Goal: Contribute content: Contribute content

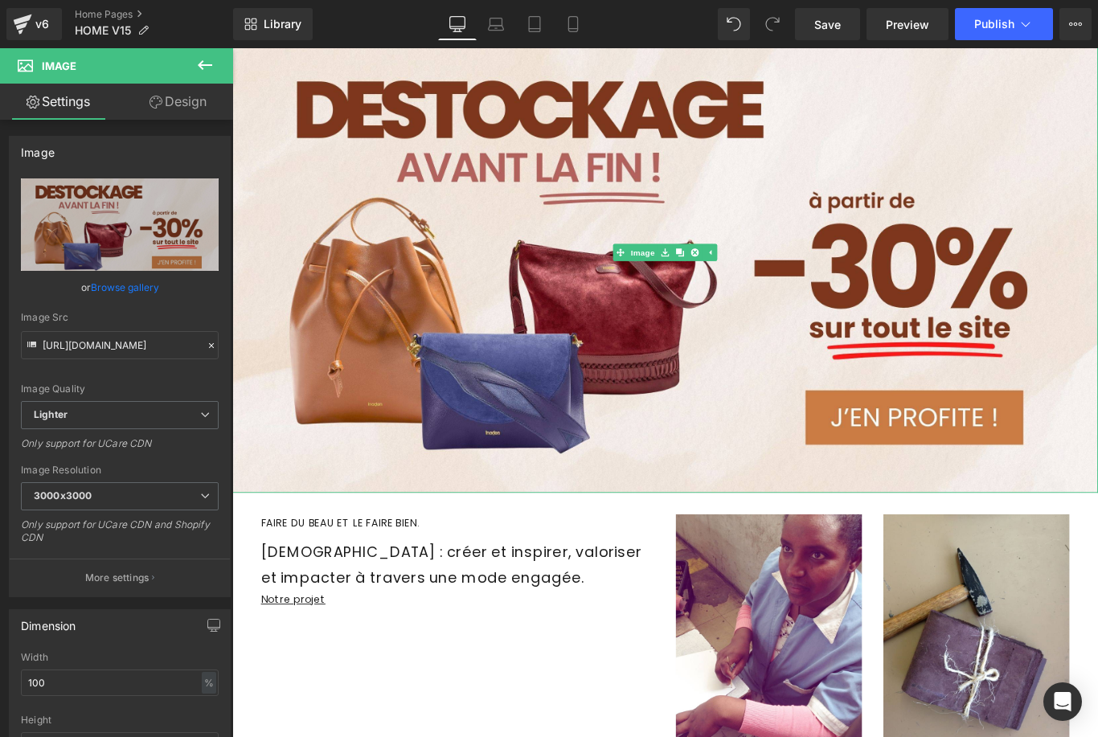
scroll to position [484, 0]
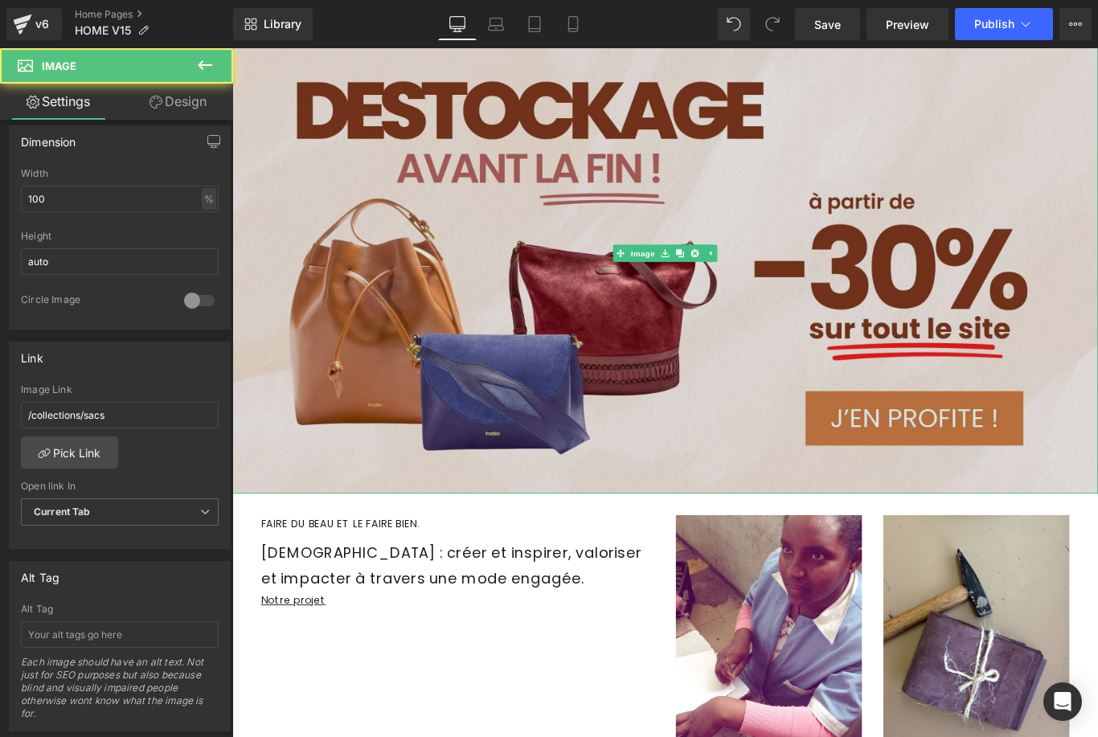
click at [718, 269] on img at bounding box center [718, 279] width 973 height 540
click at [440, 175] on img at bounding box center [718, 279] width 973 height 540
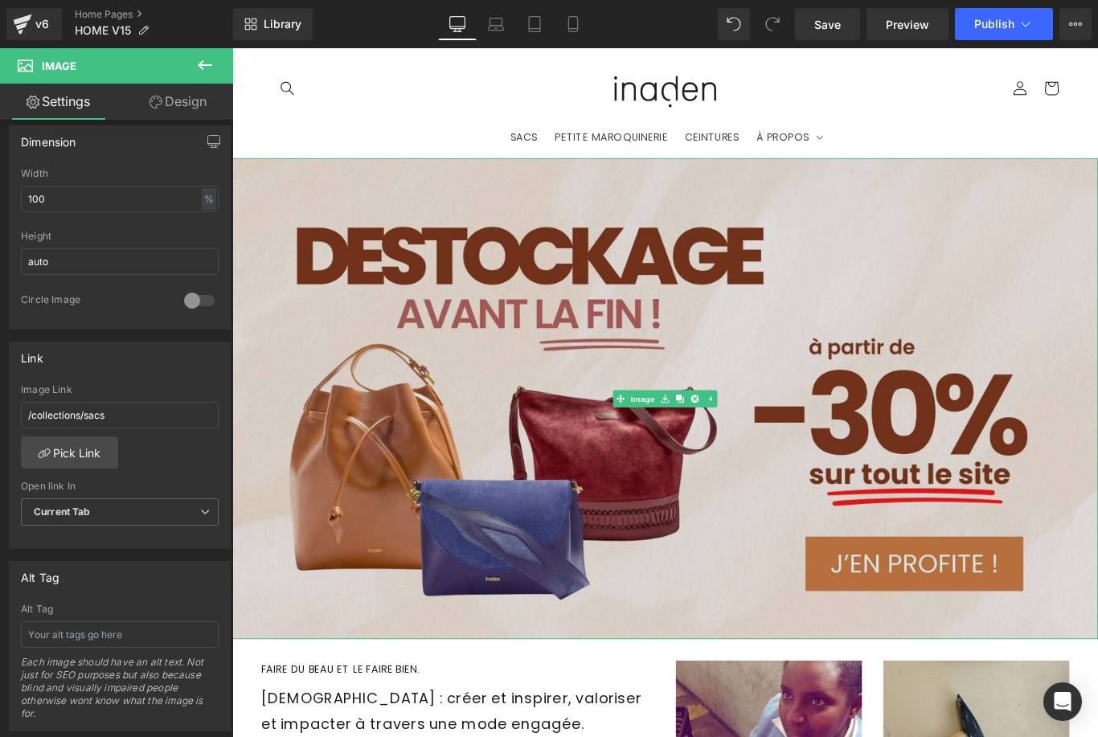
scroll to position [0, 0]
click at [408, 227] on img at bounding box center [718, 442] width 973 height 540
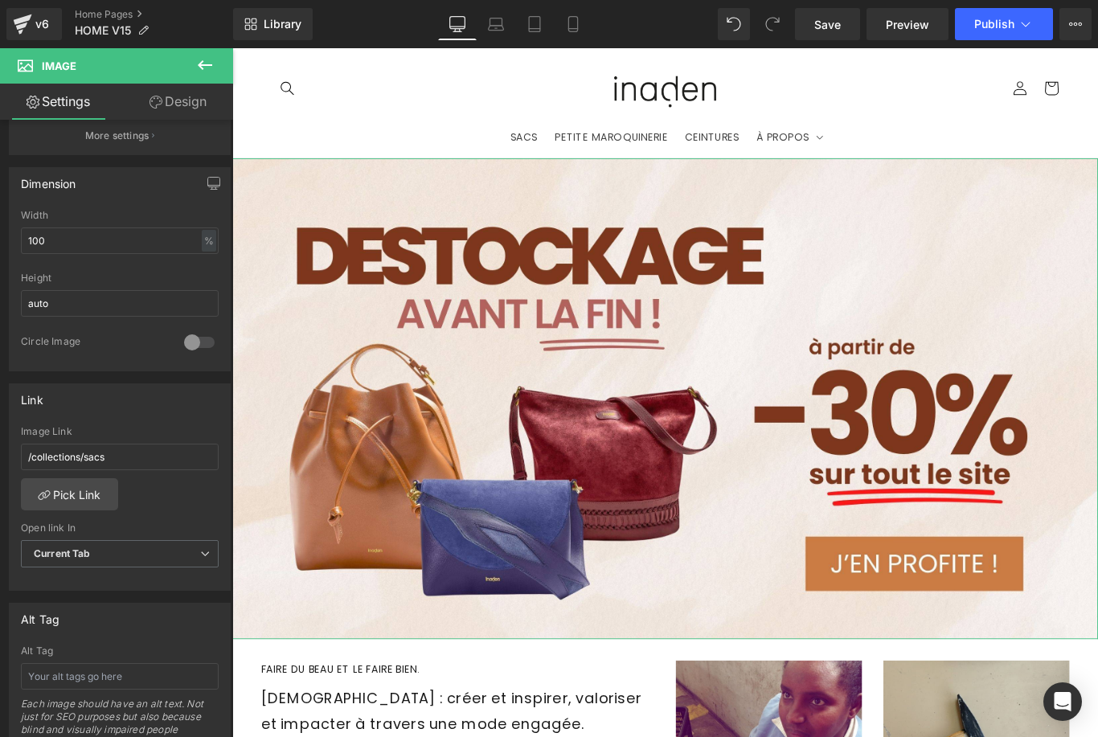
scroll to position [412, 0]
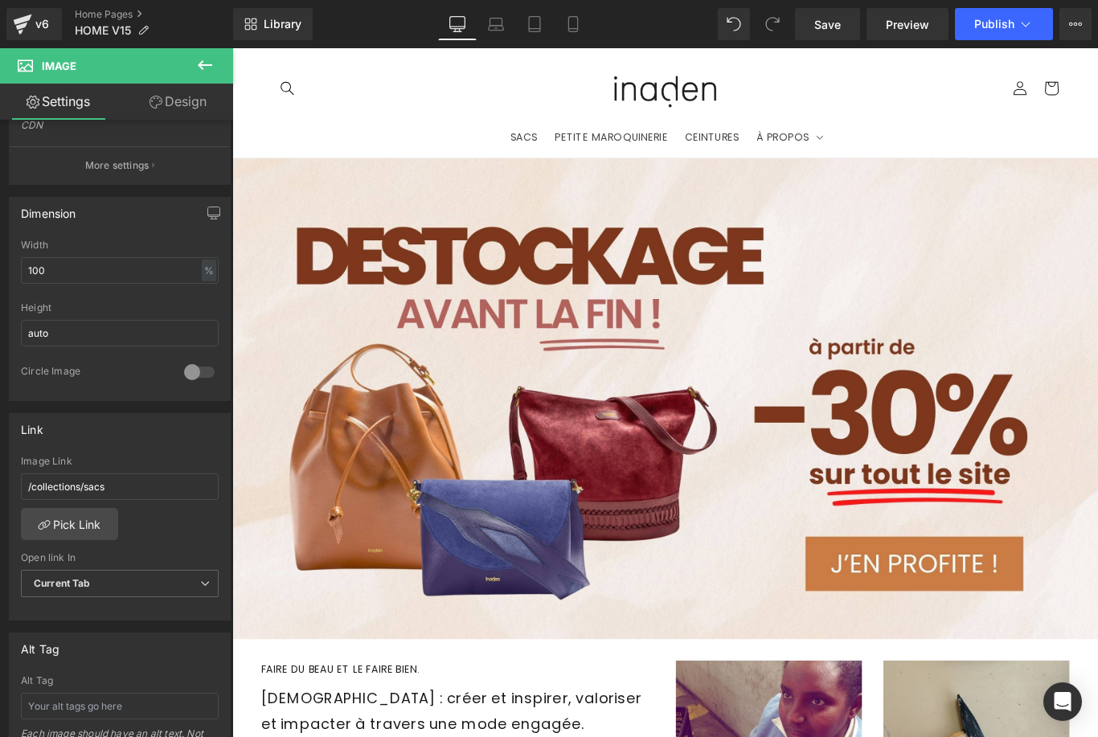
click at [211, 64] on icon at bounding box center [204, 64] width 19 height 19
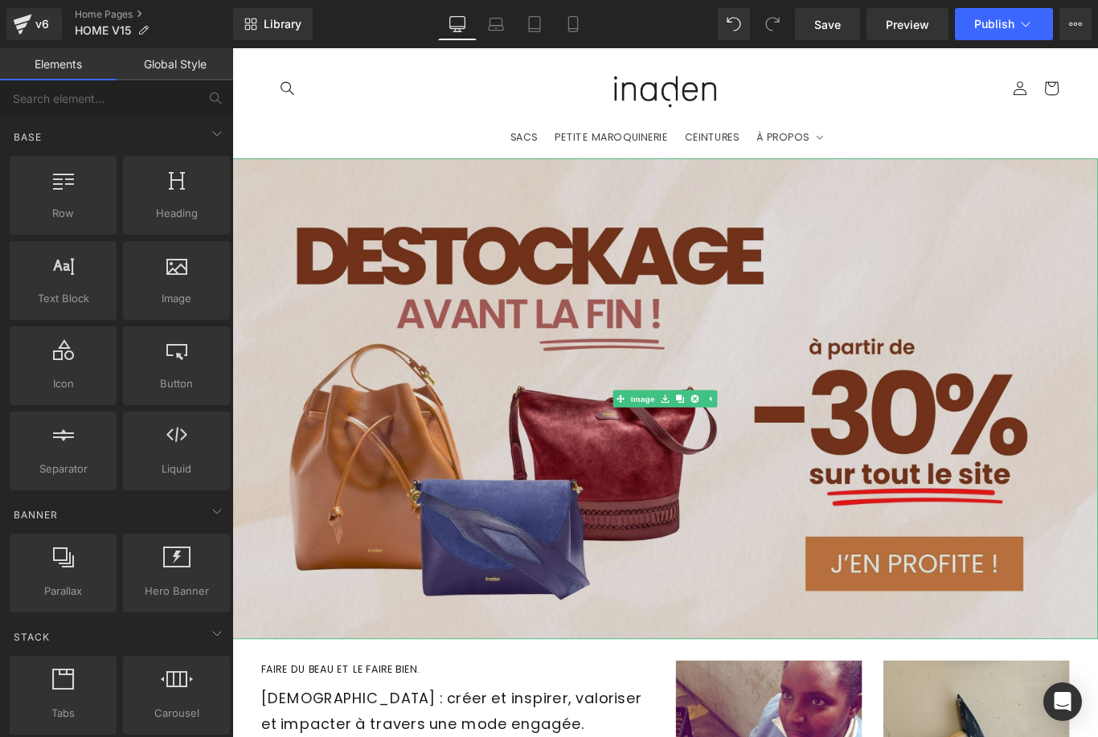
click at [387, 203] on img at bounding box center [718, 442] width 973 height 540
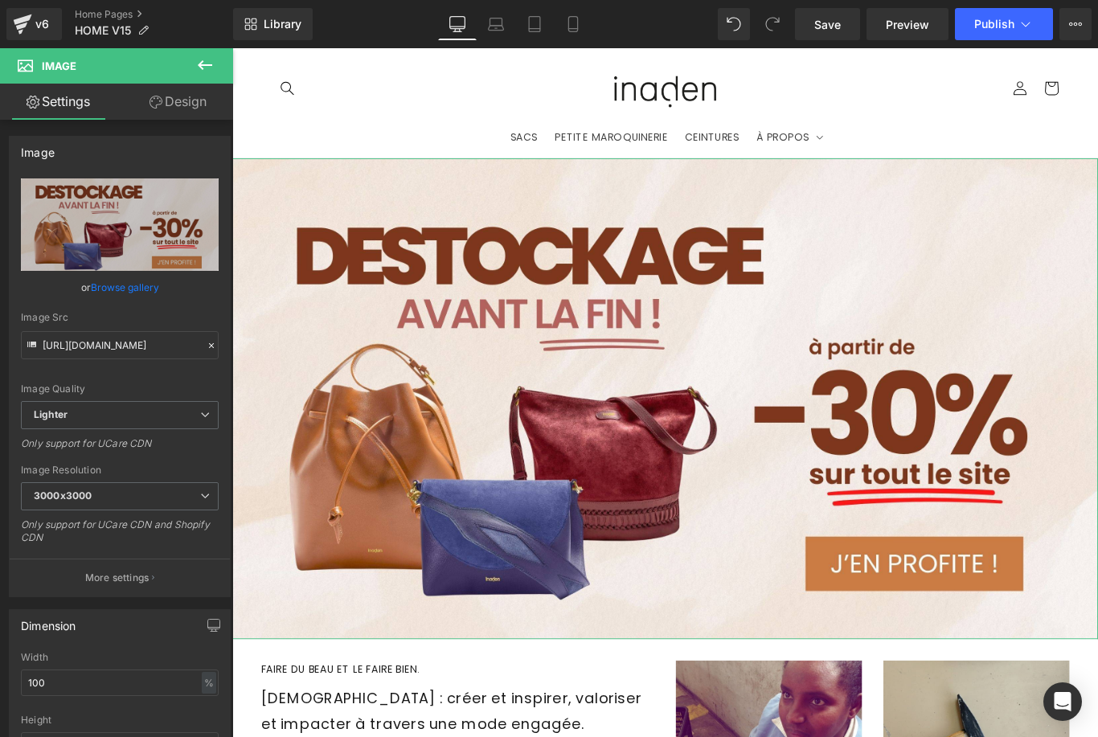
click at [112, 289] on link "Browse gallery" at bounding box center [125, 287] width 68 height 28
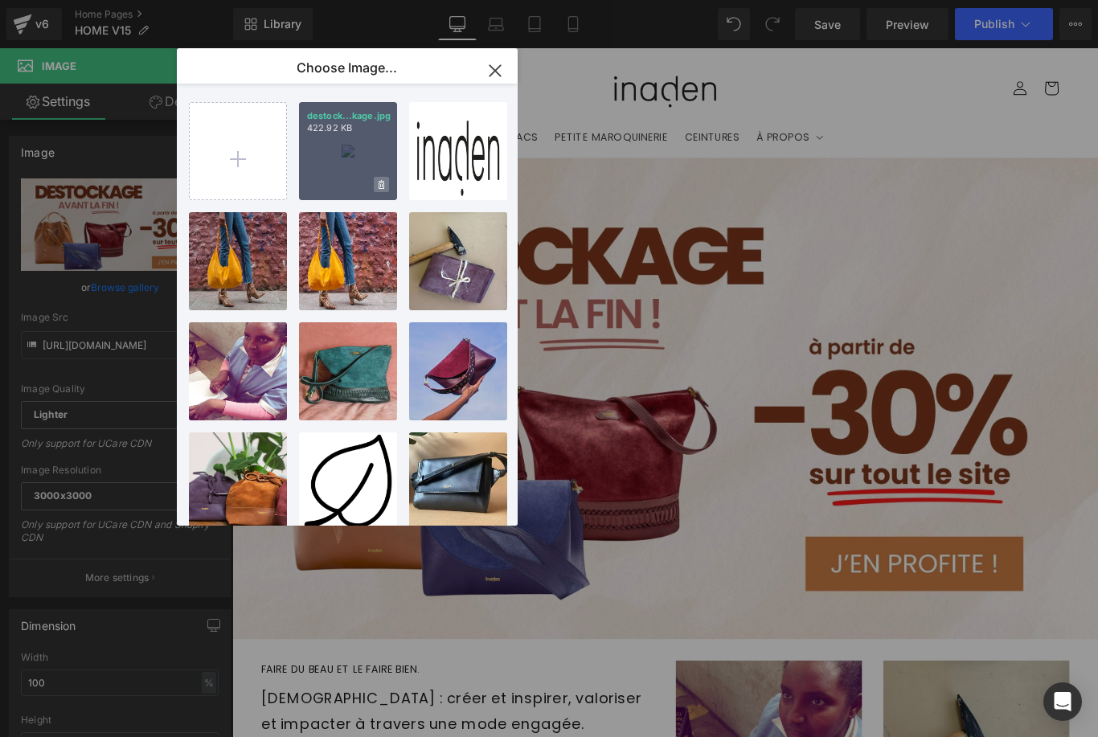
click at [375, 186] on span at bounding box center [381, 184] width 15 height 15
click at [322, 187] on span "Yes" at bounding box center [327, 184] width 40 height 17
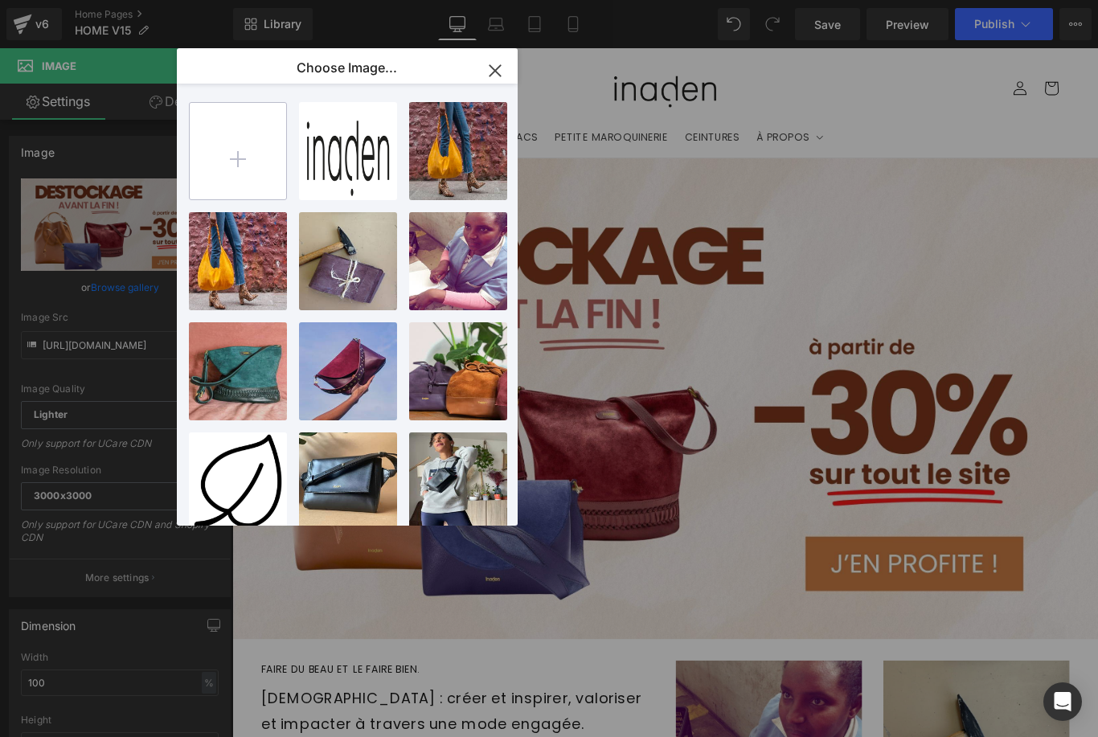
click at [263, 174] on input "file" at bounding box center [238, 151] width 96 height 96
type input "C:\fakepath\destockage bannière.jpg"
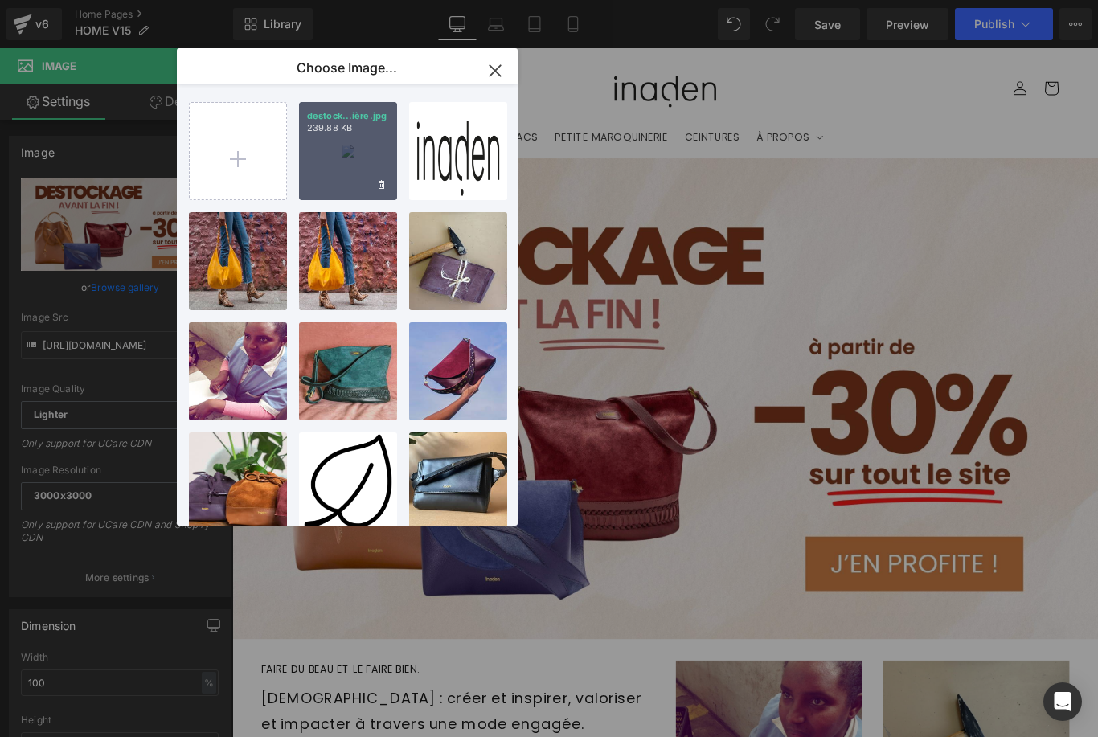
click at [396, 145] on div "destock...ière.jpg 239.88 KB" at bounding box center [348, 151] width 98 height 98
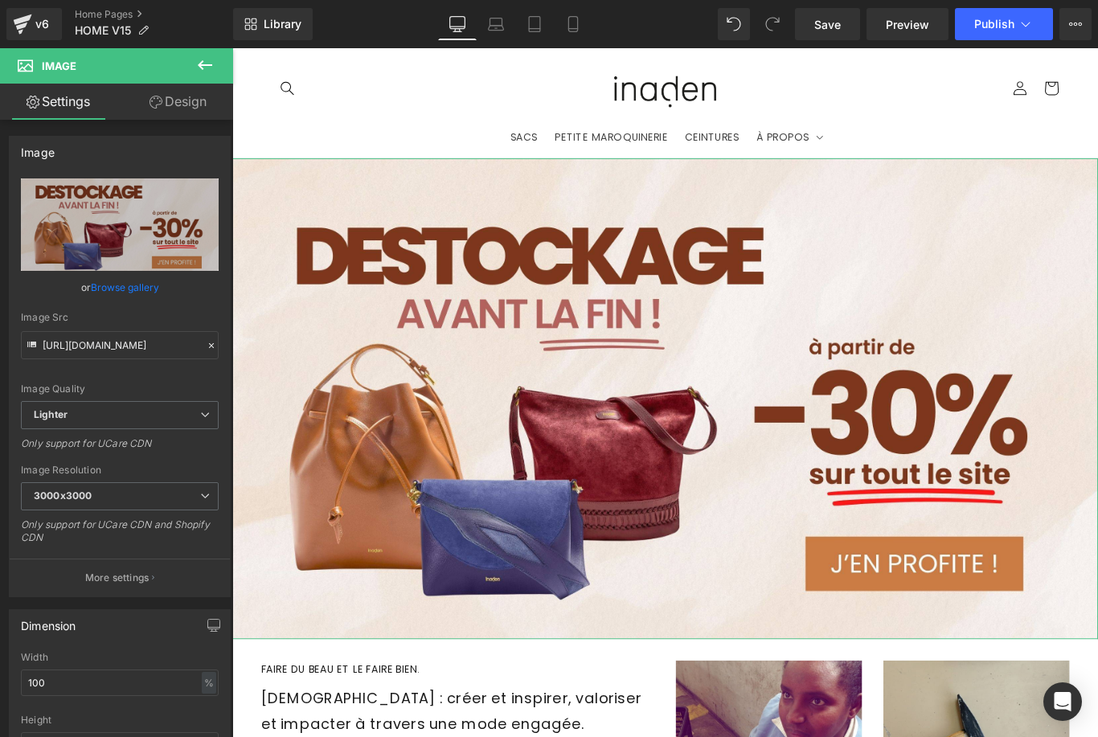
click at [137, 284] on link "Browse gallery" at bounding box center [125, 287] width 68 height 28
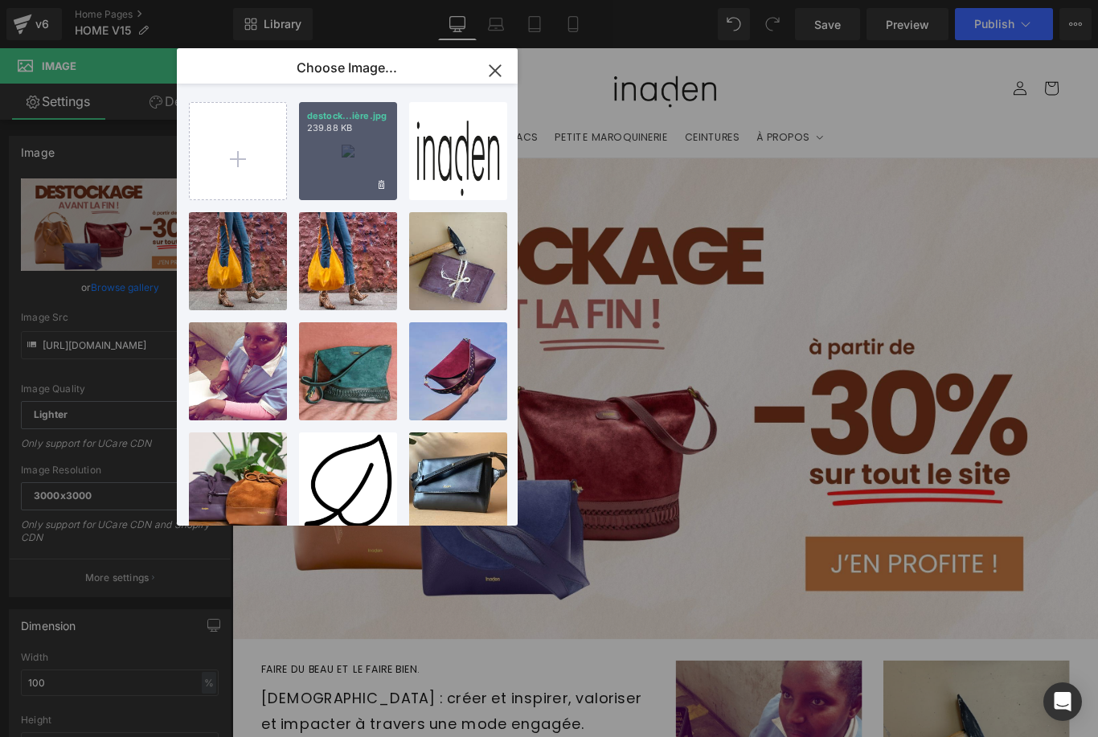
click at [316, 154] on div "destock...ière.jpg 239.88 KB" at bounding box center [348, 151] width 98 height 98
type input "https://ucarecdn.com/8d438cec-ae11-4caa-883b-a2e4f07edc88/-/format/auto/-/previ…"
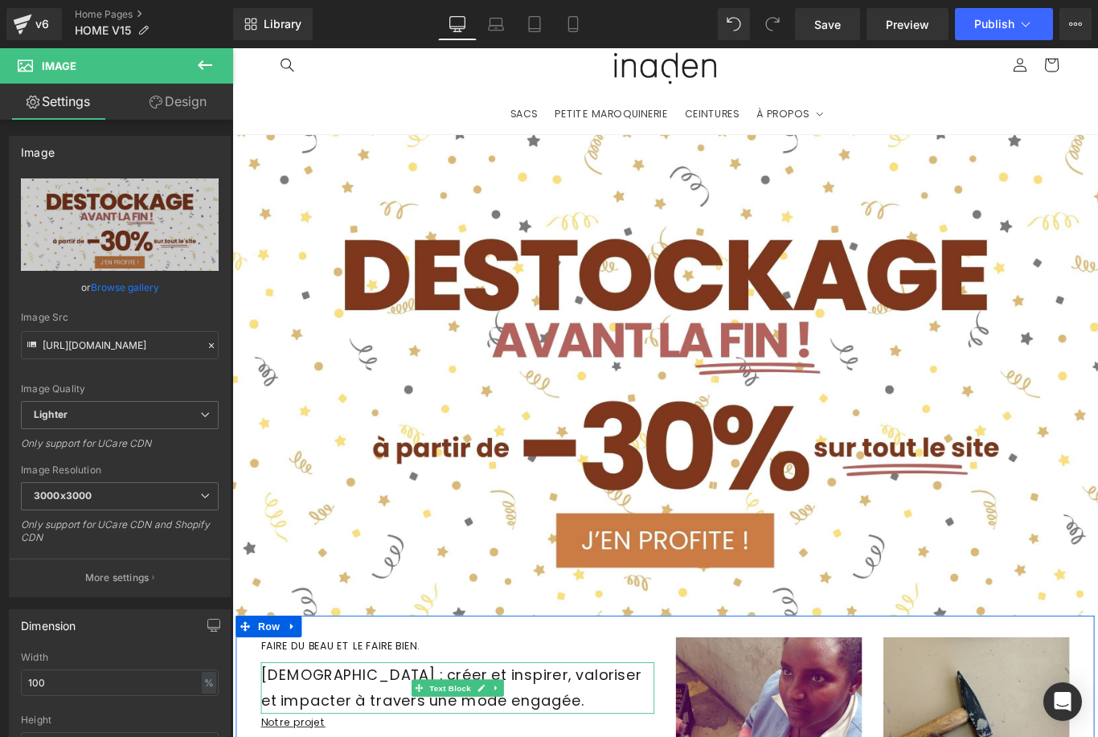
scroll to position [22, 0]
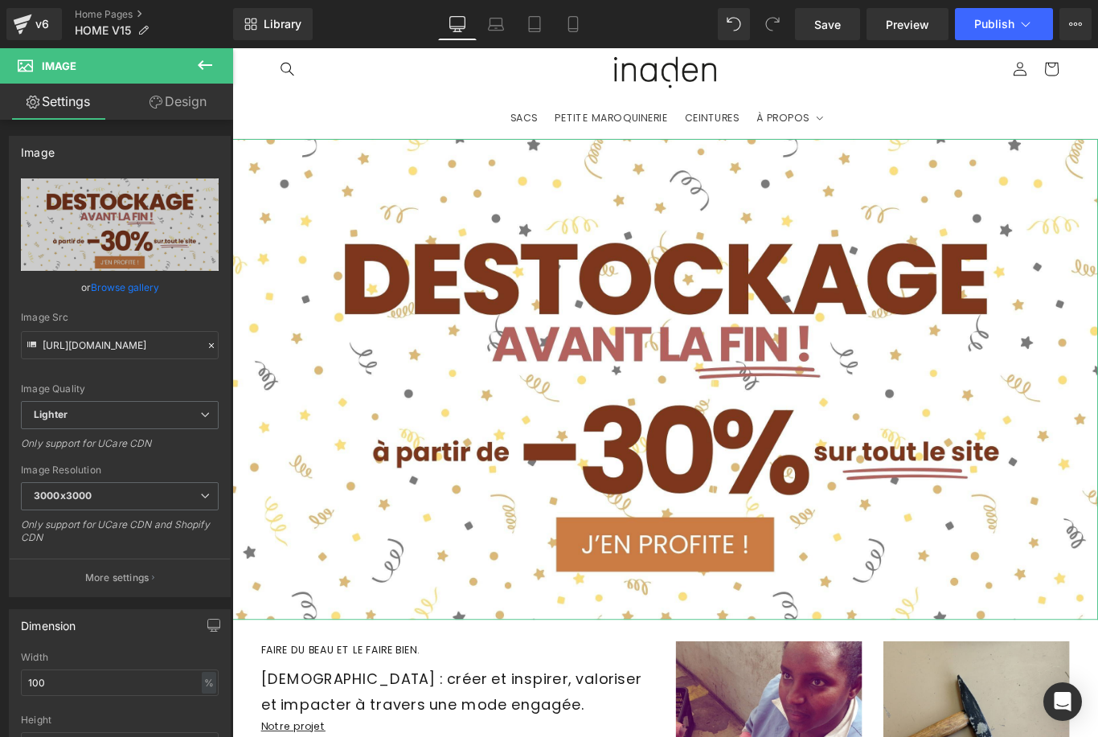
click at [106, 290] on link "Browse gallery" at bounding box center [125, 287] width 68 height 28
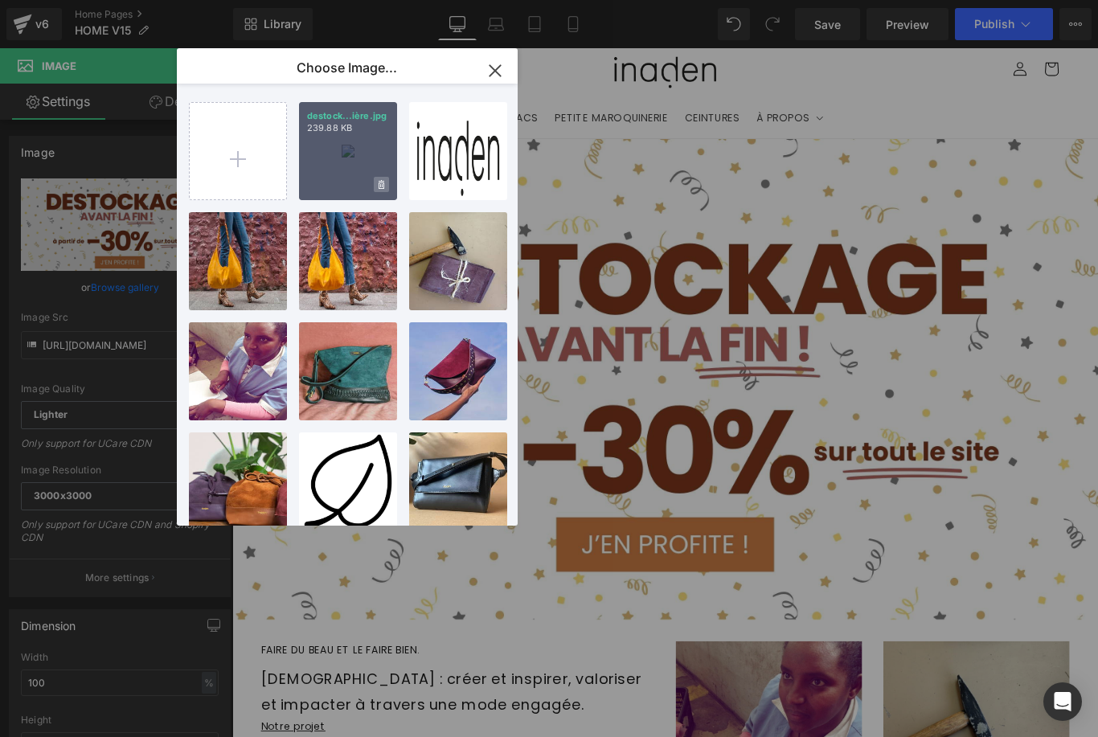
click at [383, 187] on icon at bounding box center [382, 184] width 6 height 9
click at [328, 182] on span "Yes" at bounding box center [327, 184] width 40 height 17
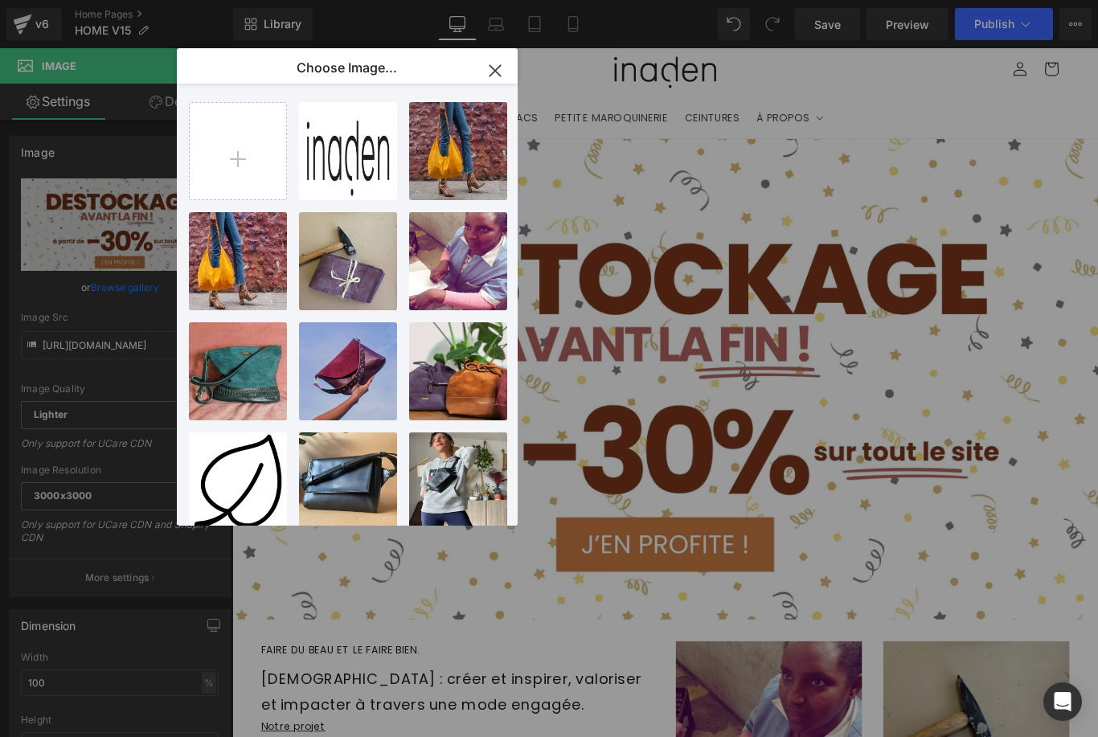
click at [154, 0] on div "Image You are previewing how the will restyle your page. You can not edit Eleme…" at bounding box center [549, 0] width 1098 height 0
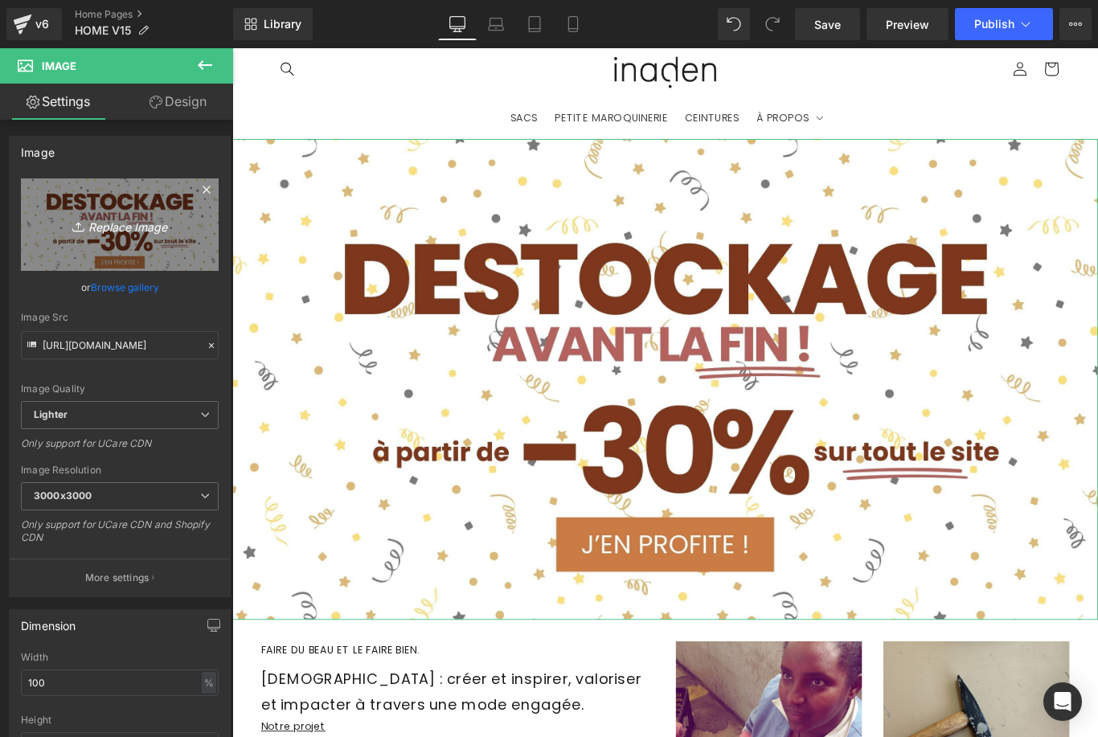
click at [136, 228] on icon "Replace Image" at bounding box center [119, 225] width 129 height 20
type input "C:\fakepath\bannière destockage.jpg"
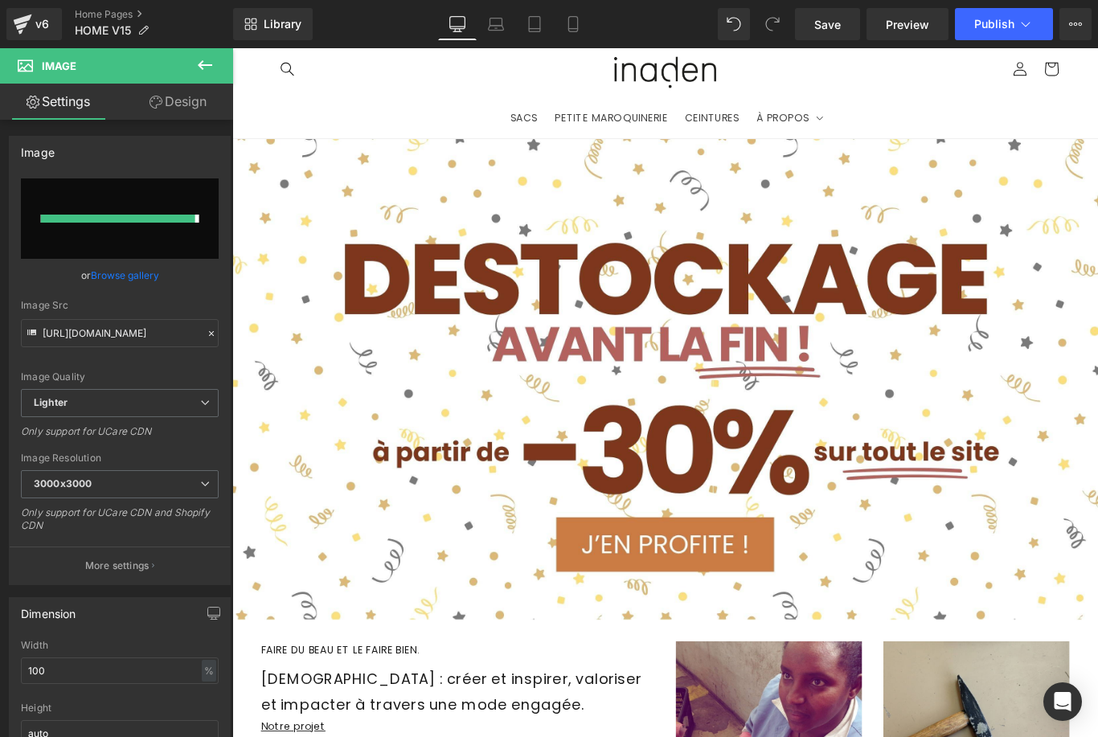
type input "https://ucarecdn.com/a3ee16cd-91b4-4ff9-a792-04c1d3a0e17a/-/format/auto/-/previ…"
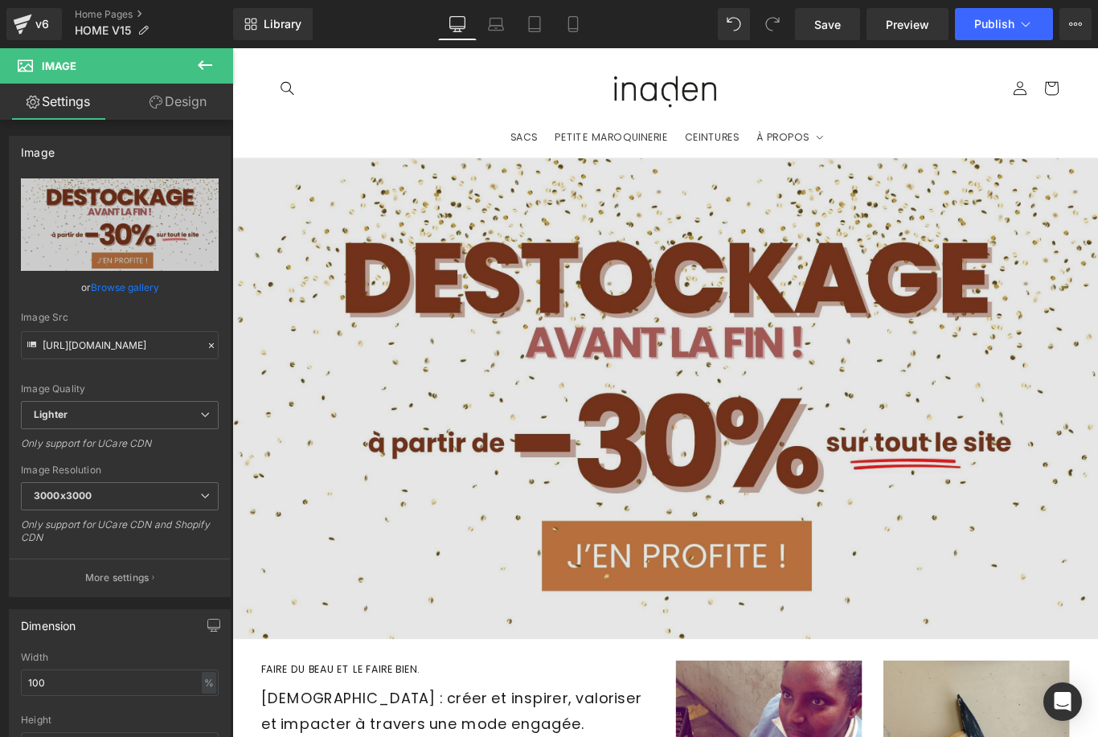
scroll to position [0, 0]
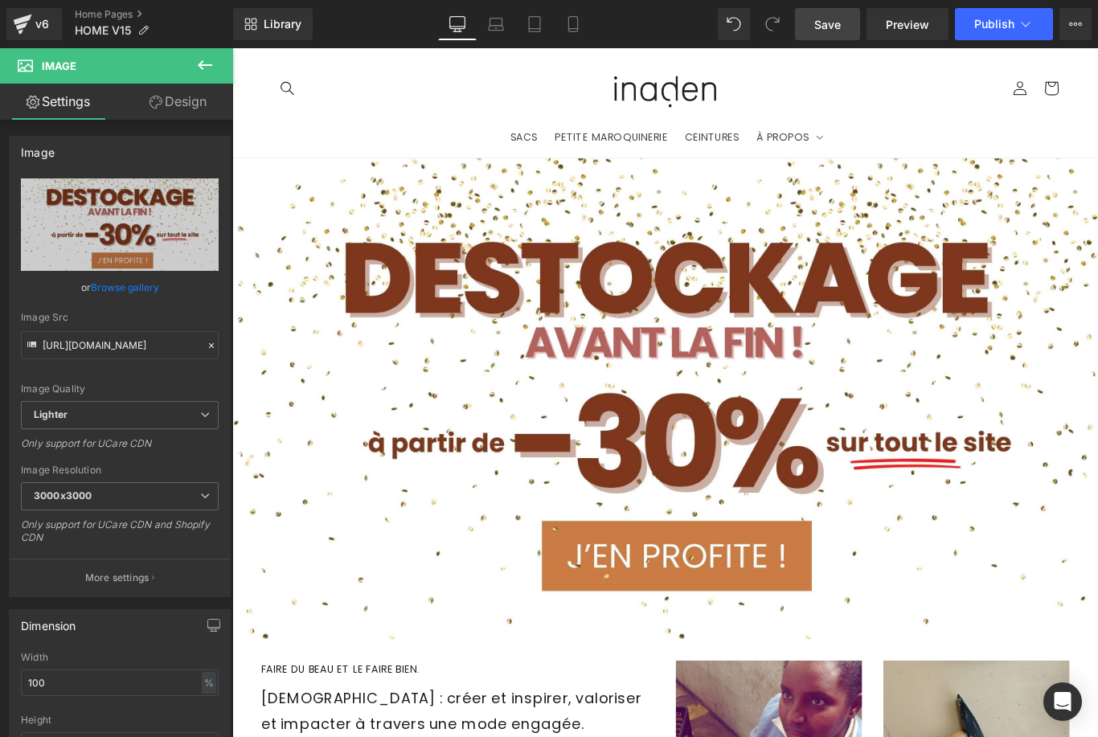
click at [843, 25] on link "Save" at bounding box center [827, 24] width 65 height 32
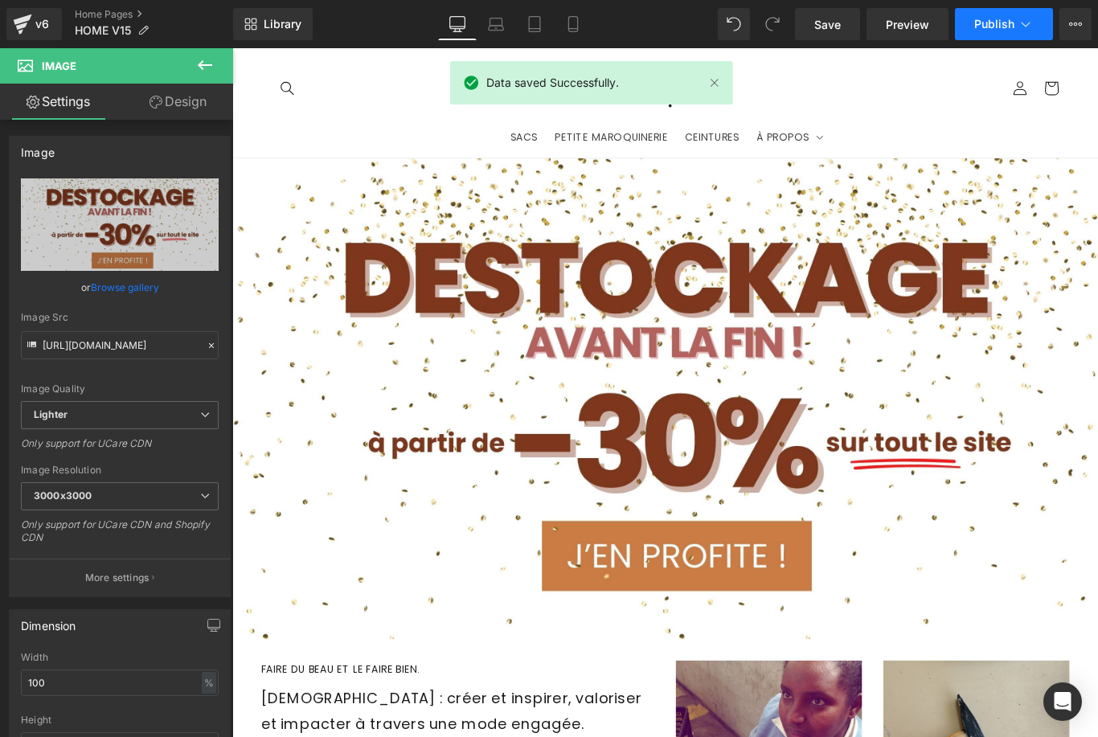
click at [1012, 28] on span "Publish" at bounding box center [994, 24] width 40 height 13
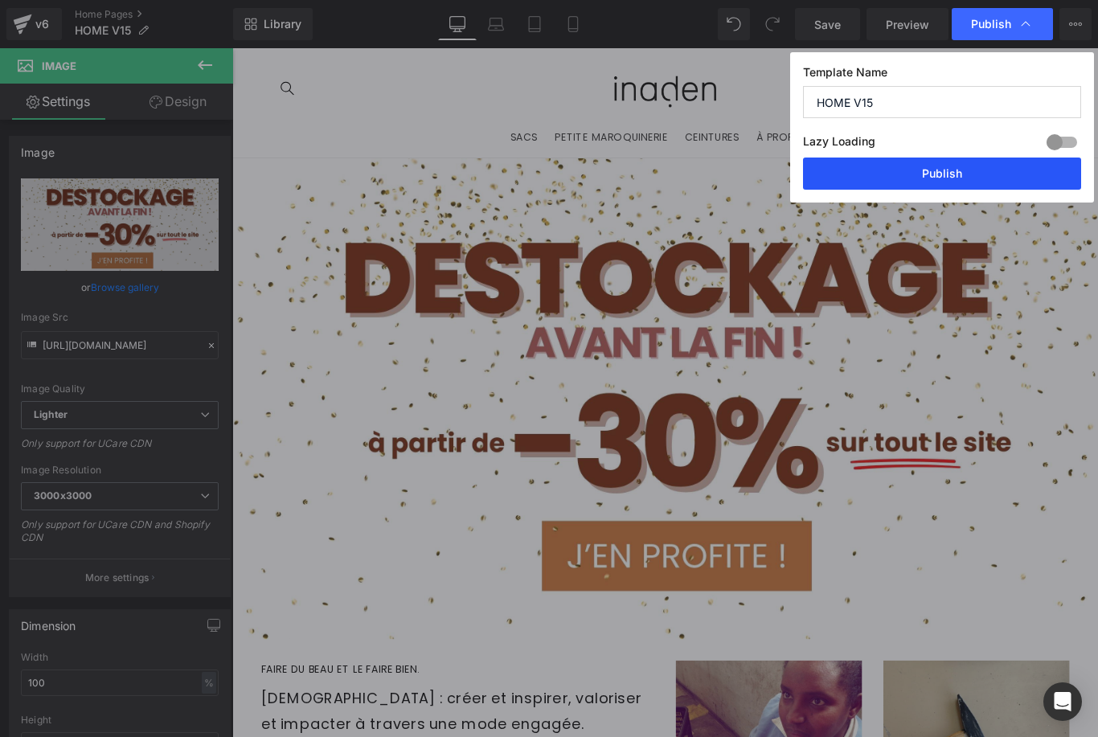
click at [949, 174] on button "Publish" at bounding box center [942, 174] width 278 height 32
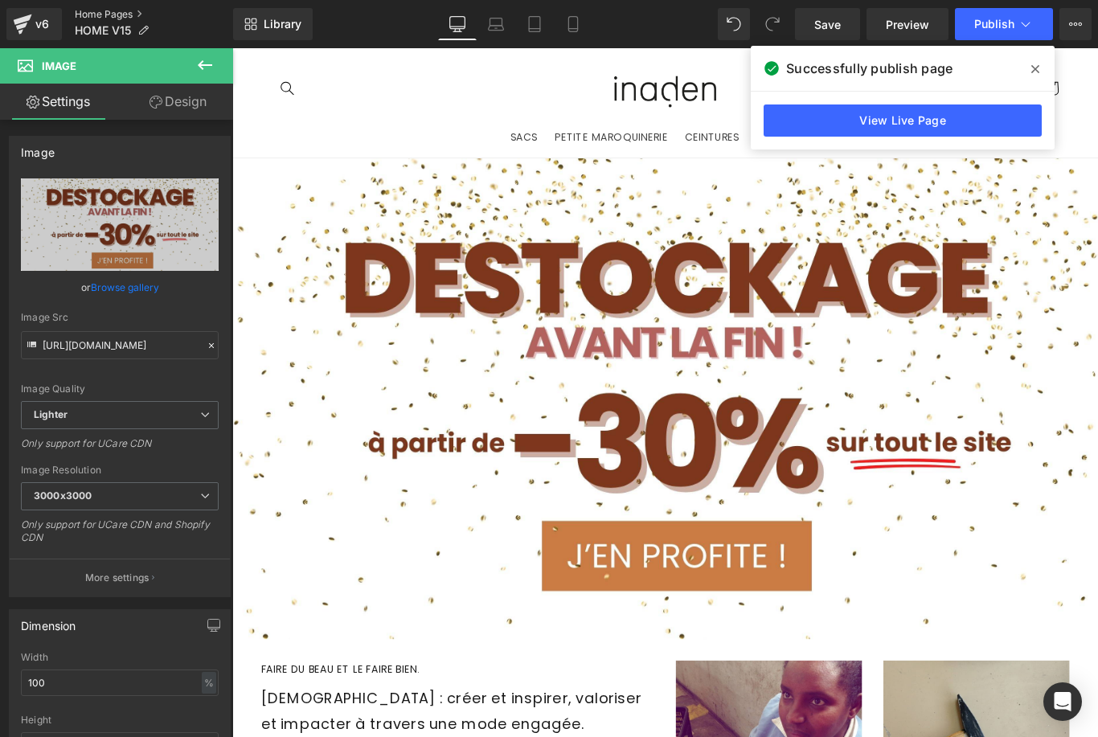
click at [116, 18] on link "Home Pages" at bounding box center [154, 14] width 158 height 13
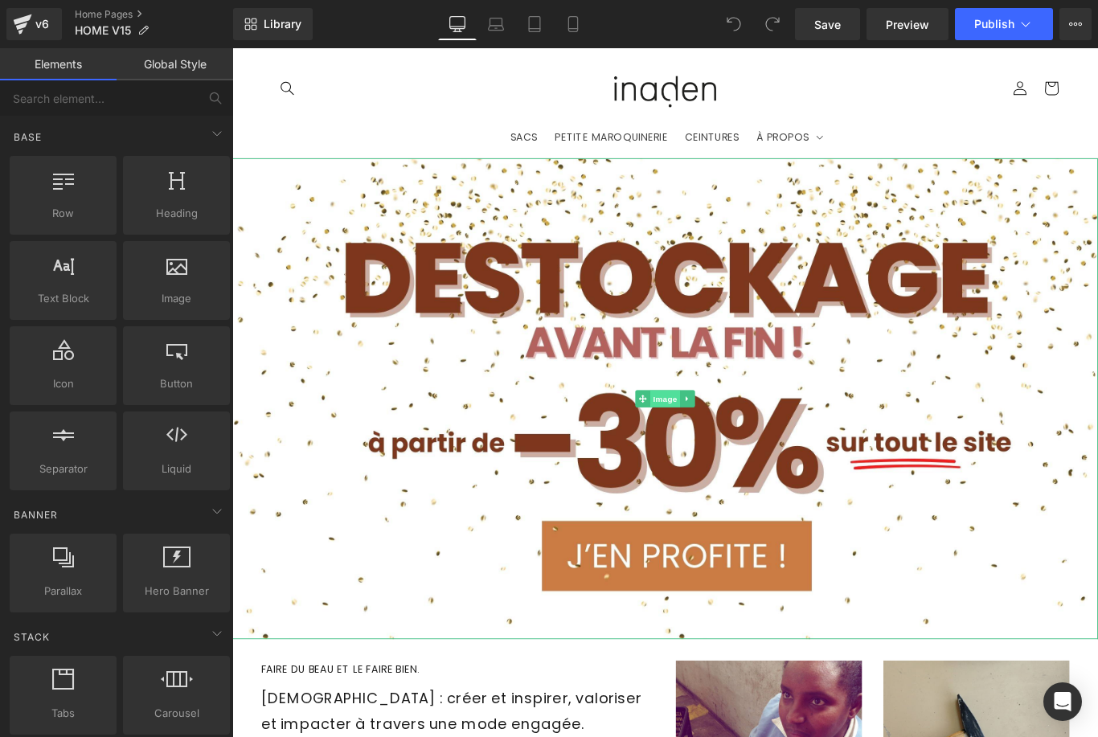
click at [715, 446] on span "Image" at bounding box center [719, 442] width 34 height 19
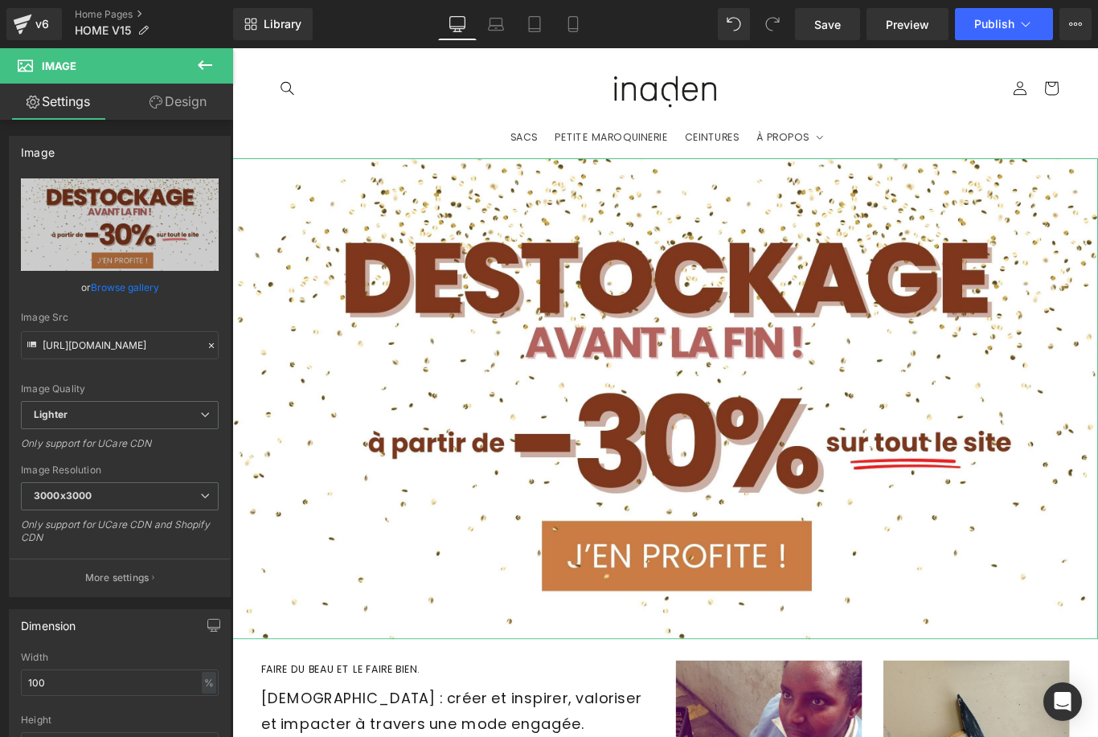
click at [155, 290] on link "Browse gallery" at bounding box center [125, 287] width 68 height 28
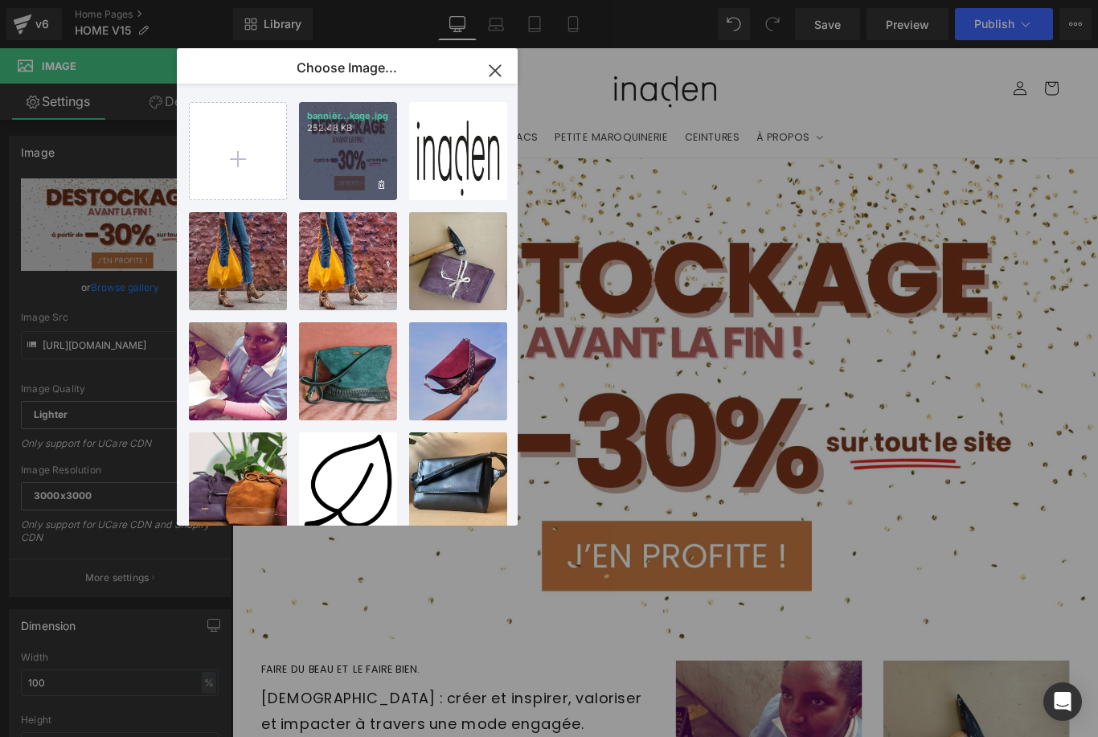
click at [362, 143] on div "bannièr...kage.jpg 252.48 KB" at bounding box center [348, 151] width 98 height 98
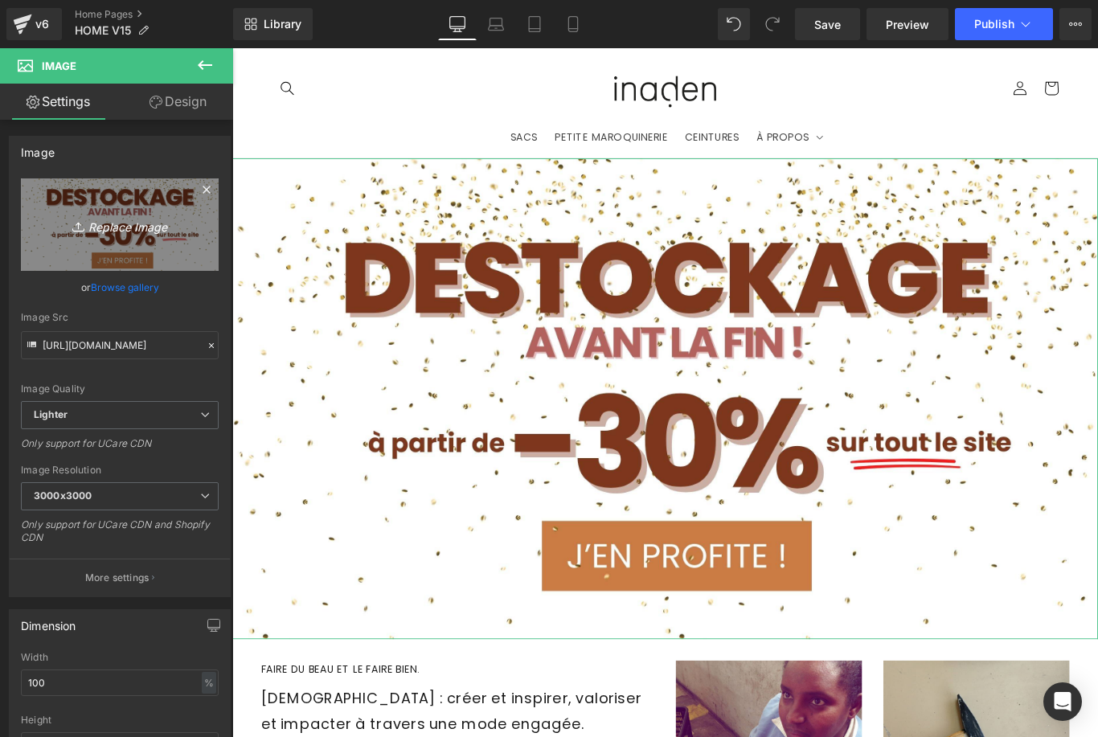
click at [196, 229] on link "Replace Image" at bounding box center [120, 224] width 198 height 92
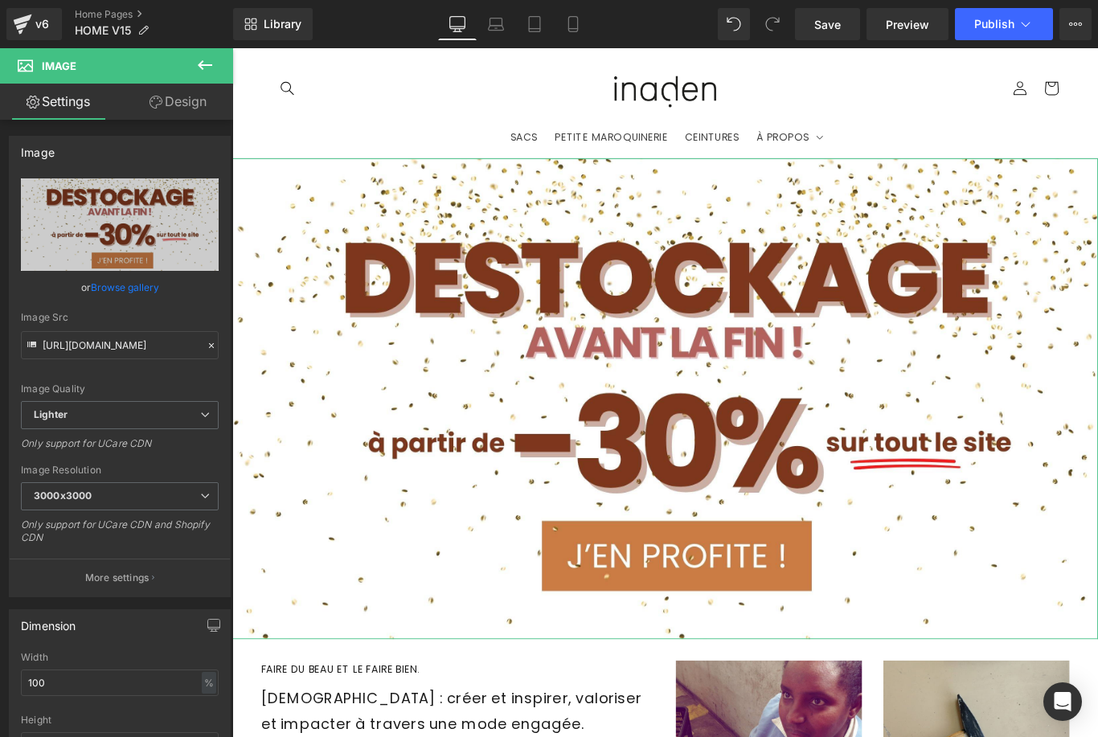
click at [127, 293] on link "Browse gallery" at bounding box center [125, 287] width 68 height 28
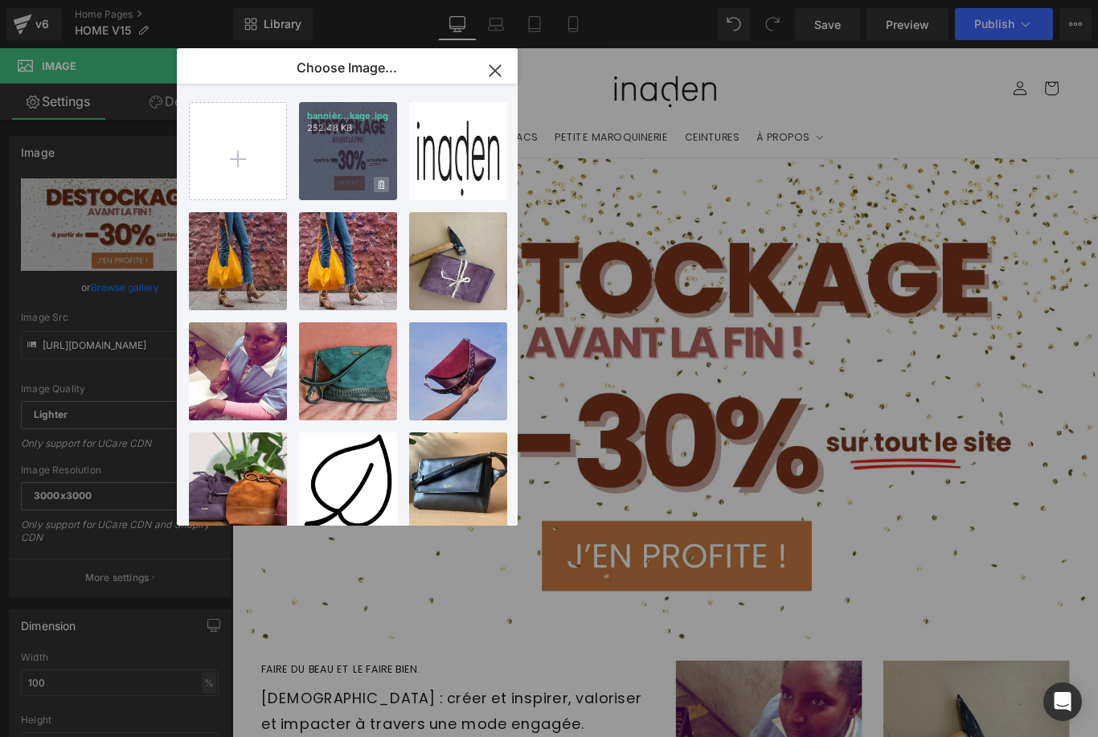
click at [379, 184] on icon at bounding box center [382, 184] width 6 height 9
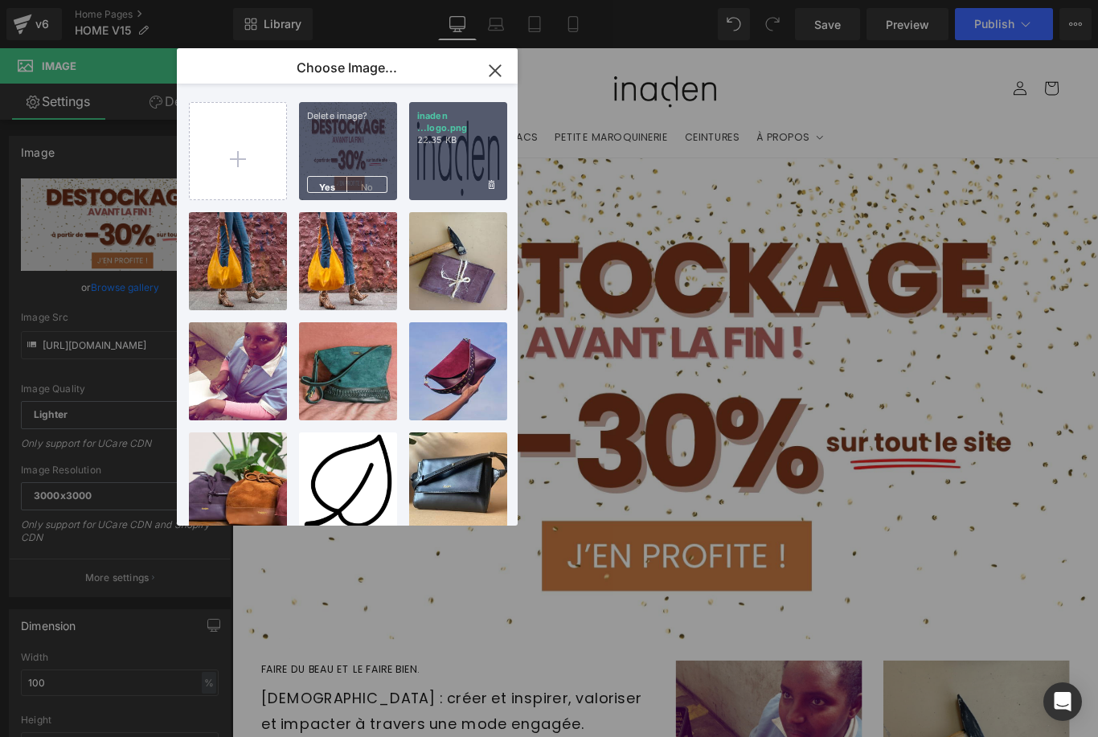
click at [330, 181] on span "Yes" at bounding box center [327, 184] width 40 height 17
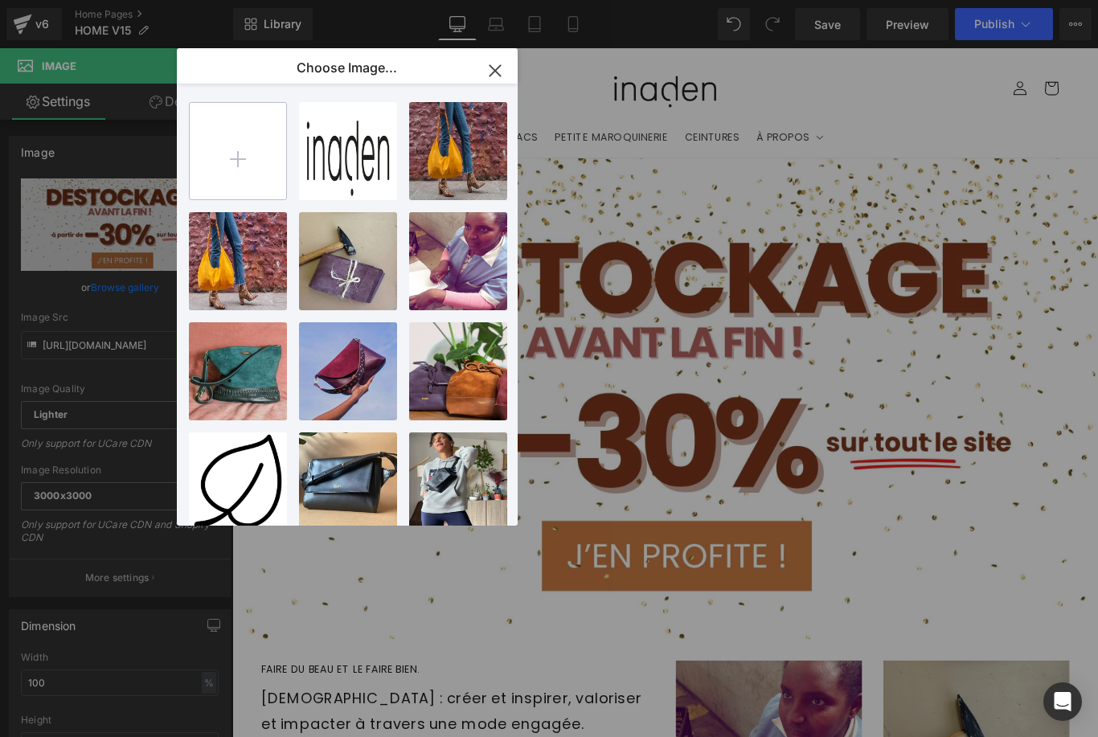
click at [272, 149] on input "file" at bounding box center [238, 151] width 96 height 96
type input "C:\fakepath\bannière destockage inaden.jpg"
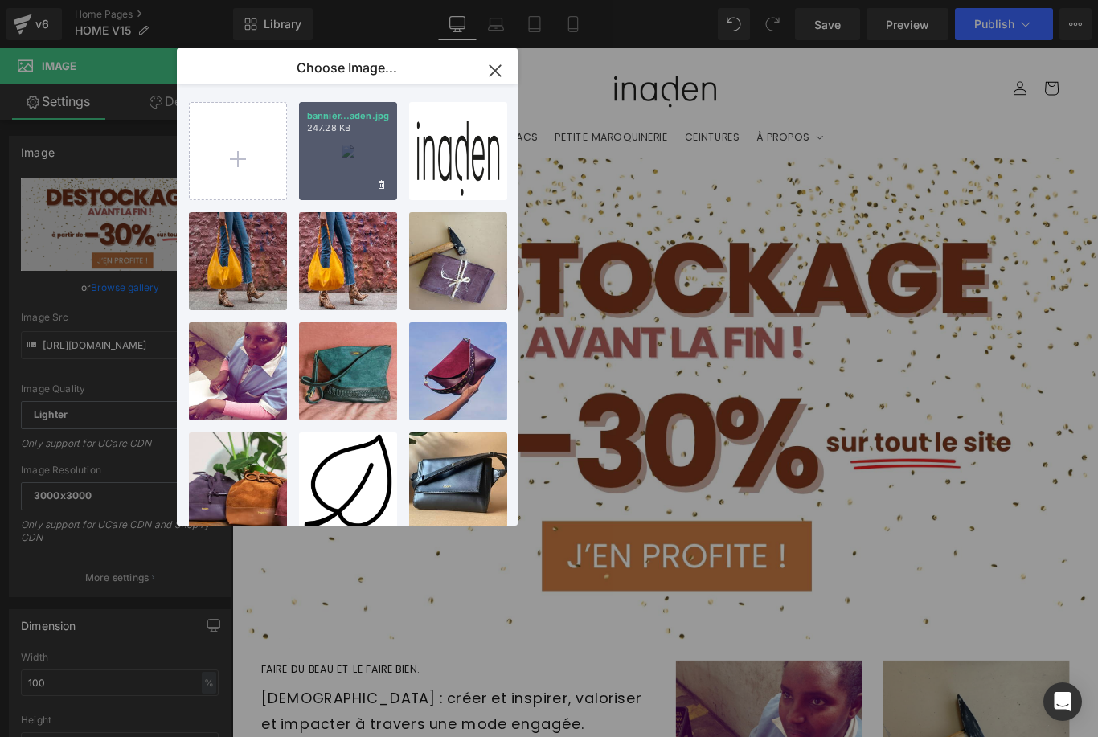
click at [367, 140] on div "bannièr...aden.jpg 247.28 KB" at bounding box center [348, 151] width 98 height 98
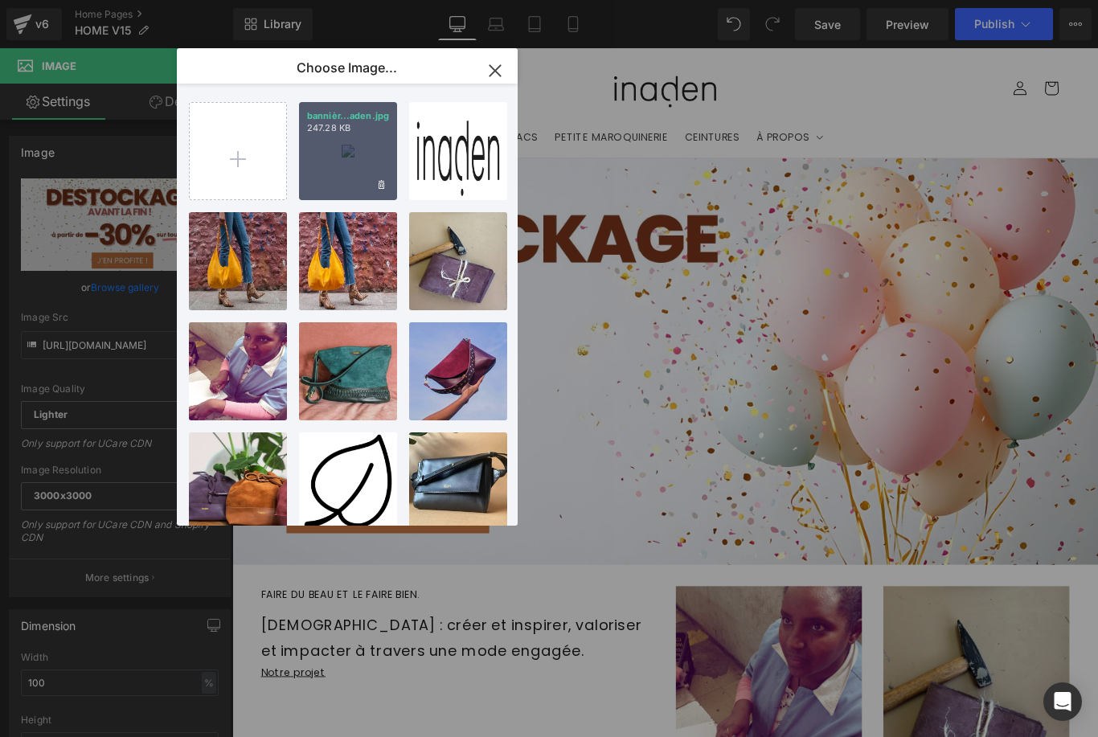
type input "https://ucarecdn.com/257bf15b-8b92-4ab2-b11c-2442c26e86cd/-/format/auto/-/previ…"
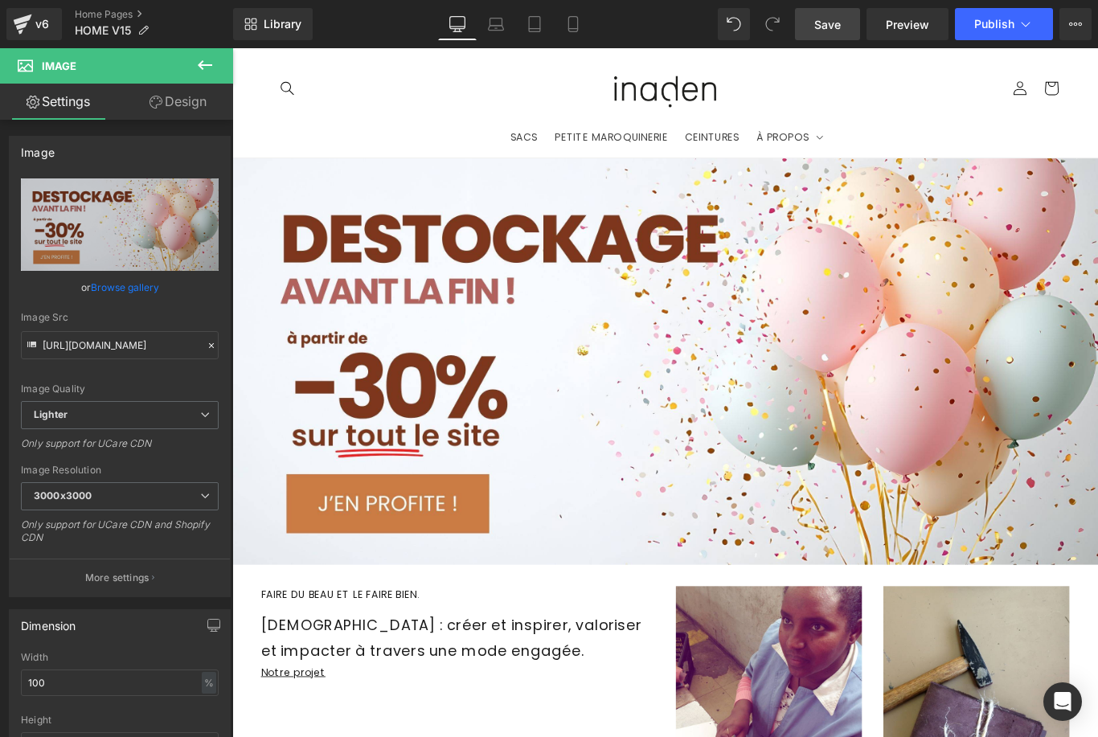
click at [815, 23] on link "Save" at bounding box center [827, 24] width 65 height 32
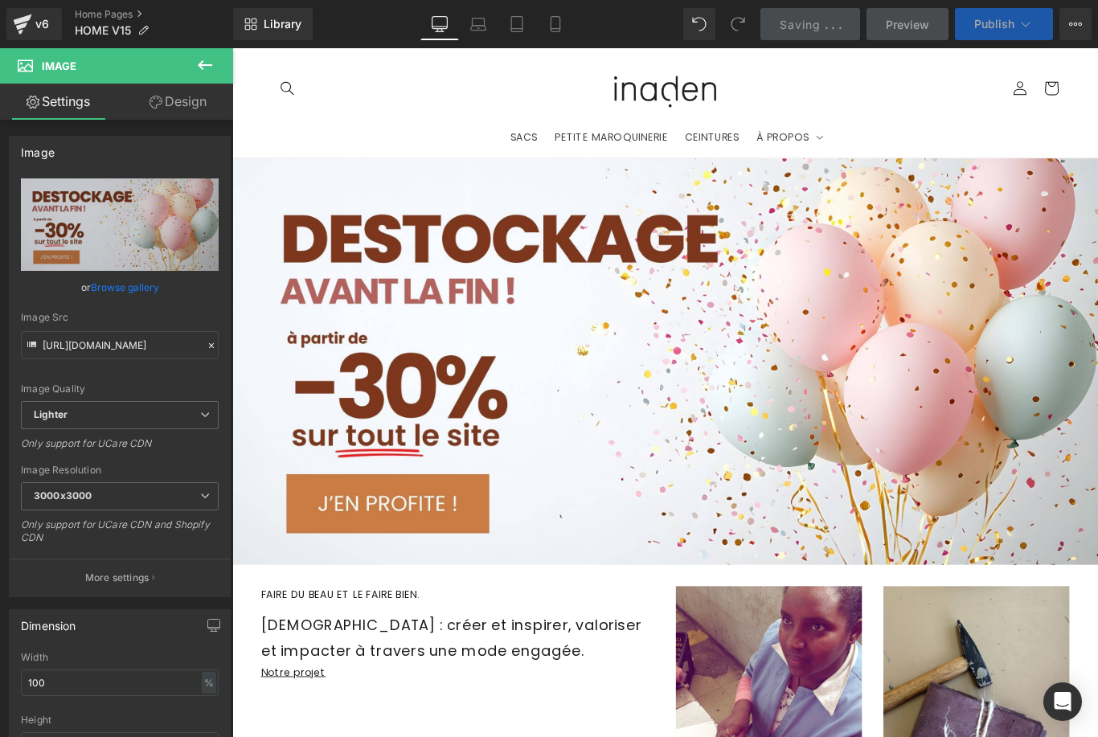
click at [991, 22] on span "Publish" at bounding box center [994, 24] width 40 height 13
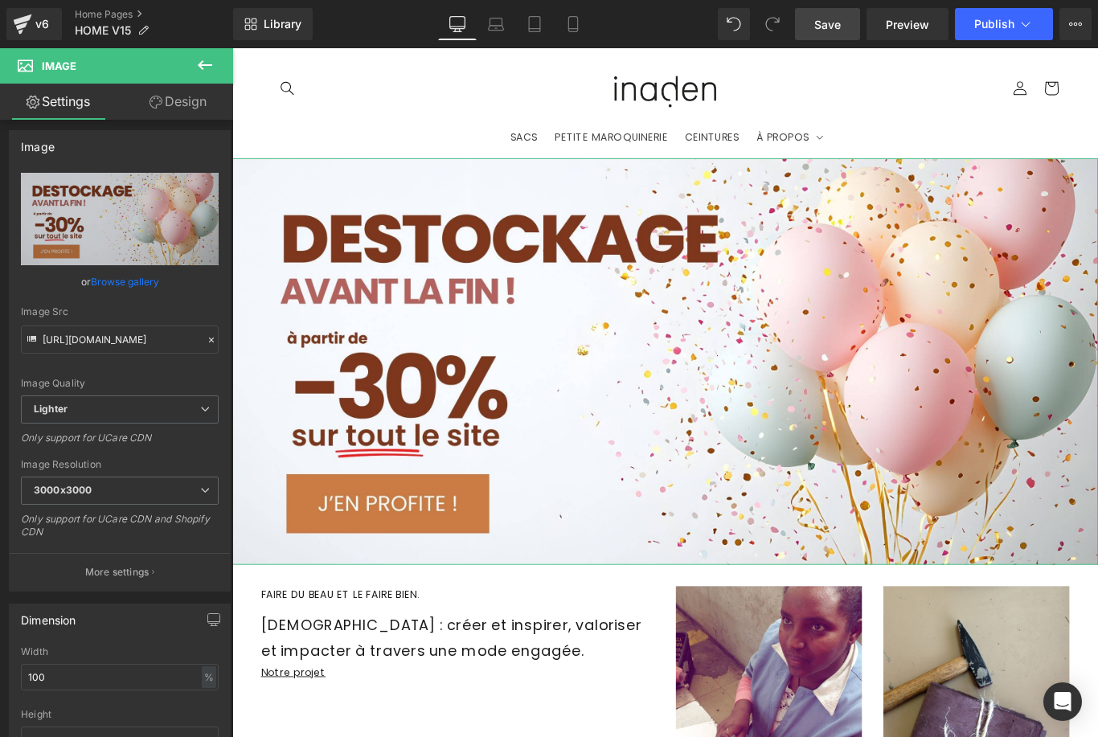
scroll to position [8, 0]
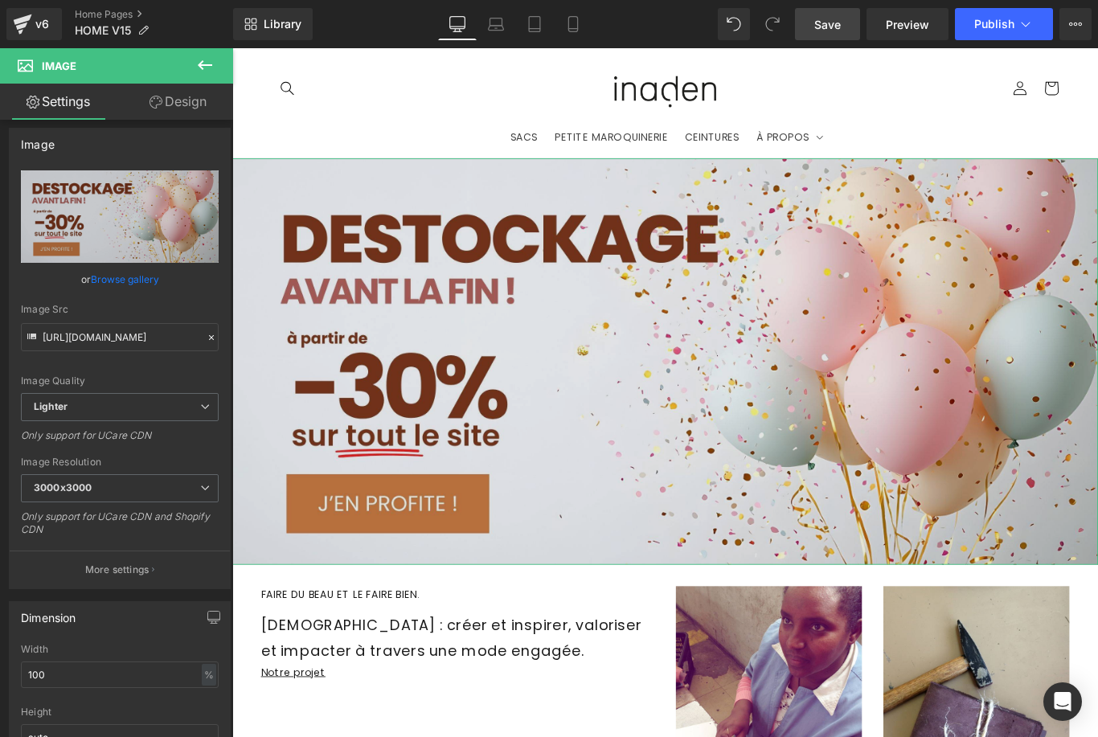
click at [494, 378] on img at bounding box center [718, 400] width 973 height 457
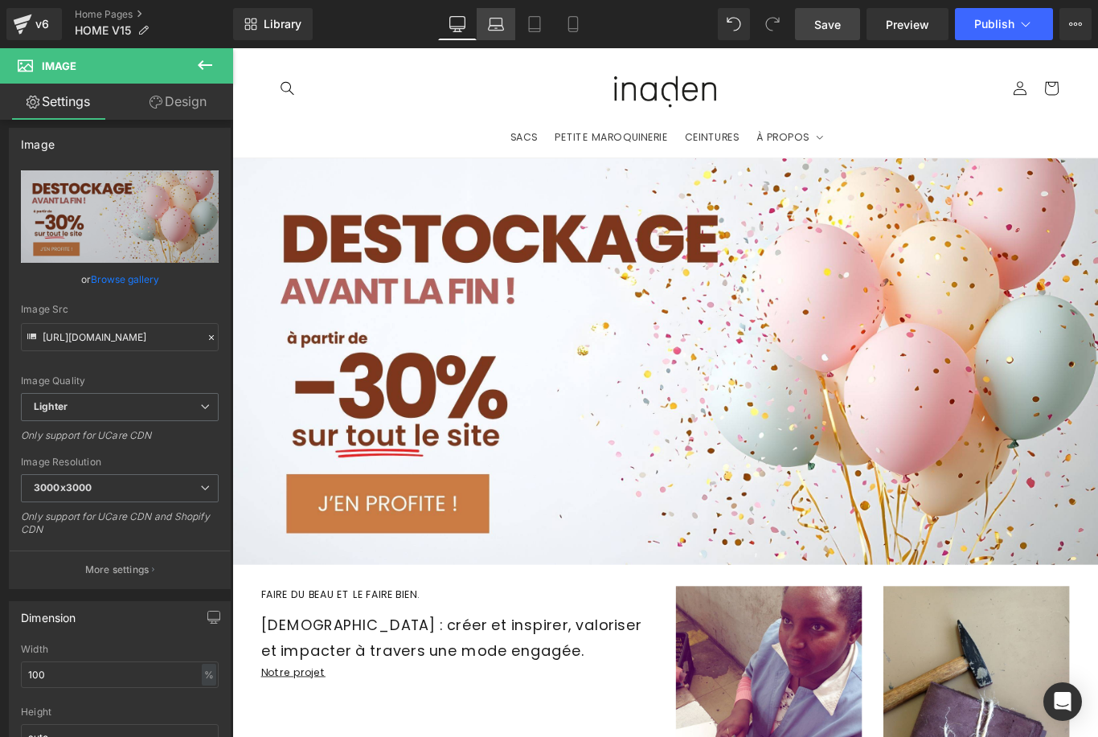
click at [505, 33] on link "Laptop" at bounding box center [496, 24] width 39 height 32
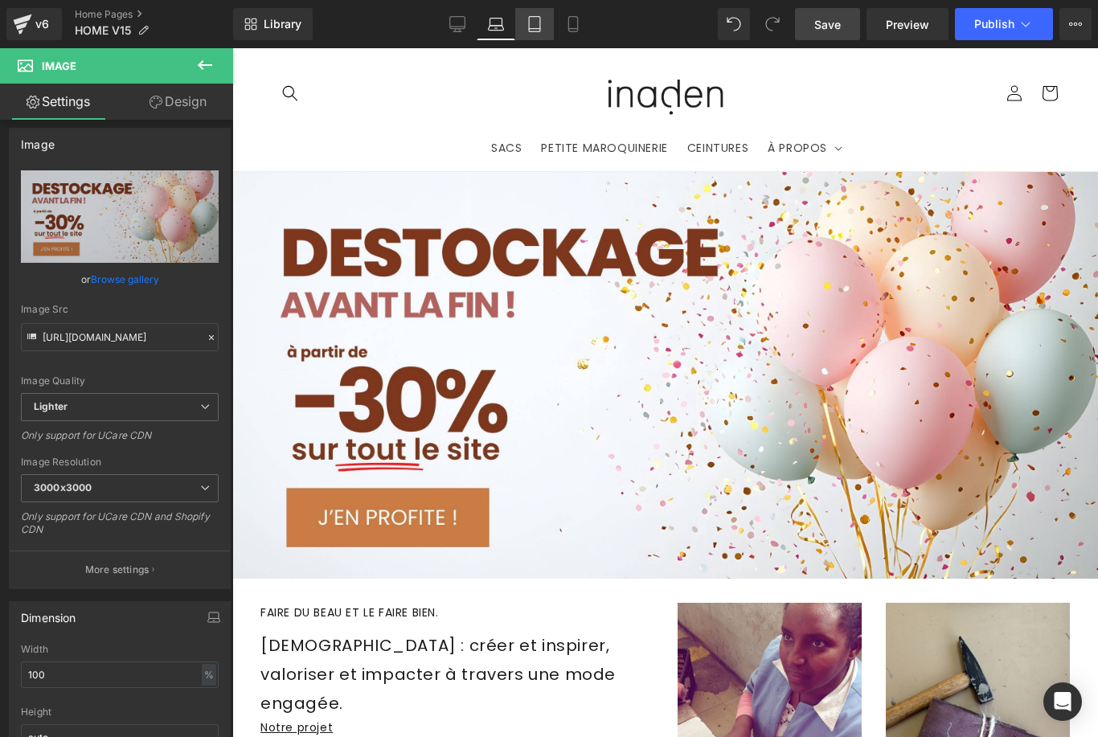
click at [545, 30] on link "Tablet" at bounding box center [534, 24] width 39 height 32
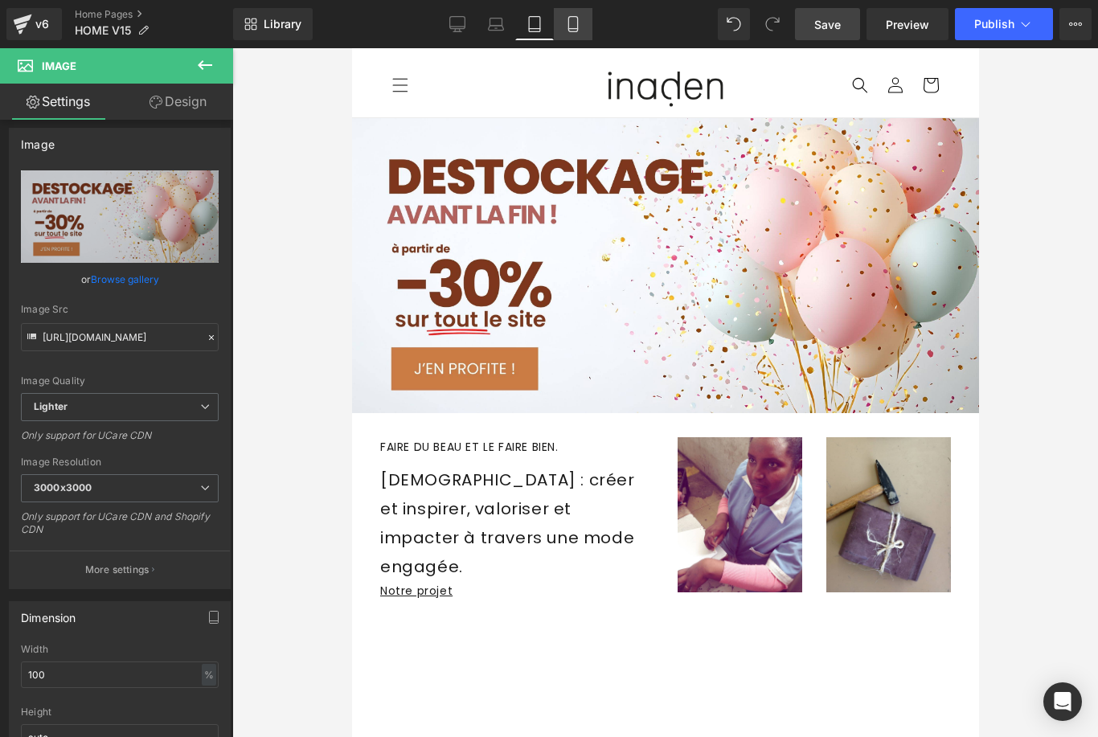
click at [575, 23] on icon at bounding box center [573, 24] width 16 height 16
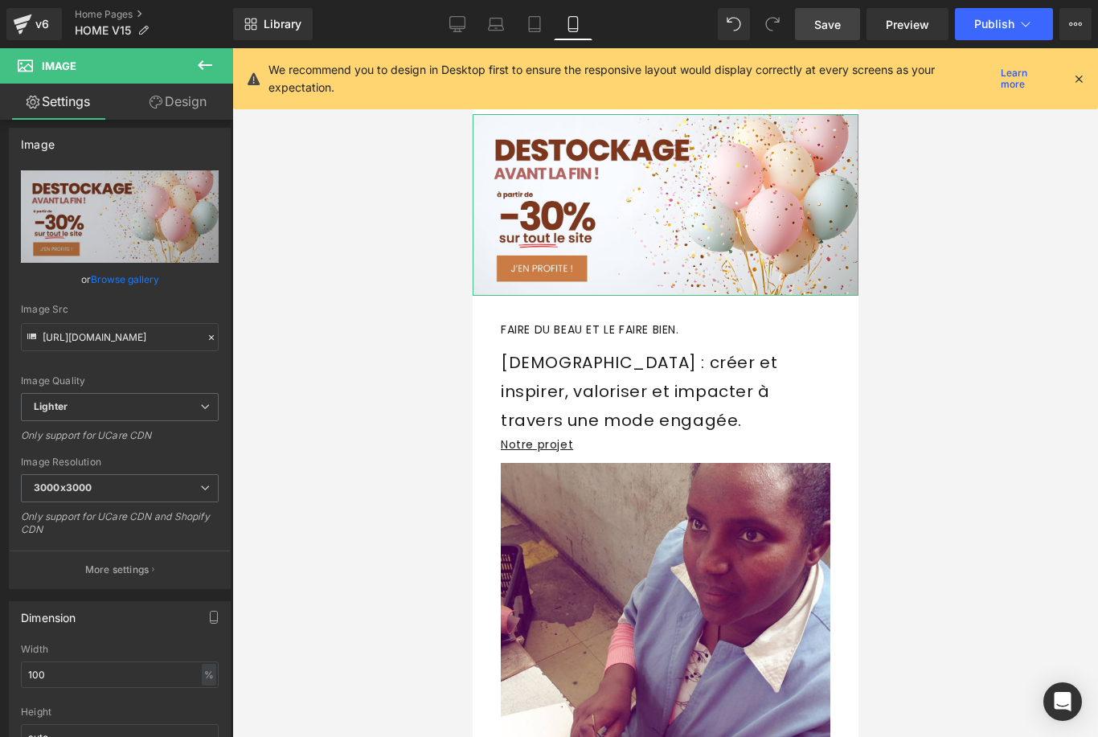
click at [131, 281] on link "Browse gallery" at bounding box center [125, 279] width 68 height 28
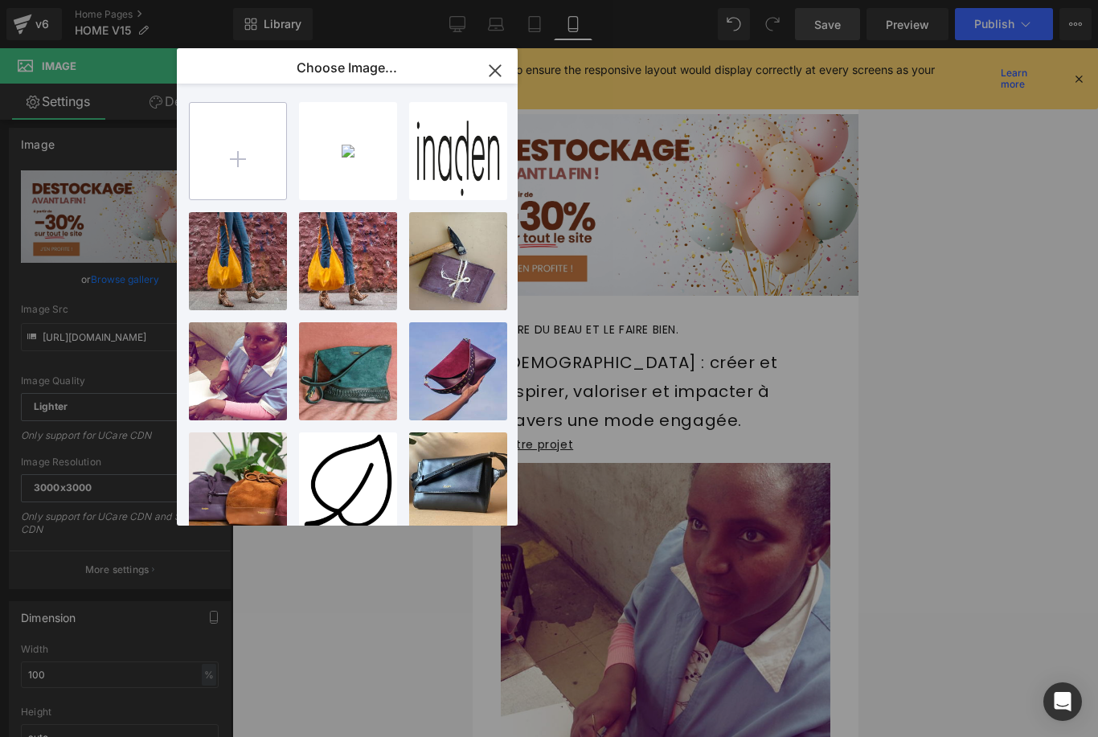
click at [255, 186] on input "file" at bounding box center [238, 151] width 96 height 96
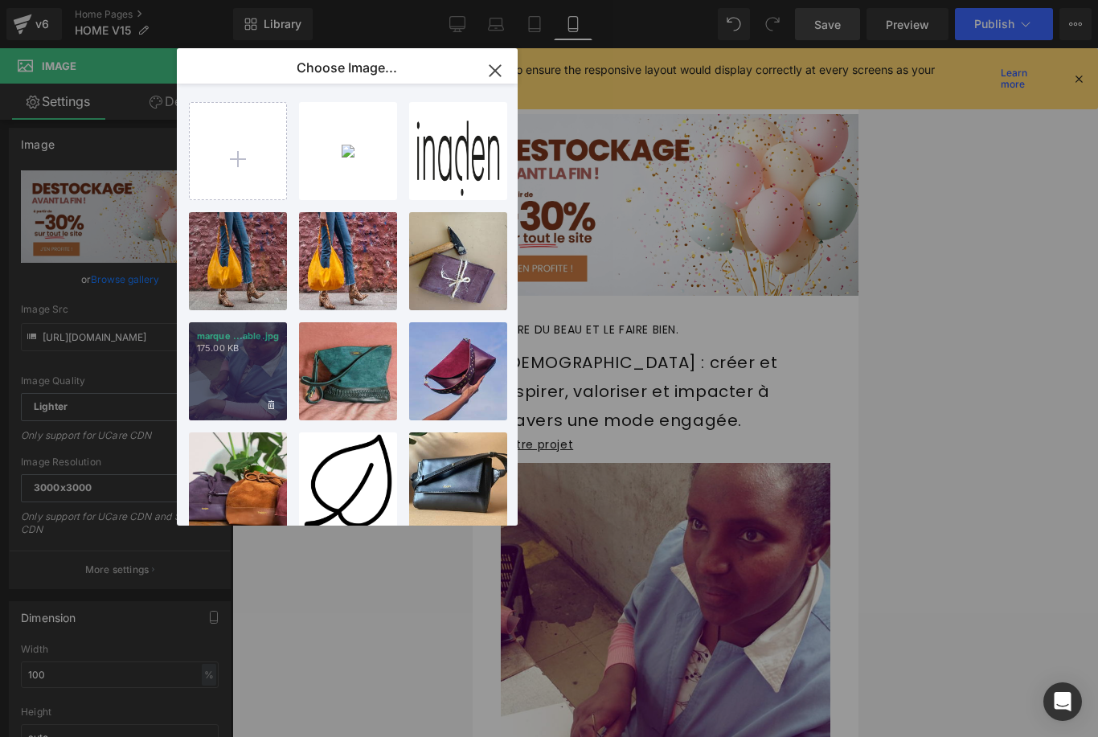
type input "C:\fakepath\bannière destockage inaden 1x1.jpg"
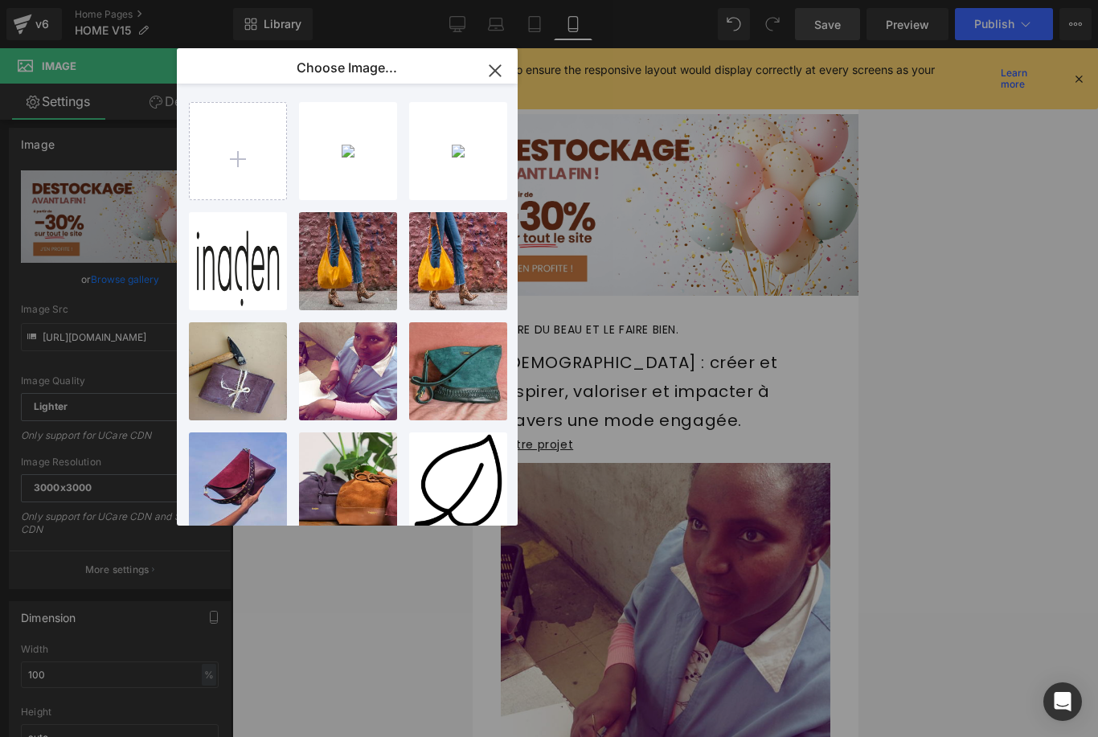
click at [397, 158] on div "bannièr... 1x1.jpg 495.50 KB Delete image? Yes No bannièr...aden.jpg 247.28 KB …" at bounding box center [353, 305] width 329 height 442
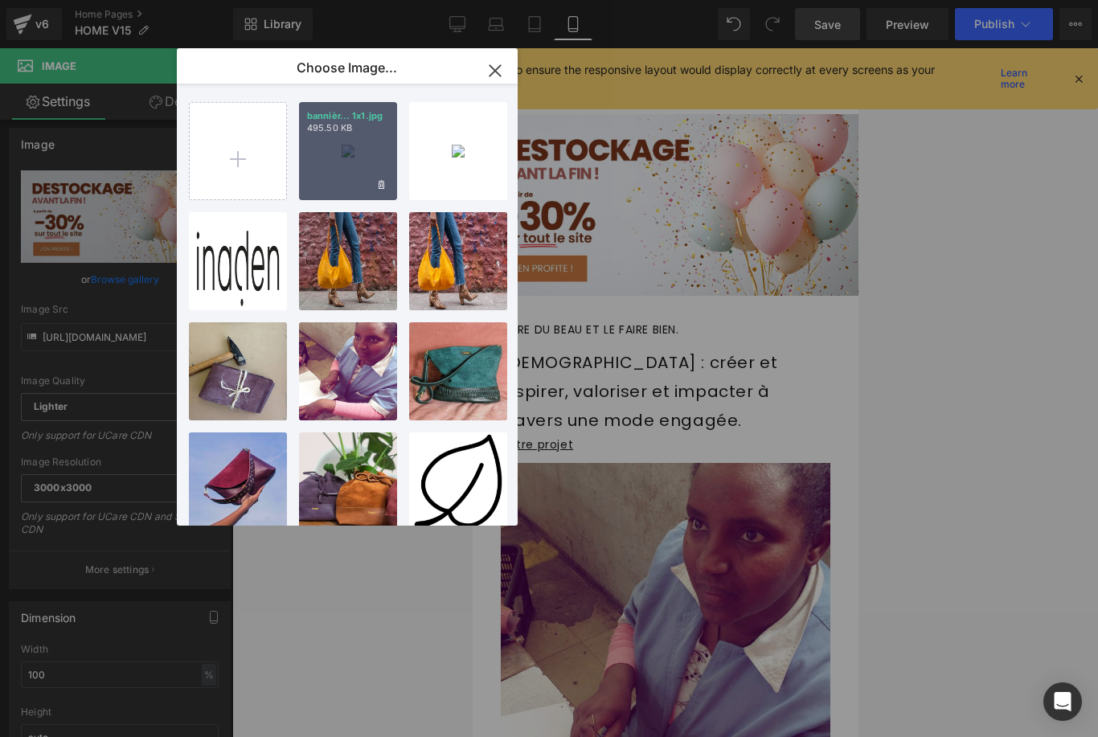
click at [368, 162] on div "bannièr... 1x1.jpg 495.50 KB" at bounding box center [348, 151] width 98 height 98
type input "https://ucarecdn.com/03debf84-fee4-4d8f-9dd5-2dfa3bddfbbc/-/format/auto/-/previ…"
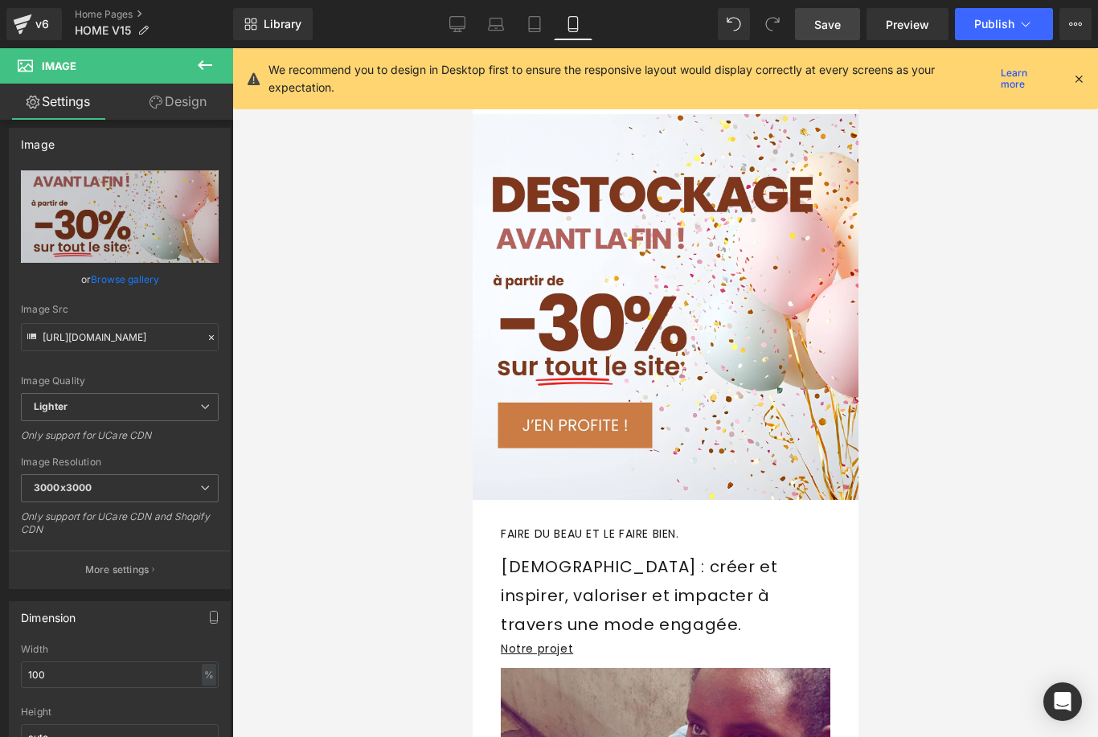
scroll to position [0, 0]
click at [822, 31] on span "Save" at bounding box center [827, 24] width 27 height 17
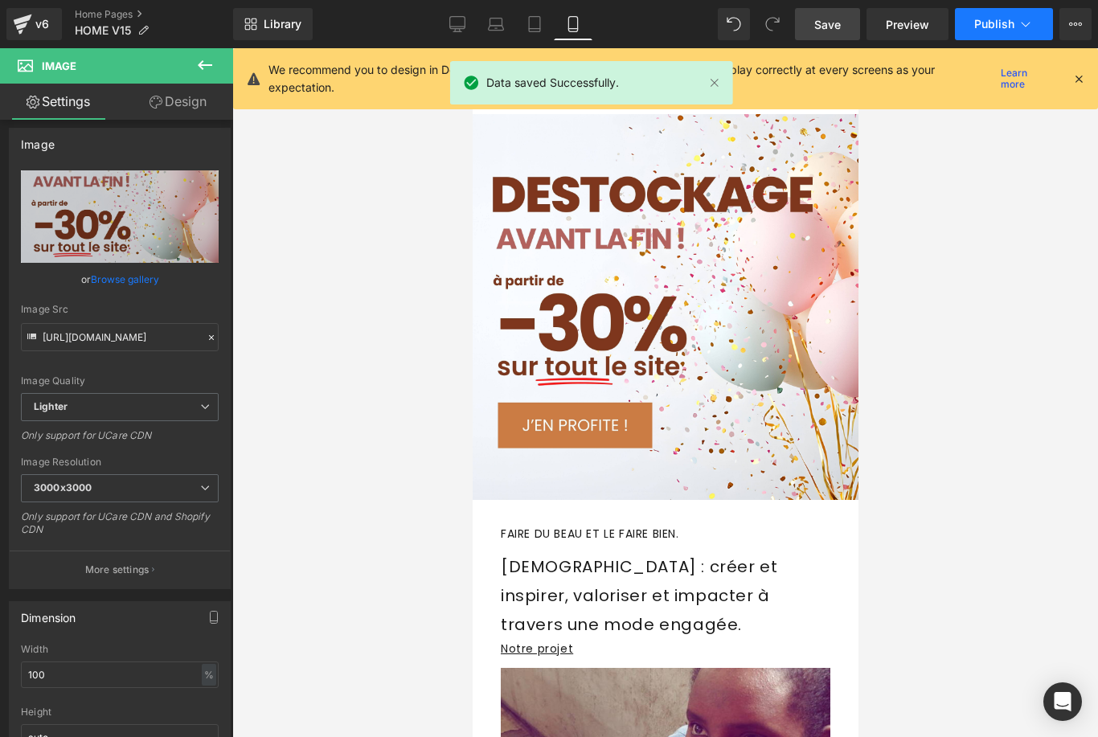
click at [983, 26] on span "Publish" at bounding box center [994, 24] width 40 height 13
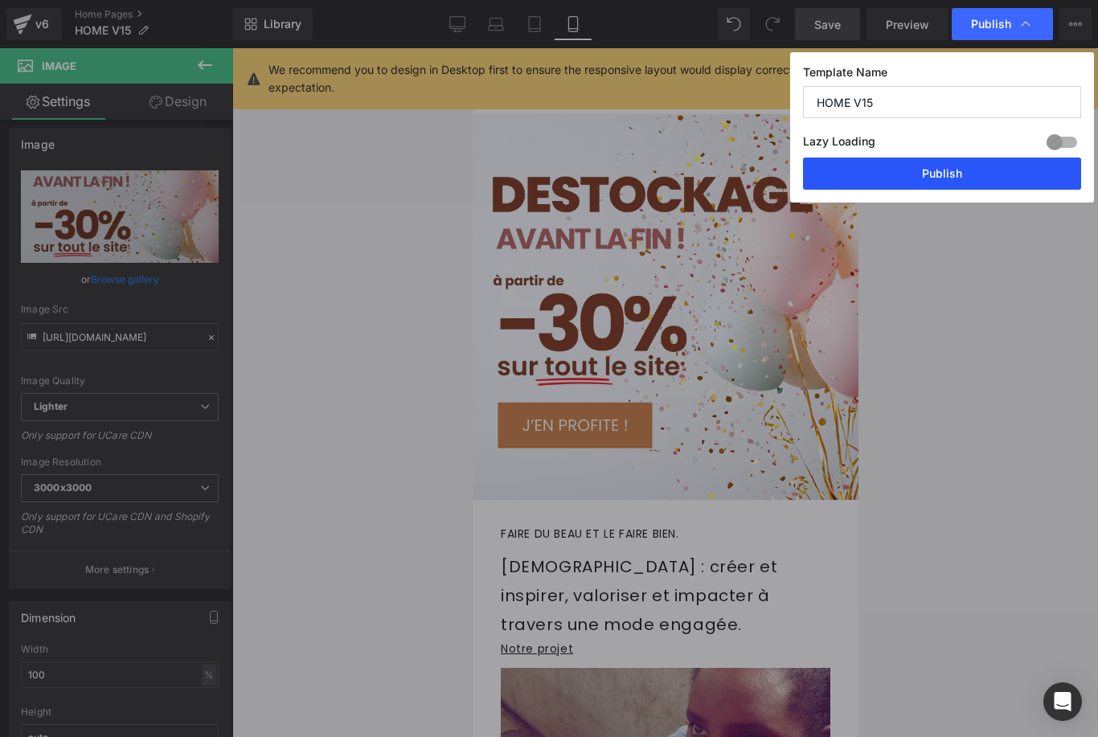
click at [954, 174] on button "Publish" at bounding box center [942, 174] width 278 height 32
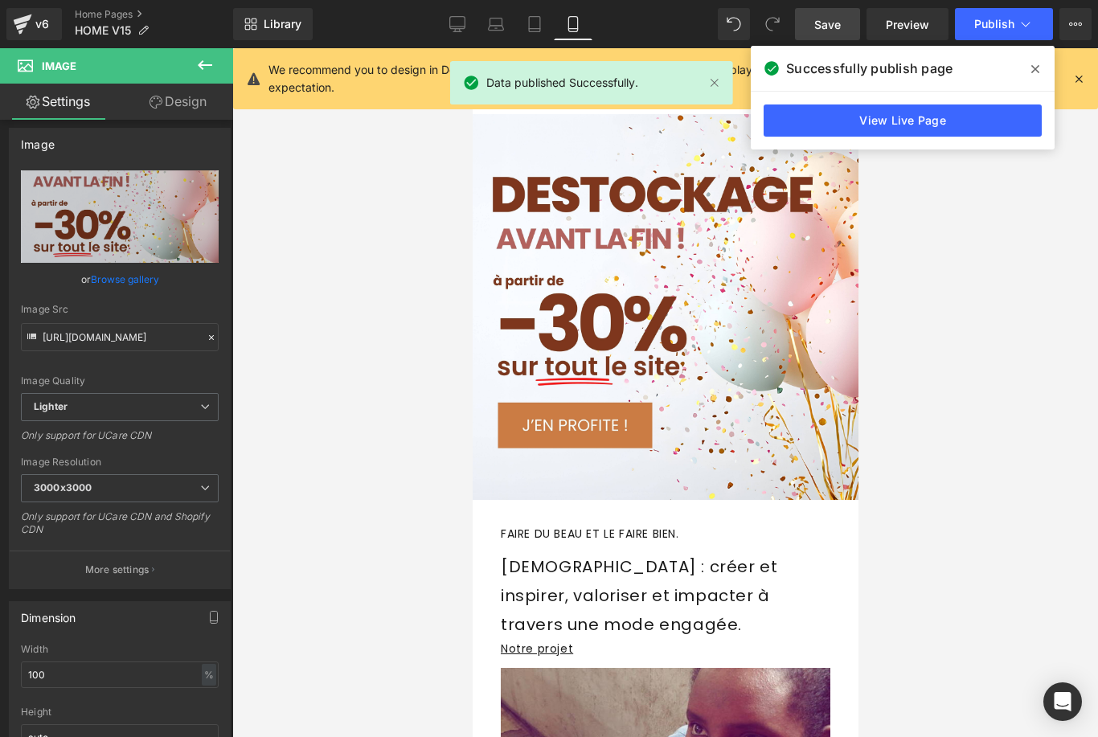
click at [819, 27] on span "Save" at bounding box center [827, 24] width 27 height 17
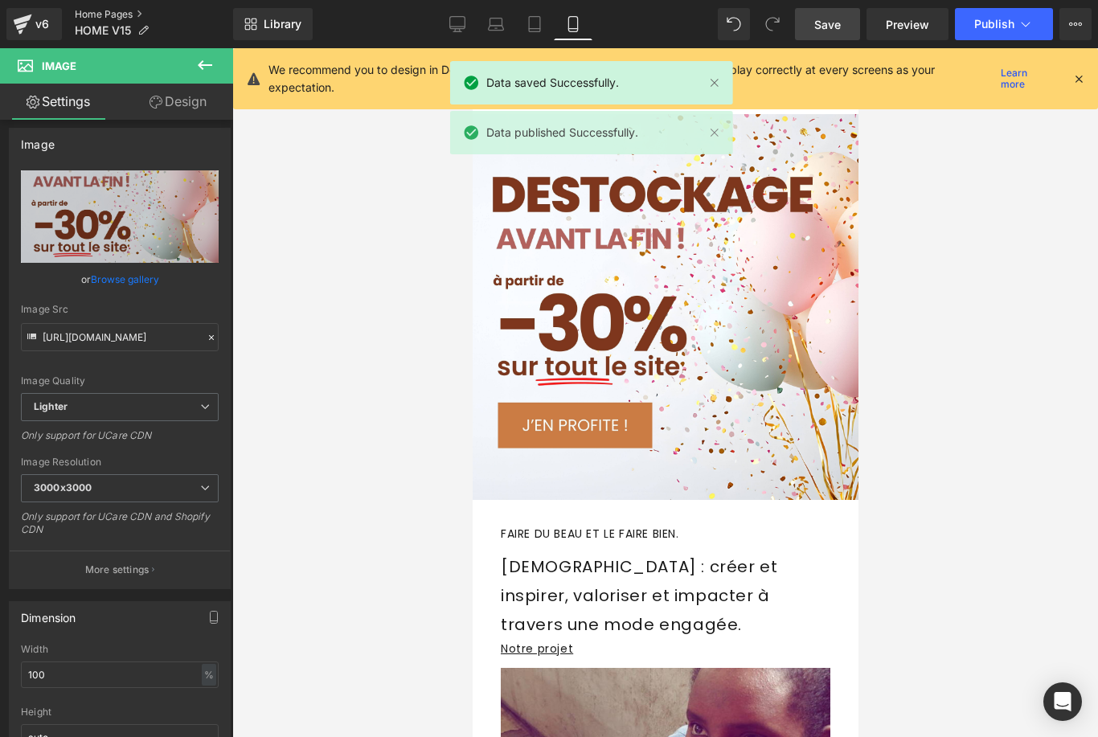
click at [107, 14] on link "Home Pages" at bounding box center [154, 14] width 158 height 13
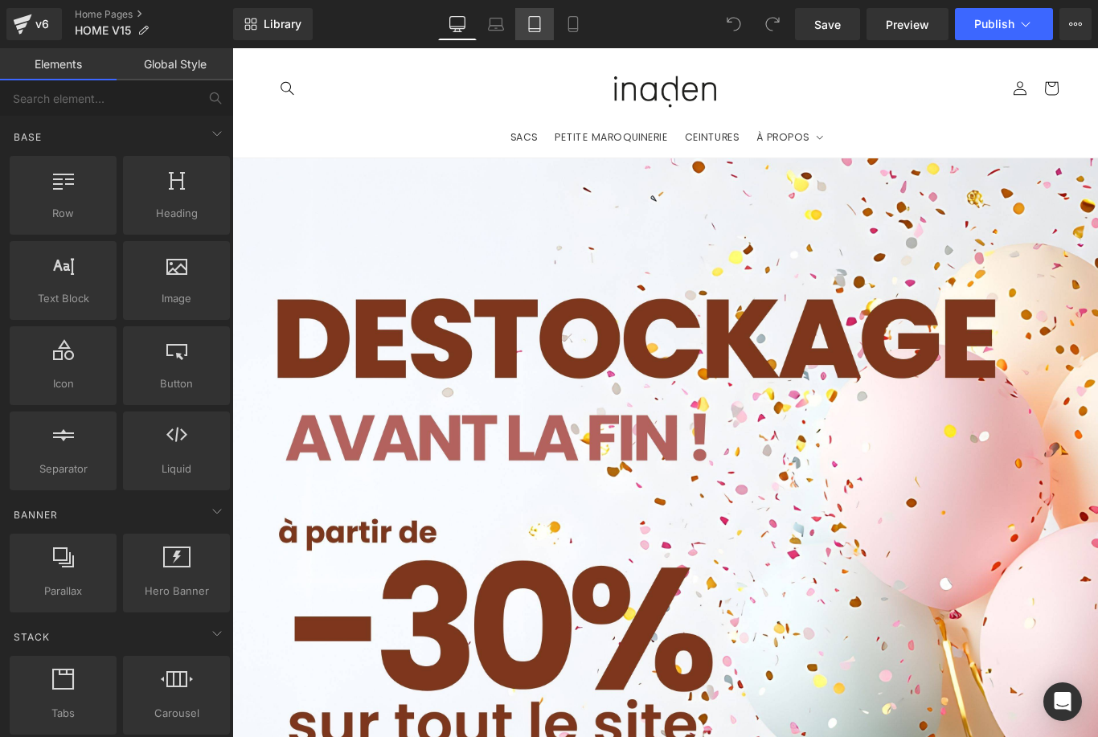
click at [531, 29] on icon at bounding box center [534, 29] width 11 height 0
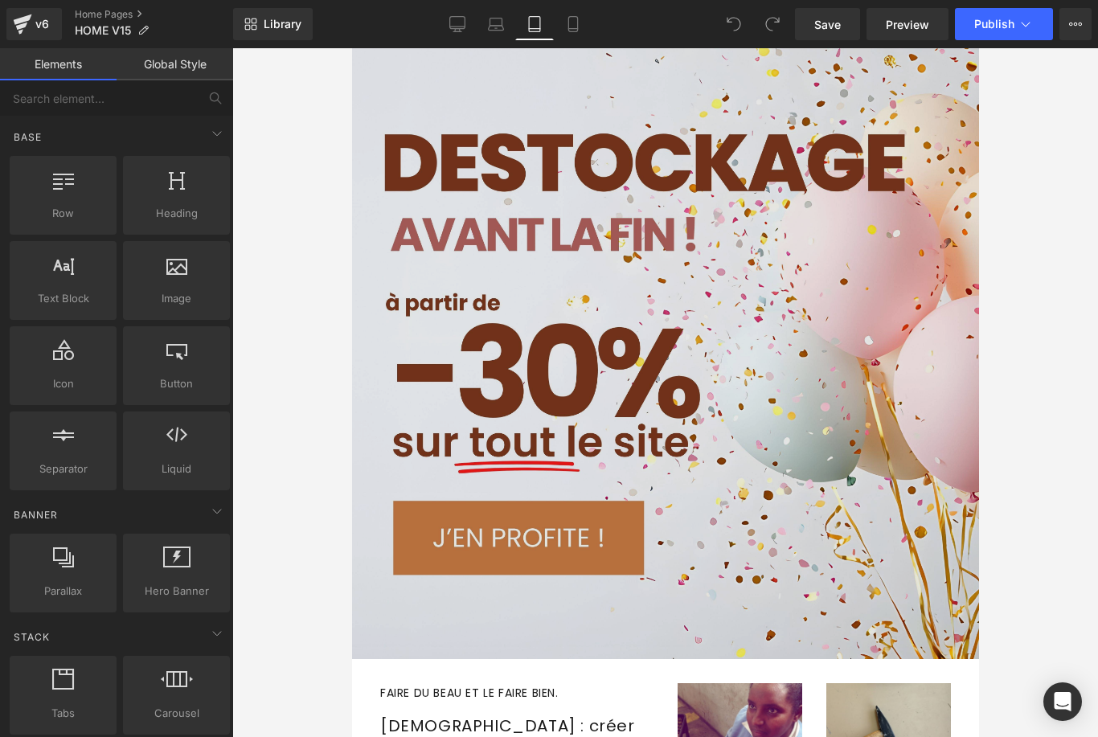
click at [554, 154] on img at bounding box center [664, 345] width 627 height 627
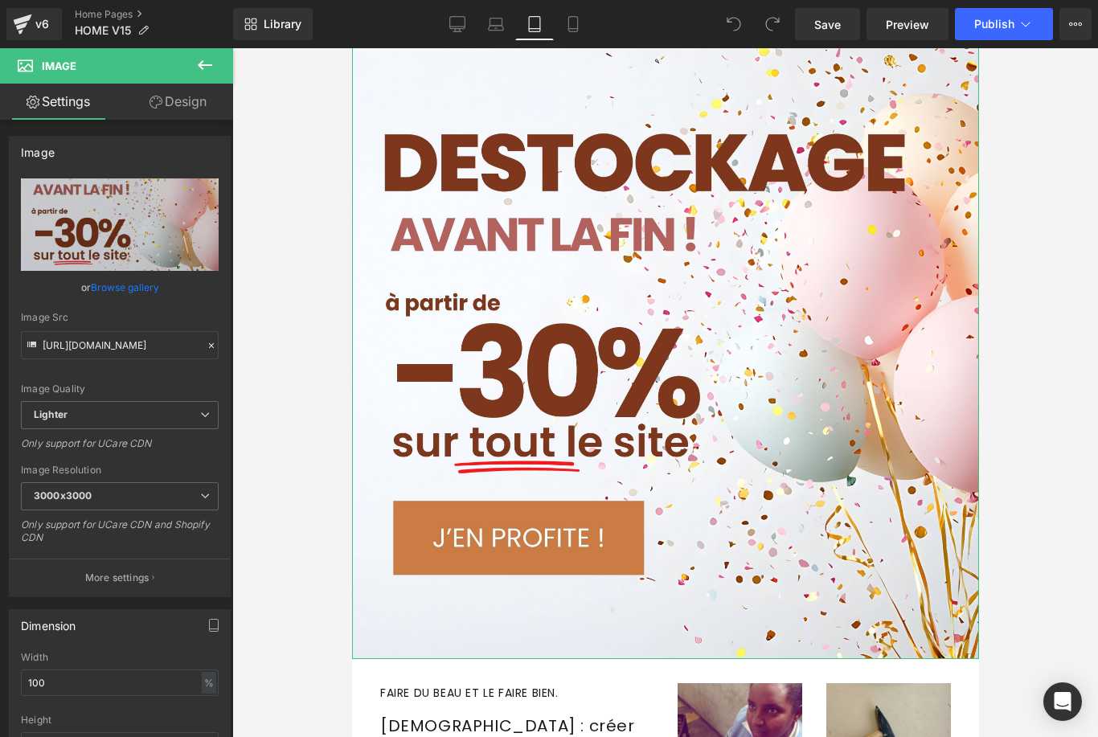
click at [145, 290] on link "Browse gallery" at bounding box center [125, 287] width 68 height 28
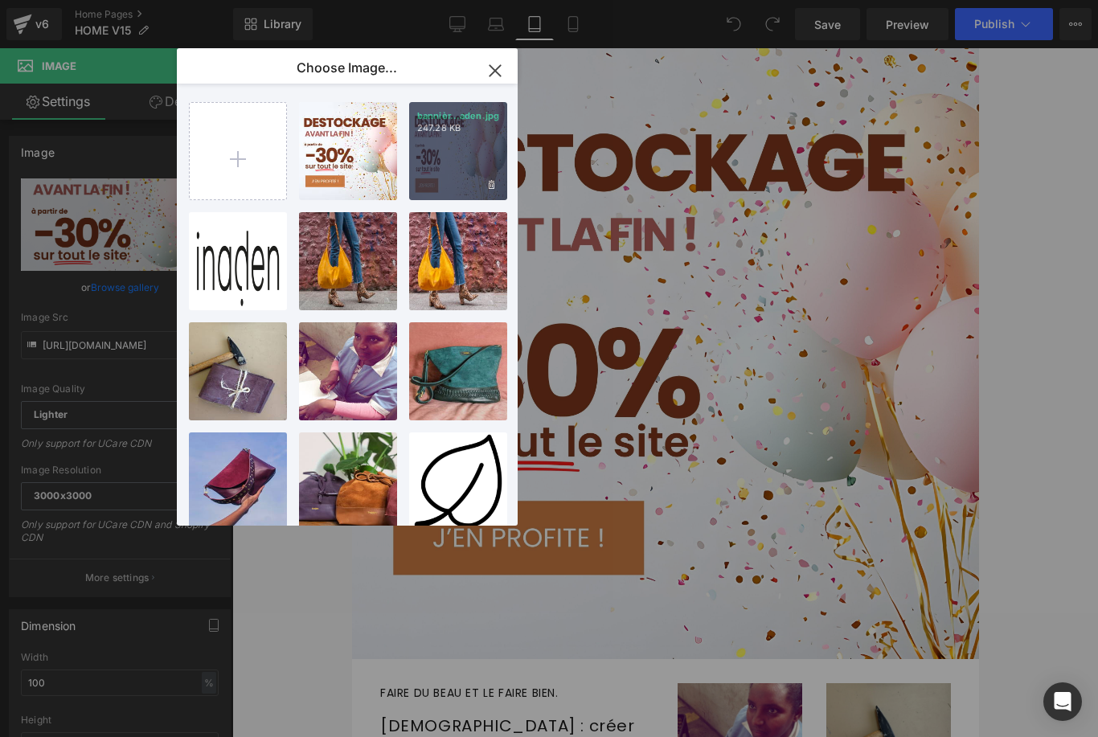
click at [463, 152] on div "bannièr...aden.jpg 247.28 KB" at bounding box center [458, 151] width 98 height 98
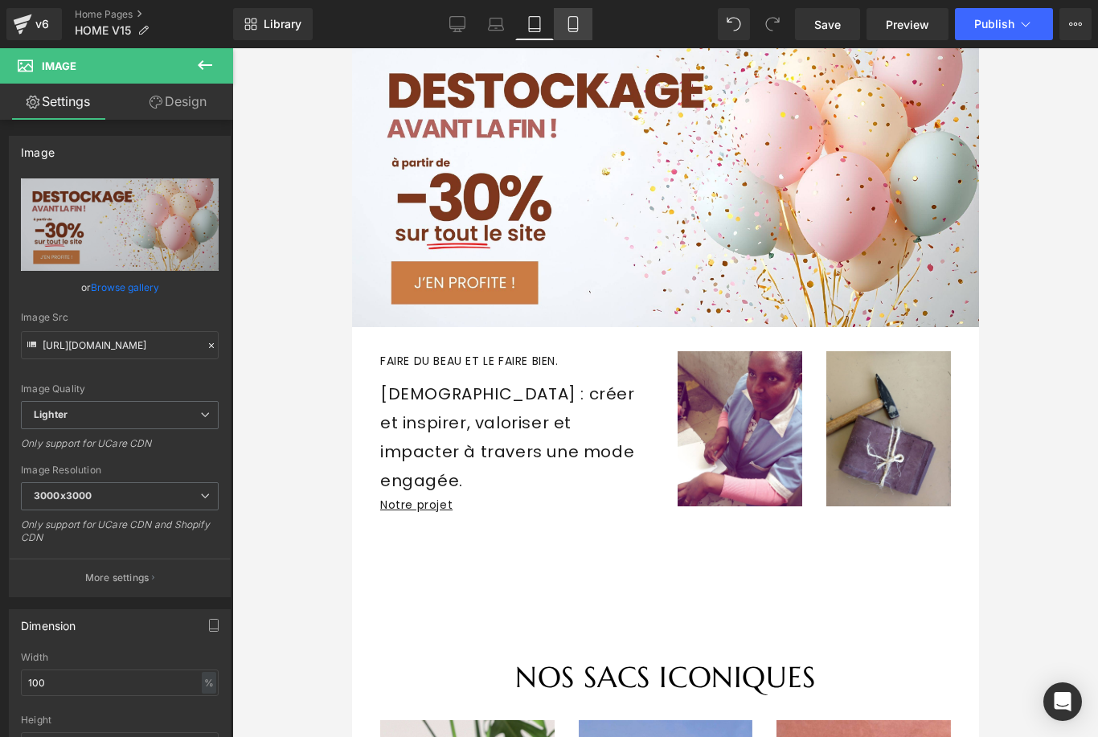
click at [586, 31] on link "Mobile" at bounding box center [573, 24] width 39 height 32
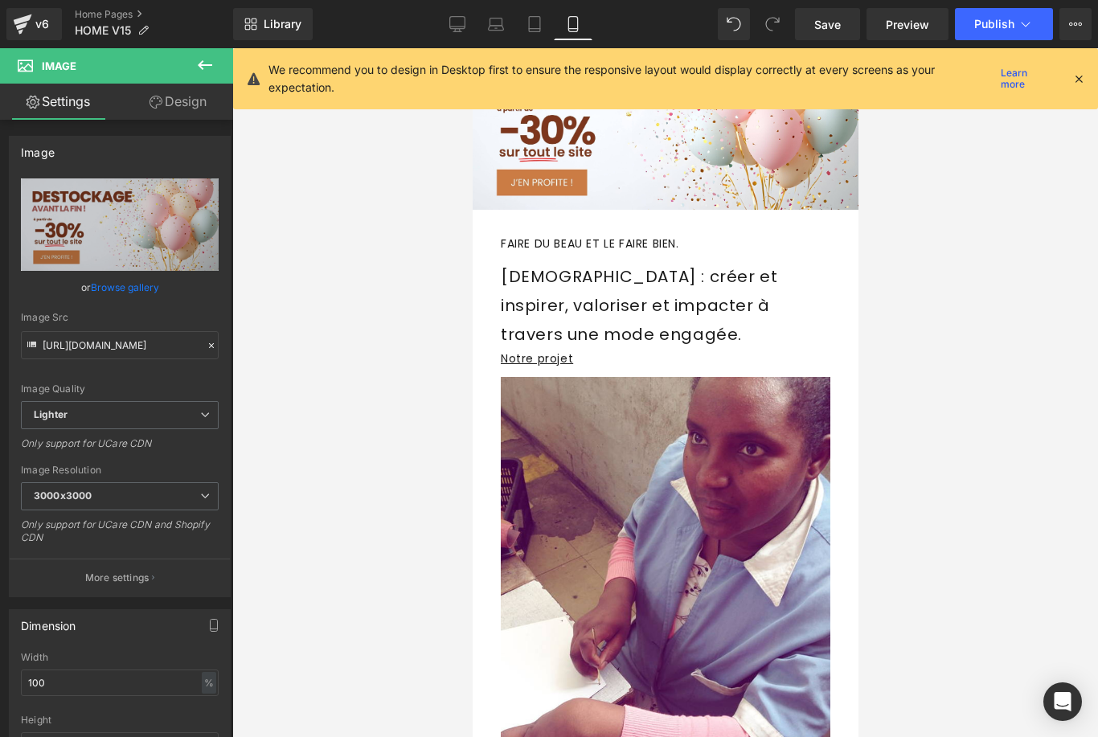
scroll to position [0, 0]
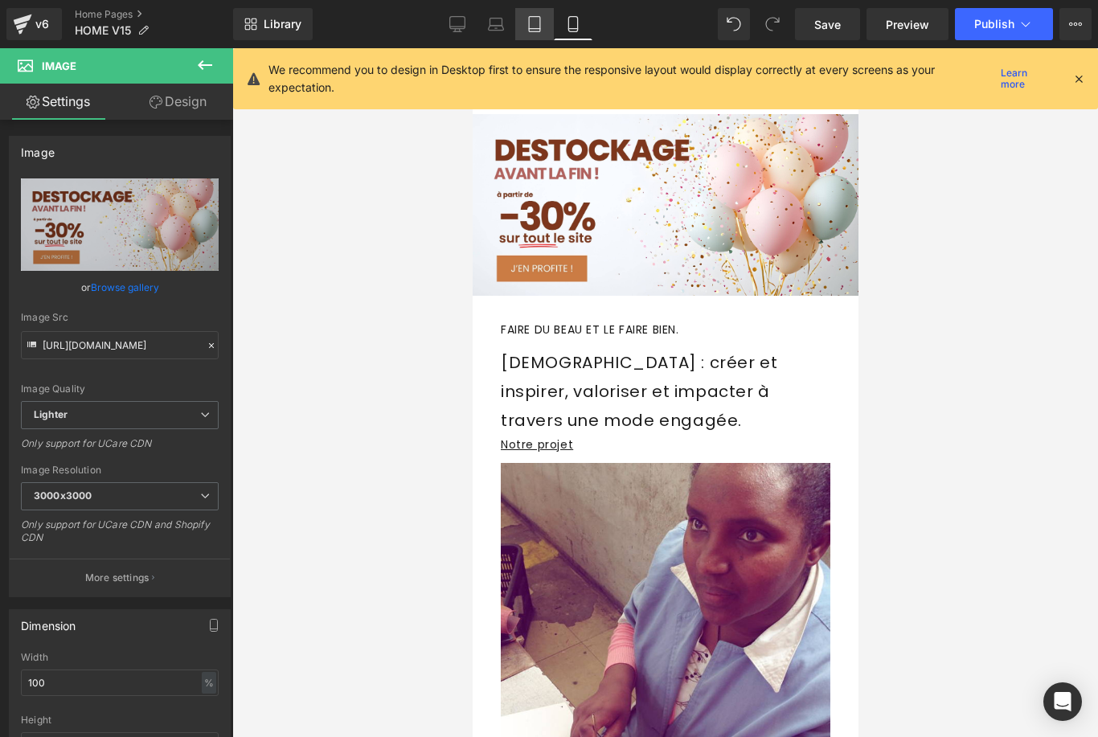
click at [535, 30] on icon at bounding box center [535, 24] width 16 height 16
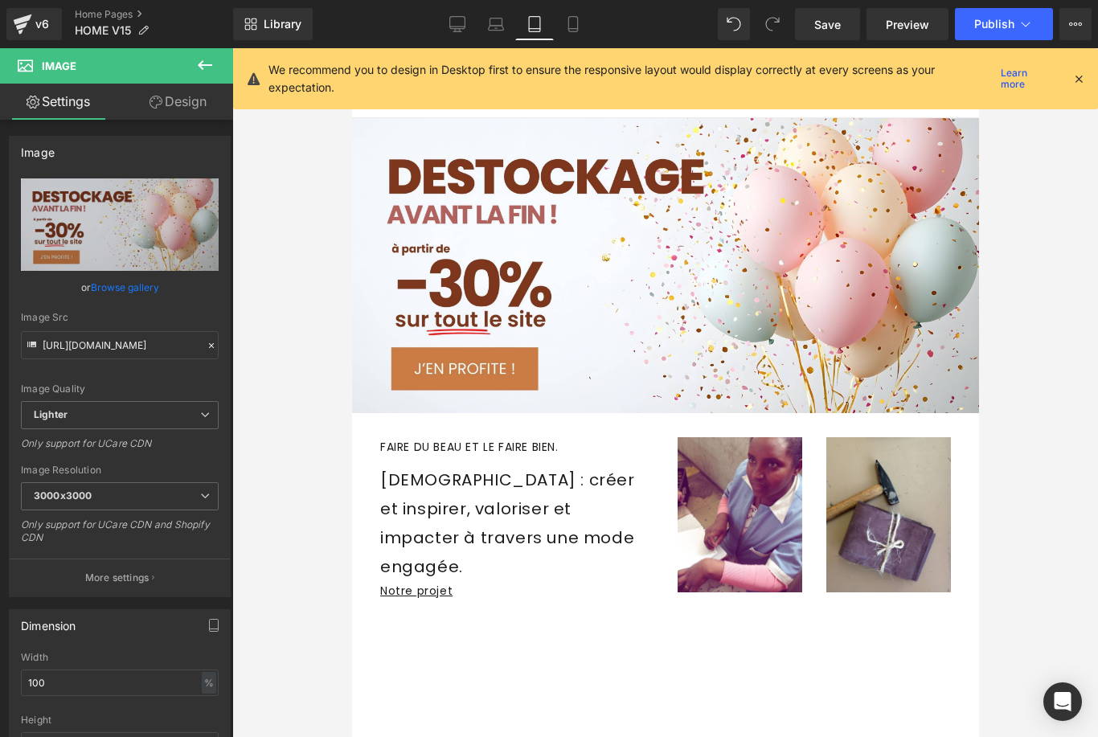
scroll to position [4, 0]
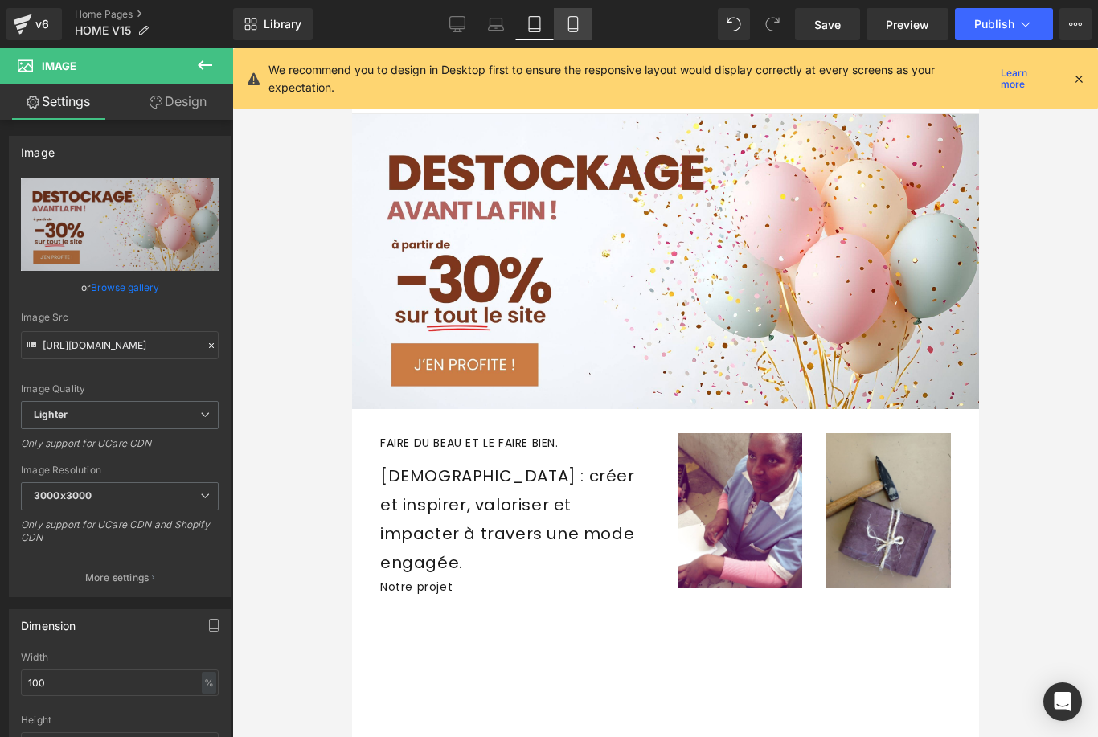
click at [580, 27] on icon at bounding box center [573, 24] width 16 height 16
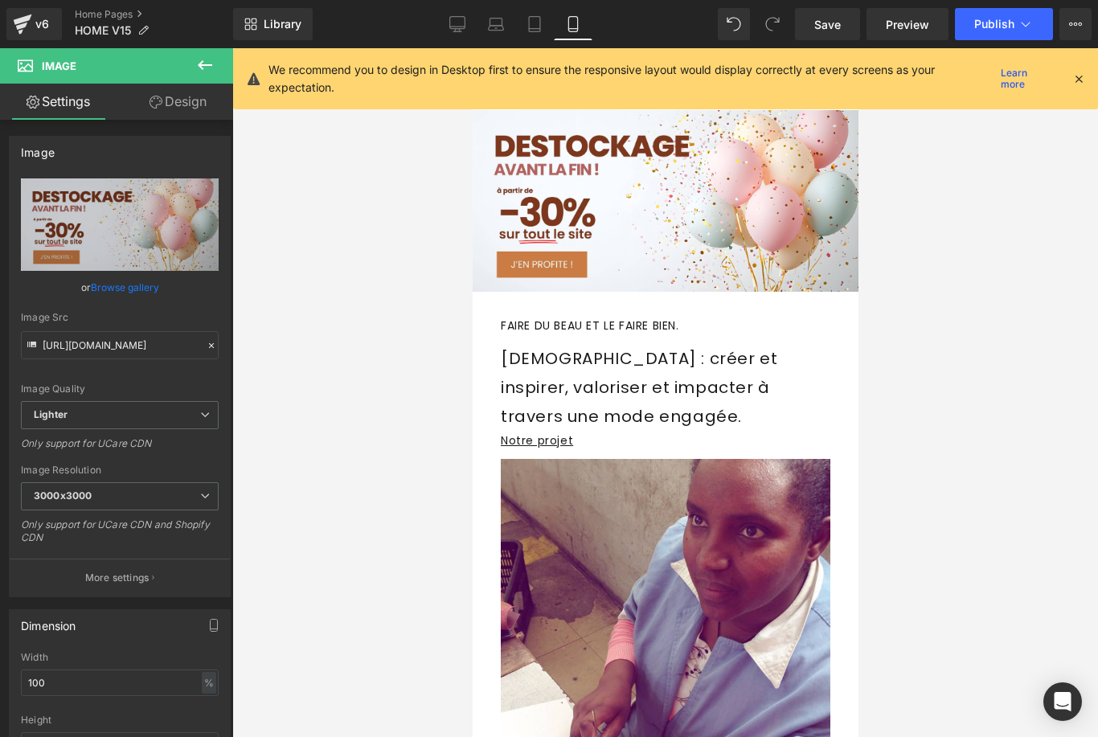
scroll to position [0, 0]
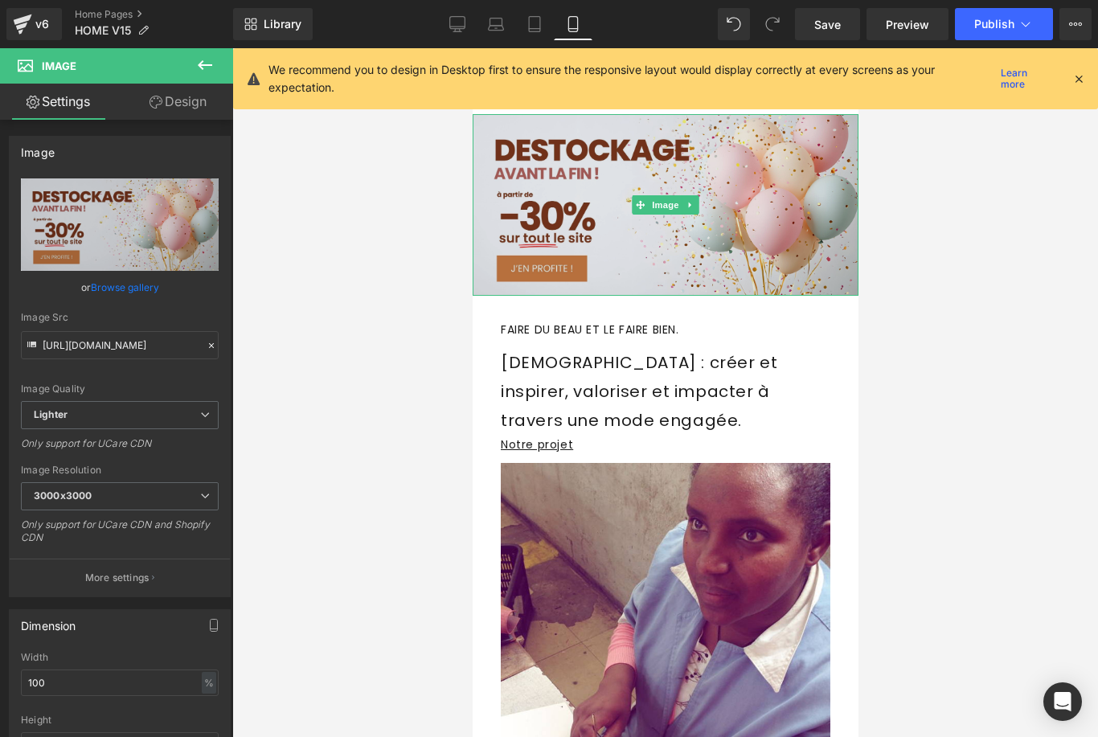
click at [584, 158] on img at bounding box center [665, 205] width 386 height 182
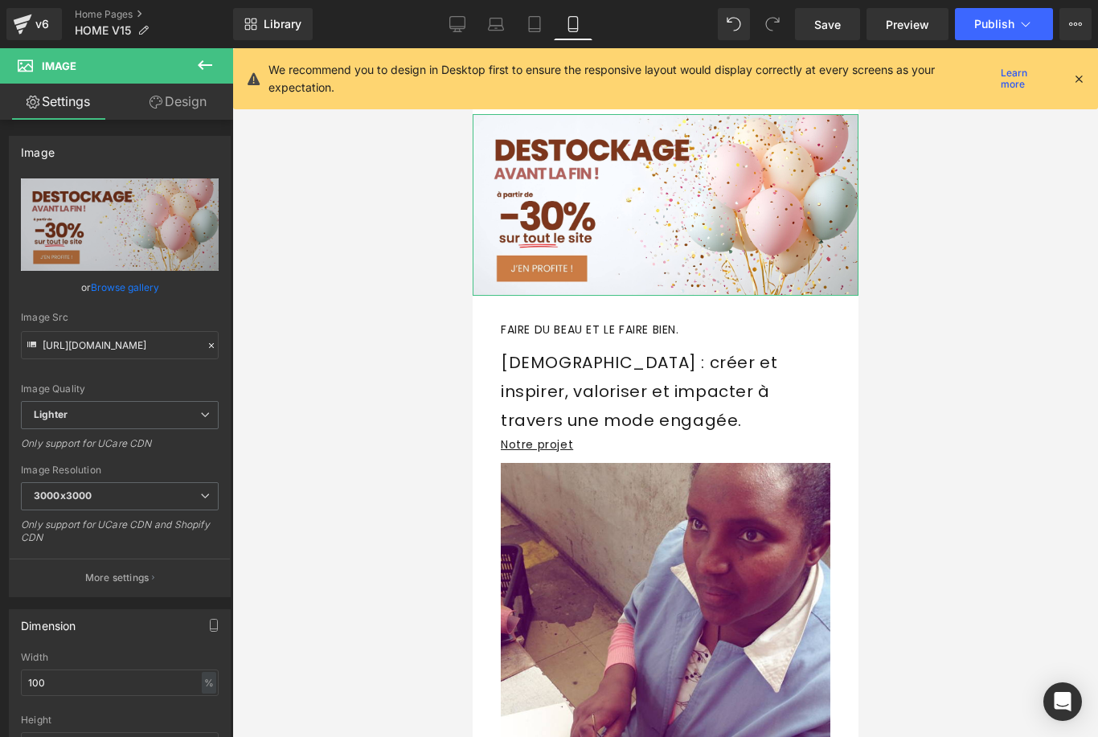
click at [124, 289] on link "Browse gallery" at bounding box center [125, 287] width 68 height 28
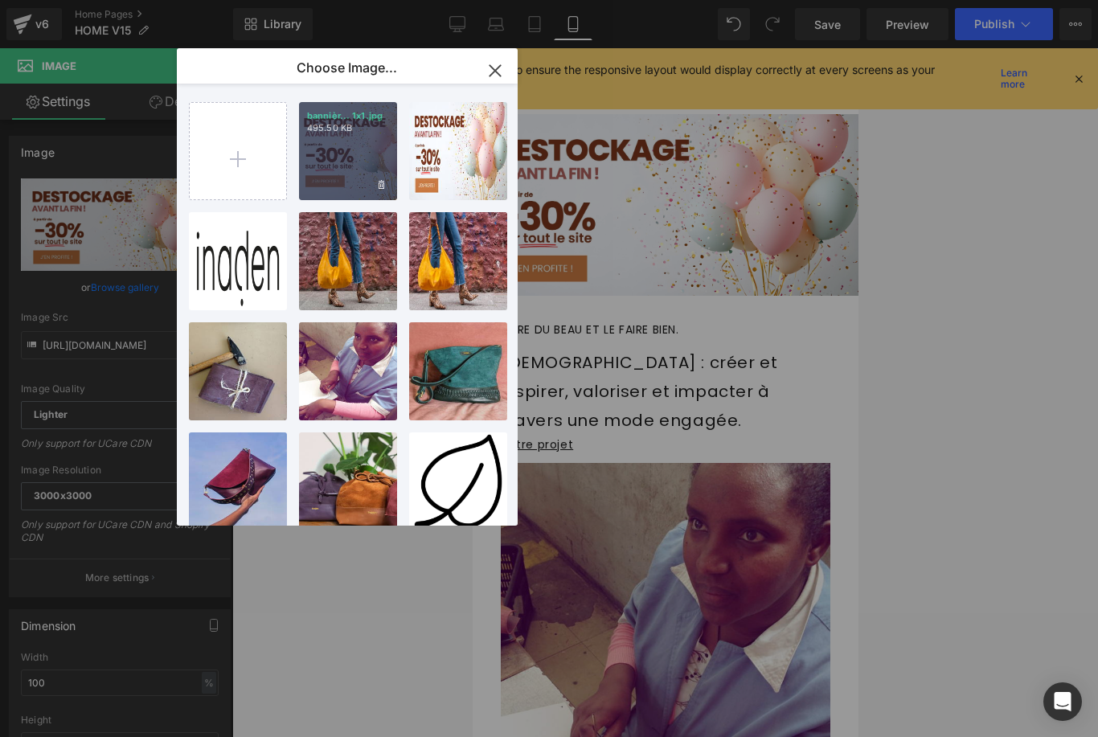
click at [363, 180] on div "bannièr... 1x1.jpg 495.50 KB" at bounding box center [348, 151] width 98 height 98
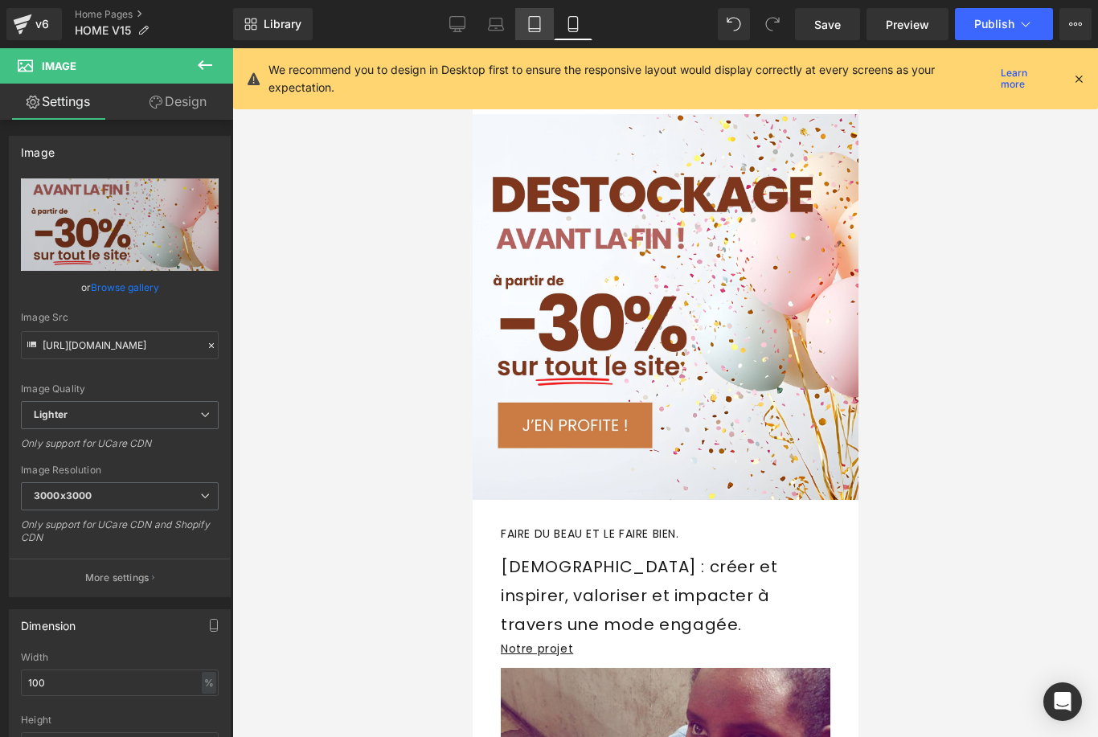
click at [531, 31] on icon at bounding box center [535, 24] width 16 height 16
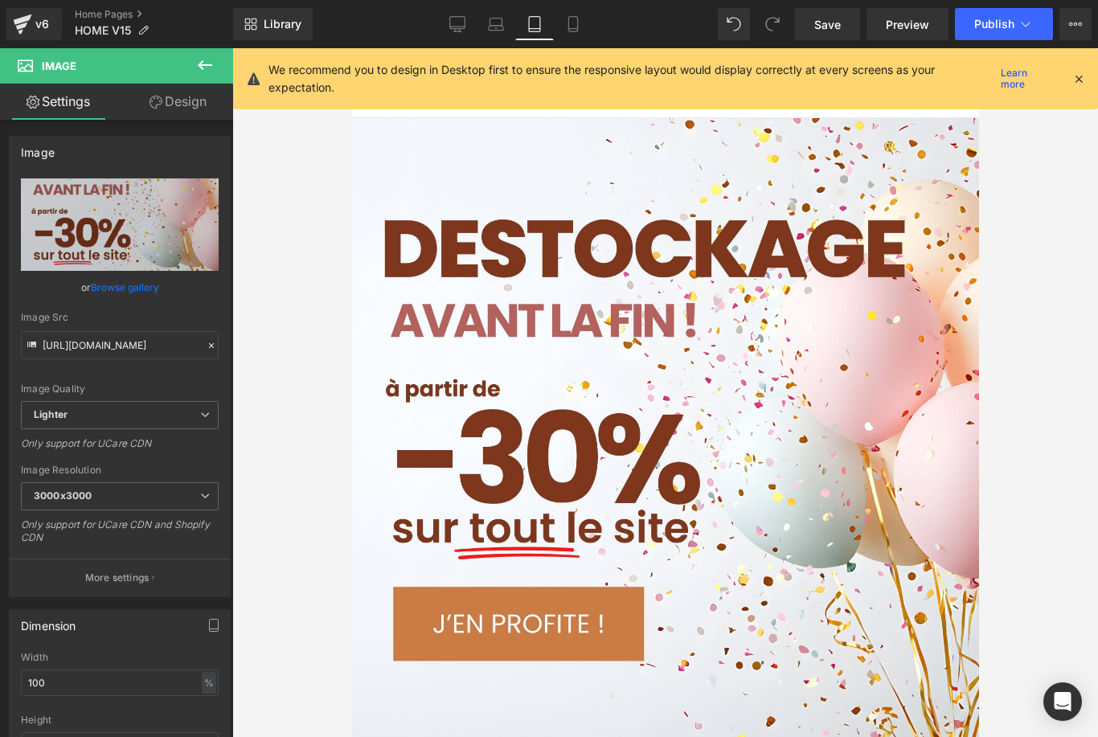
scroll to position [4, 0]
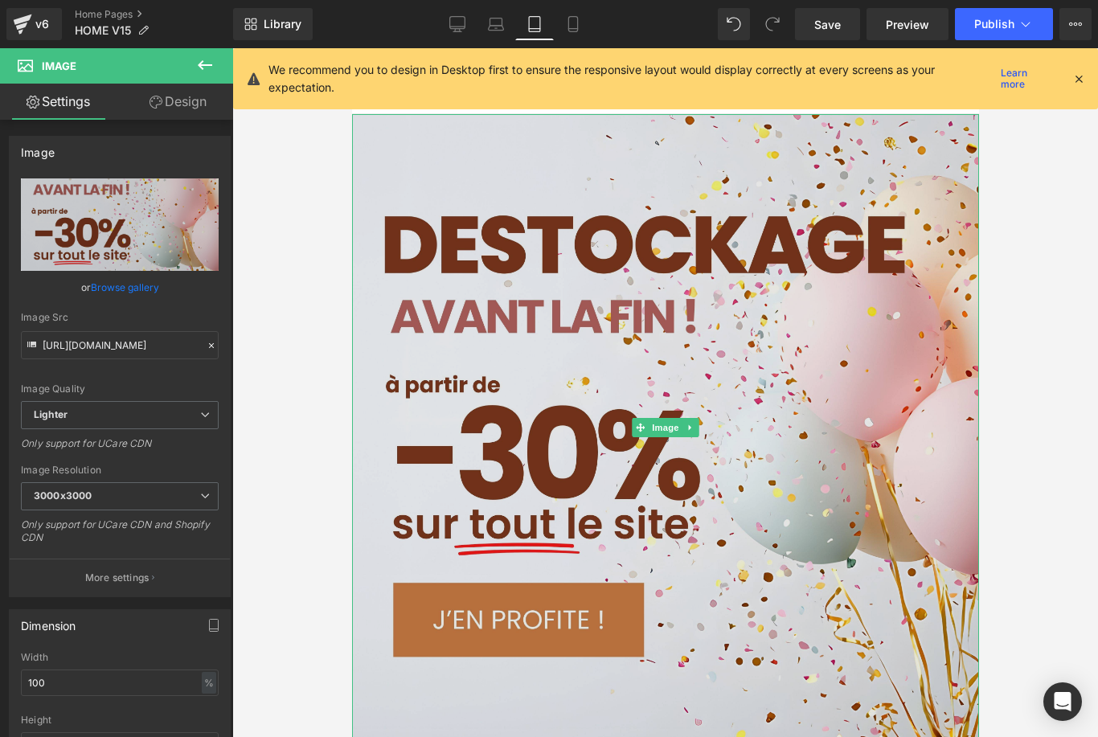
click at [484, 161] on img at bounding box center [664, 427] width 627 height 627
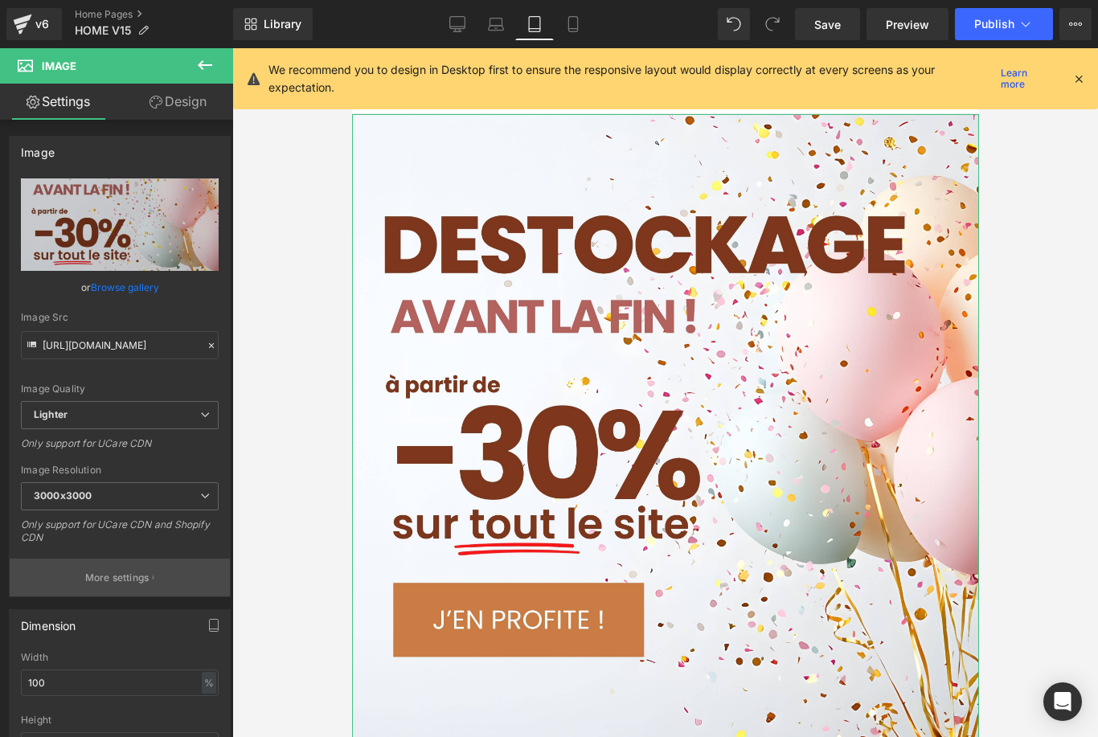
click at [146, 582] on p "More settings" at bounding box center [117, 578] width 64 height 14
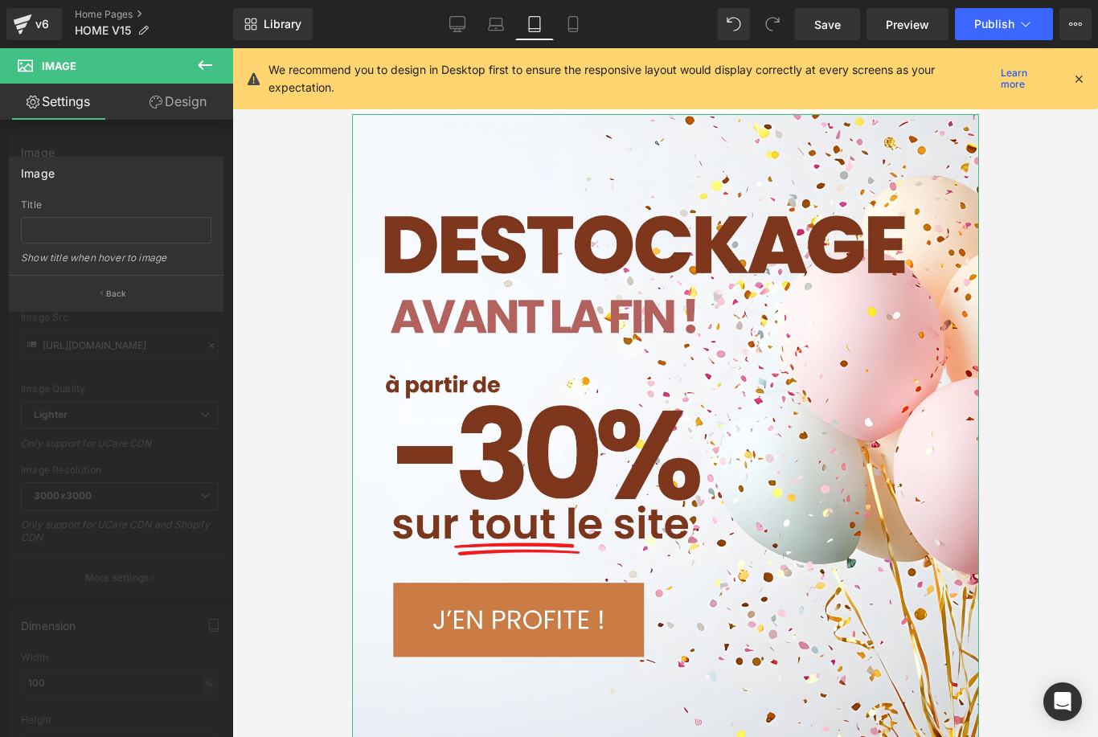
click at [109, 156] on div at bounding box center [116, 396] width 233 height 697
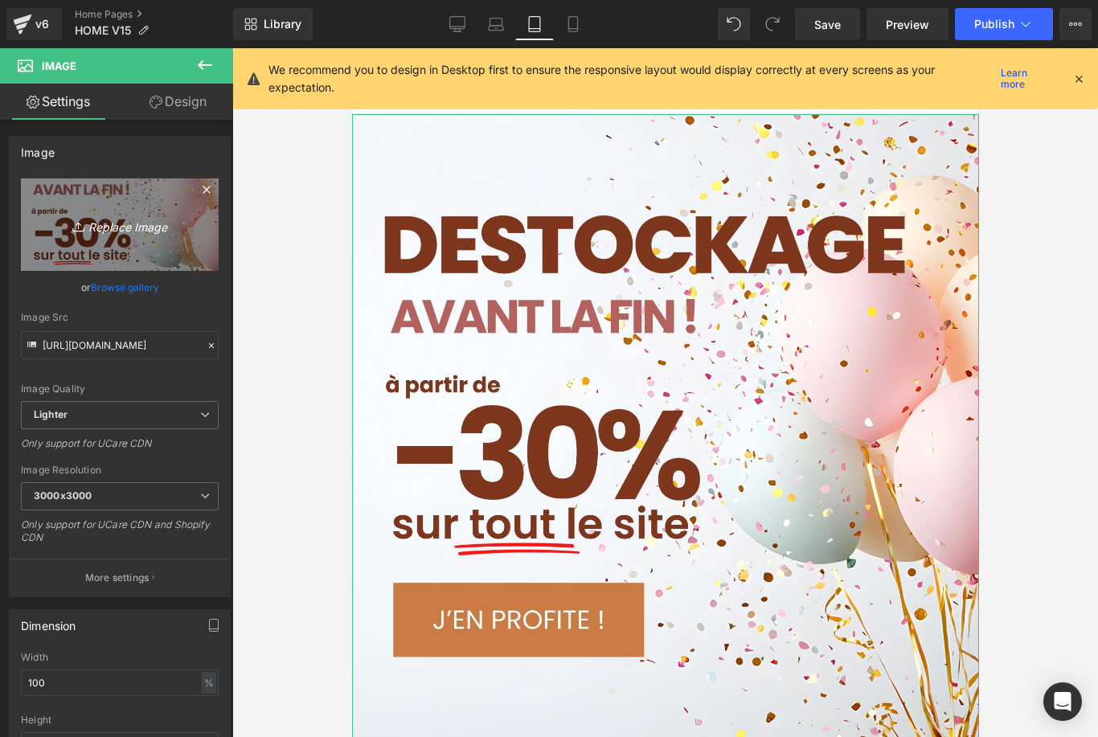
click at [141, 224] on icon "Replace Image" at bounding box center [119, 225] width 129 height 20
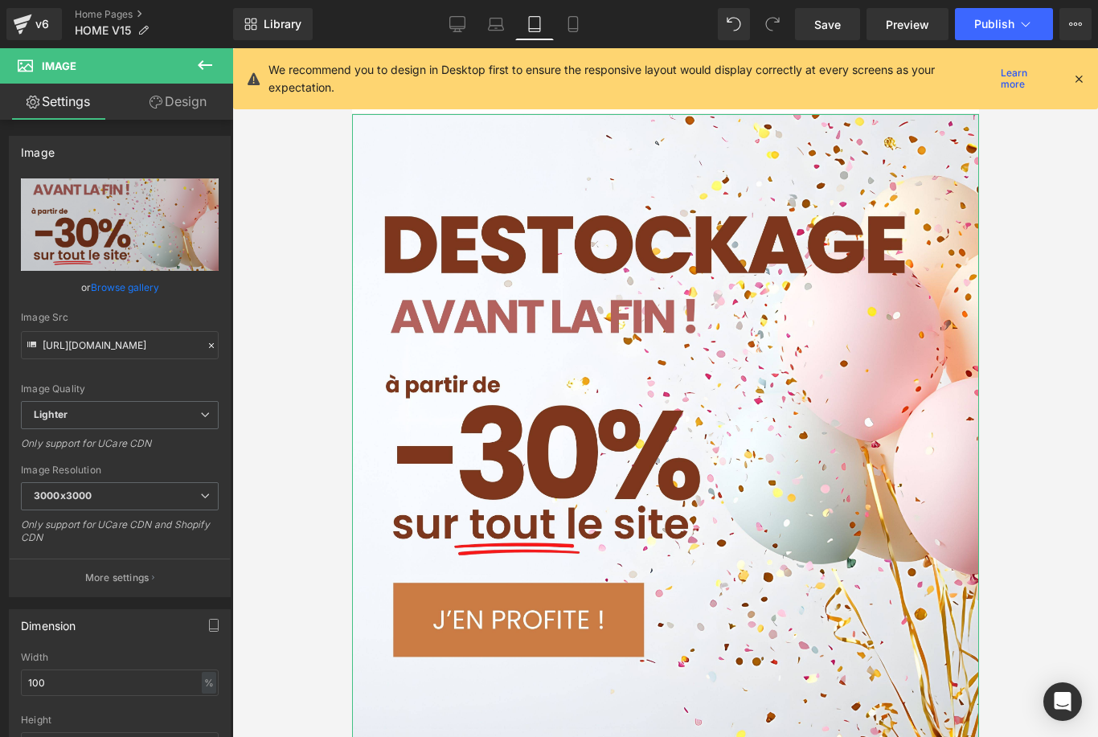
click at [133, 295] on link "Browse gallery" at bounding box center [125, 287] width 68 height 28
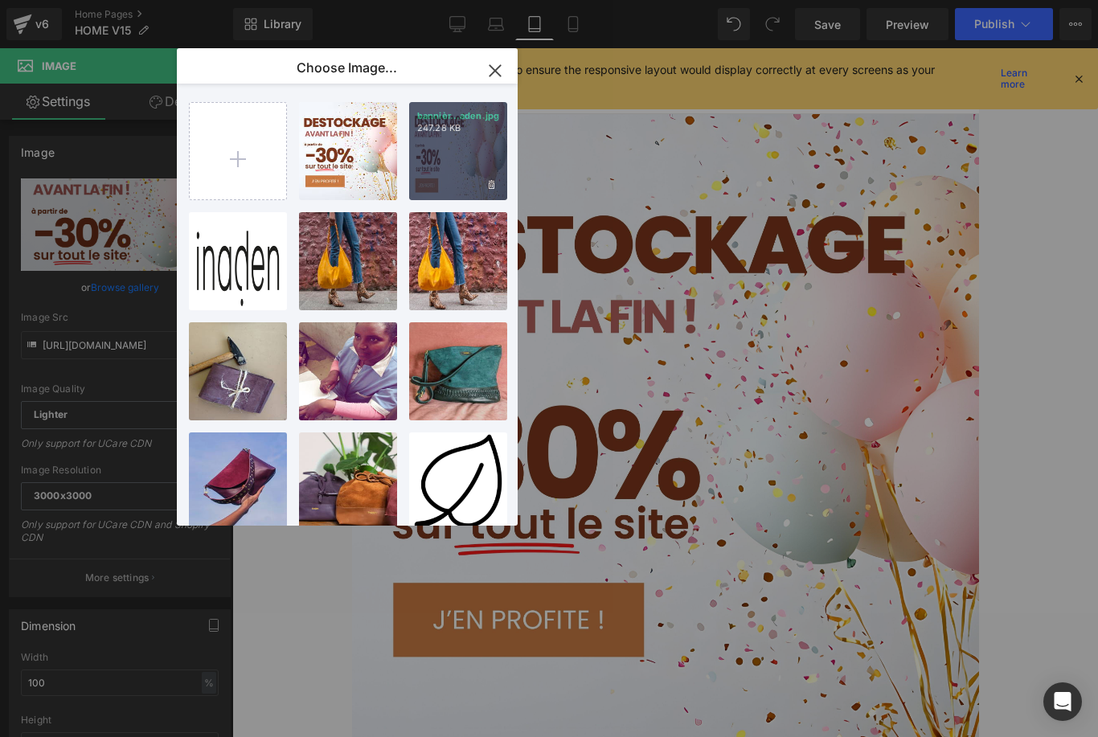
click at [433, 153] on div "bannièr...aden.jpg 247.28 KB" at bounding box center [458, 151] width 98 height 98
type input "https://ucarecdn.com/257bf15b-8b92-4ab2-b11c-2442c26e86cd/-/format/auto/-/previ…"
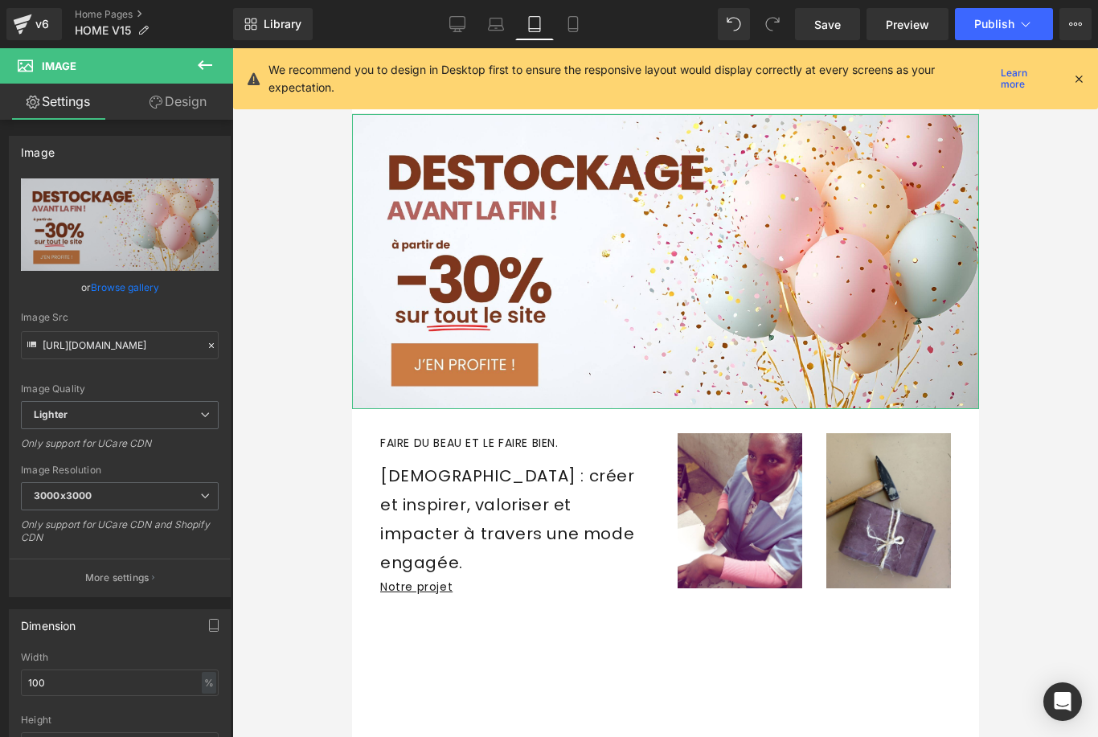
click at [188, 110] on link "Design" at bounding box center [178, 102] width 117 height 36
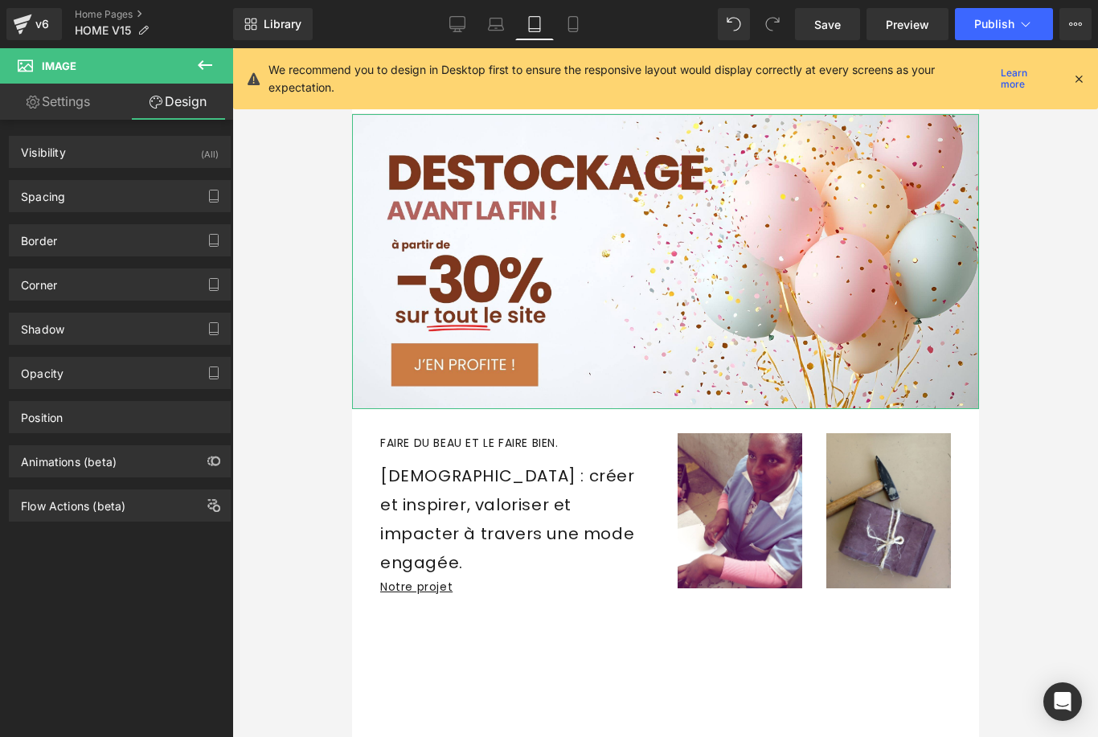
click at [84, 109] on link "Settings" at bounding box center [58, 102] width 117 height 36
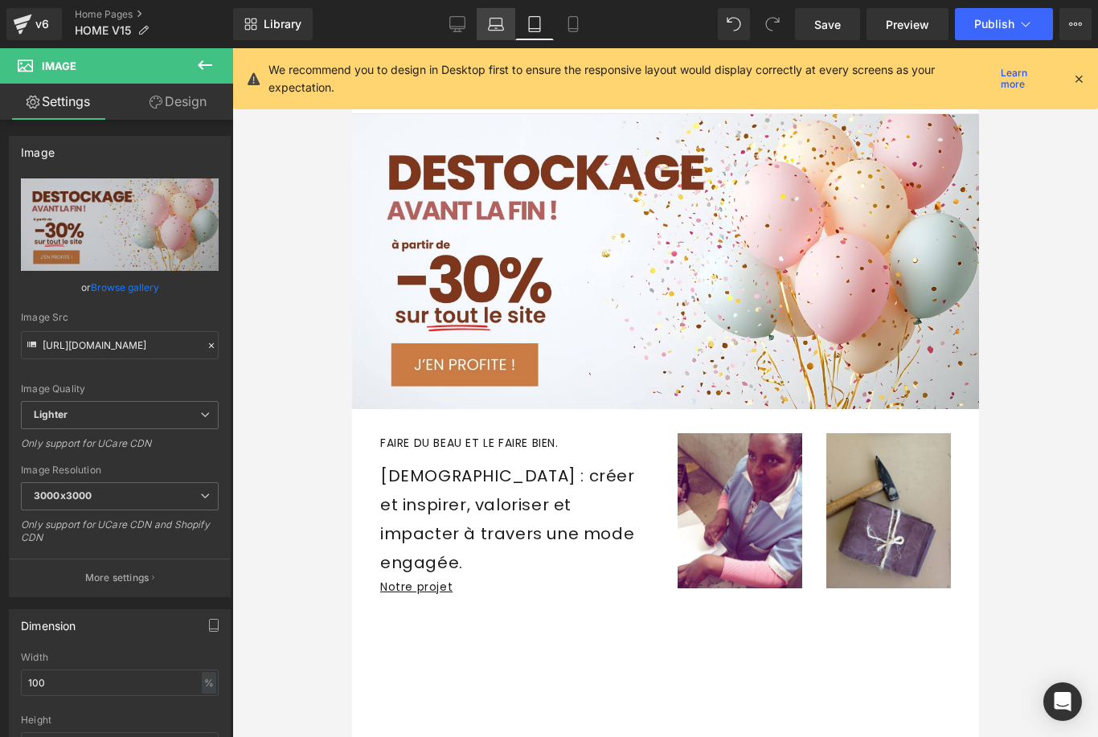
click at [507, 27] on link "Laptop" at bounding box center [496, 24] width 39 height 32
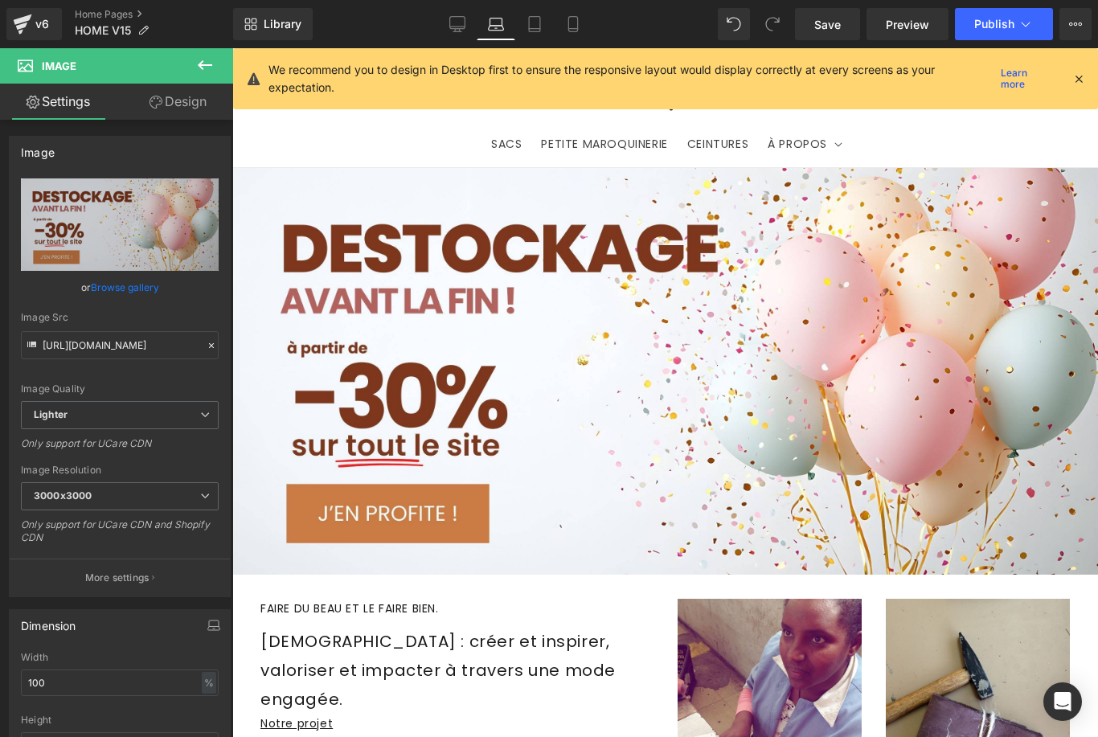
scroll to position [57, 0]
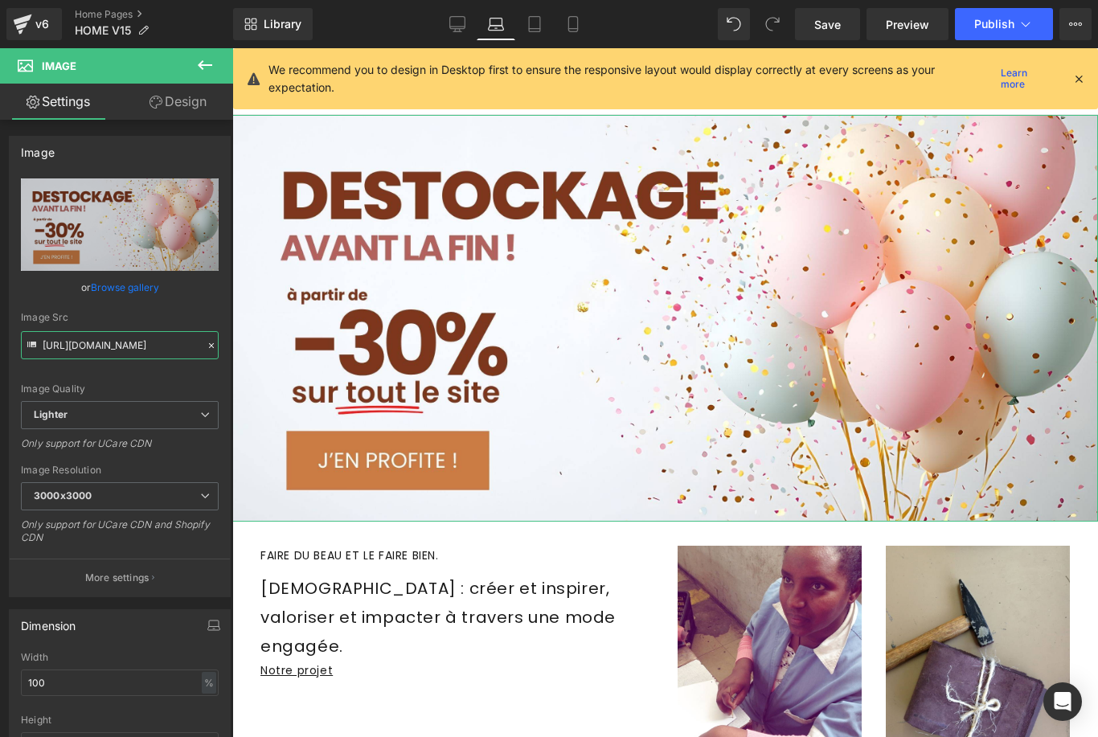
click at [154, 337] on input "https://ucarecdn.com/257bf15b-8b92-4ab2-b11c-2442c26e86cd/-/format/auto/-/previ…" at bounding box center [120, 345] width 198 height 28
click at [539, 29] on icon at bounding box center [534, 29] width 11 height 0
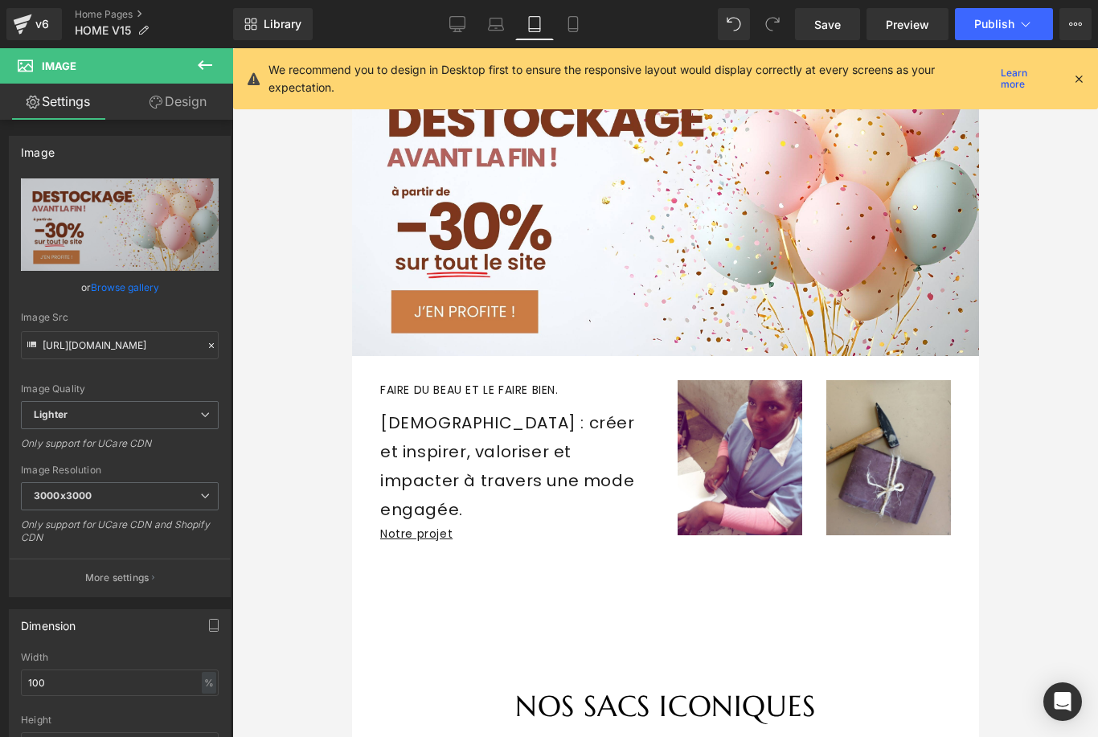
scroll to position [3, 0]
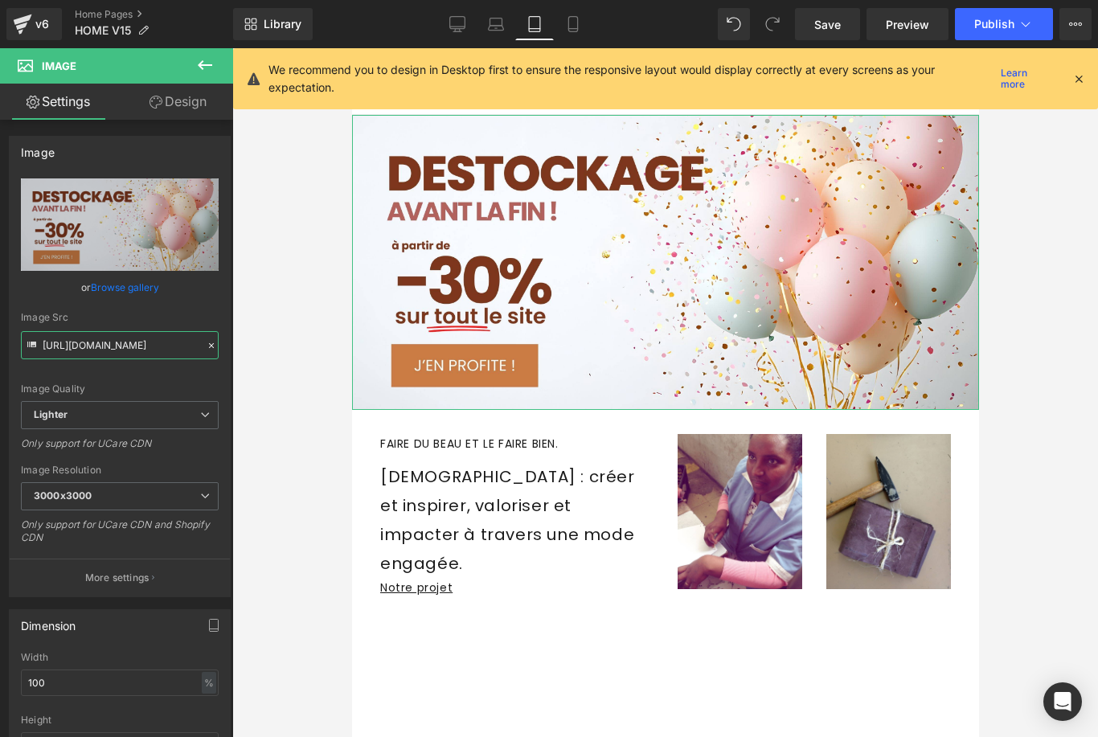
click at [98, 337] on input "https://ucarecdn.com/257bf15b-8b92-4ab2-b11c-2442c26e86cd/-/format/auto/-/previ…" at bounding box center [120, 345] width 198 height 28
click at [98, 338] on input "https://ucarecdn.com/257bf15b-8b92-4ab2-b11c-2442c26e86cd/-/format/auto/-/previ…" at bounding box center [120, 345] width 198 height 28
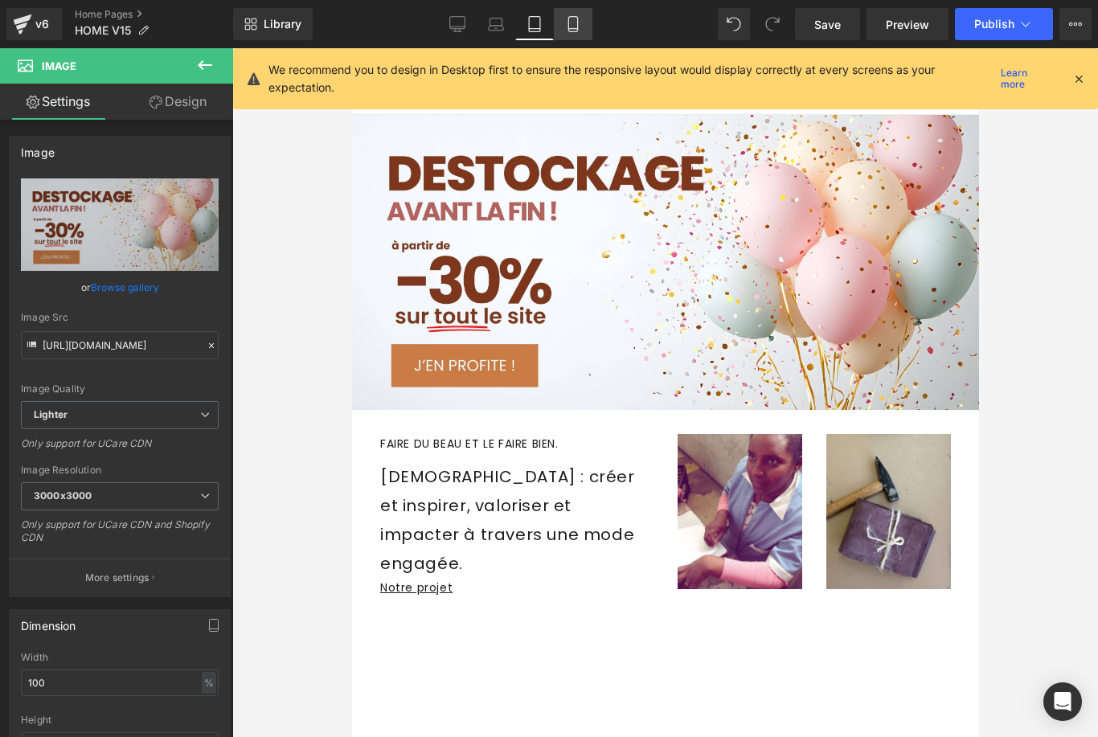
click at [583, 29] on link "Mobile" at bounding box center [573, 24] width 39 height 32
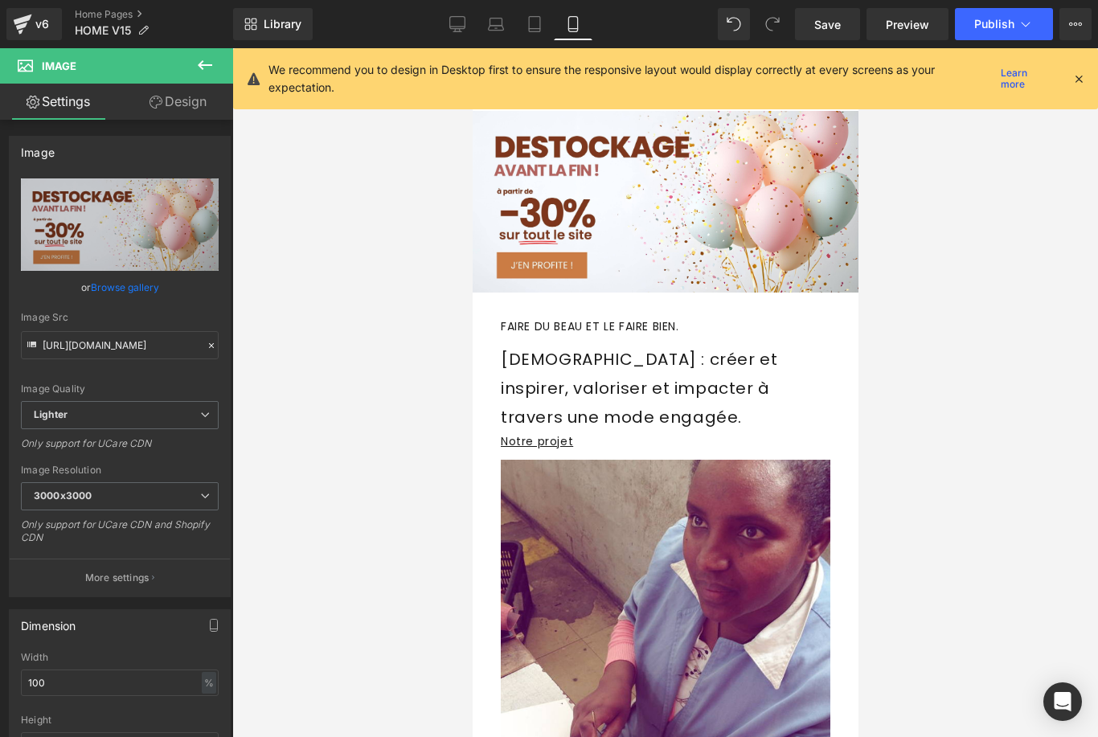
scroll to position [0, 0]
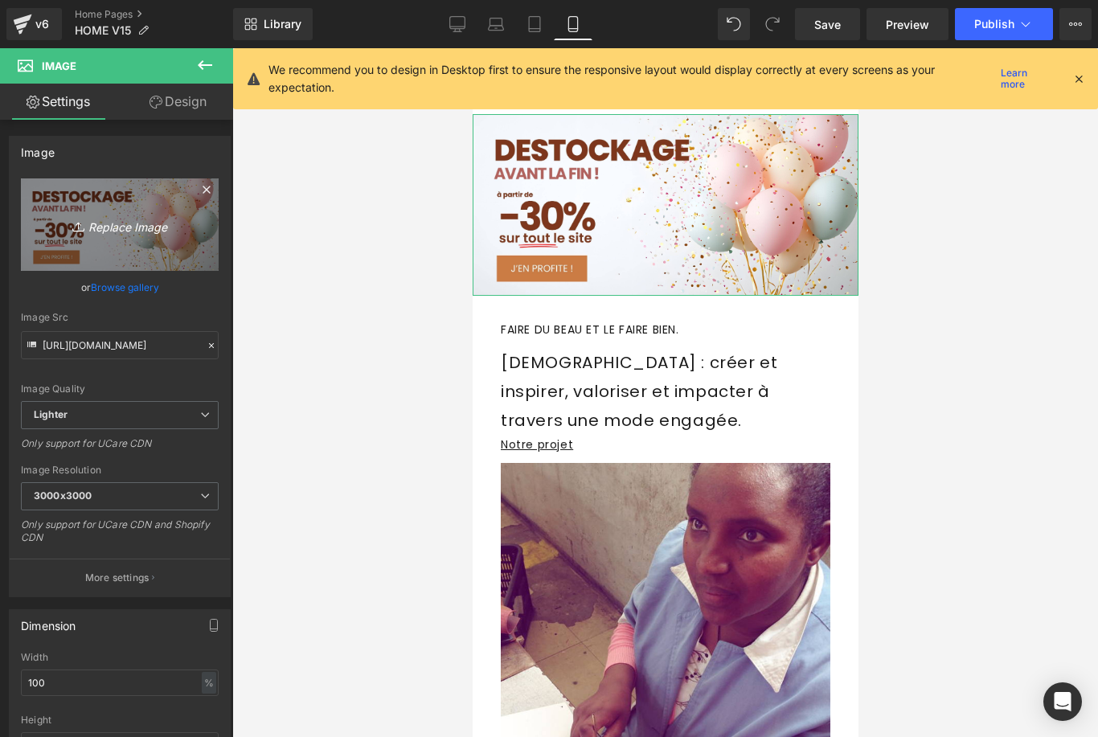
click at [143, 228] on icon "Replace Image" at bounding box center [119, 225] width 129 height 20
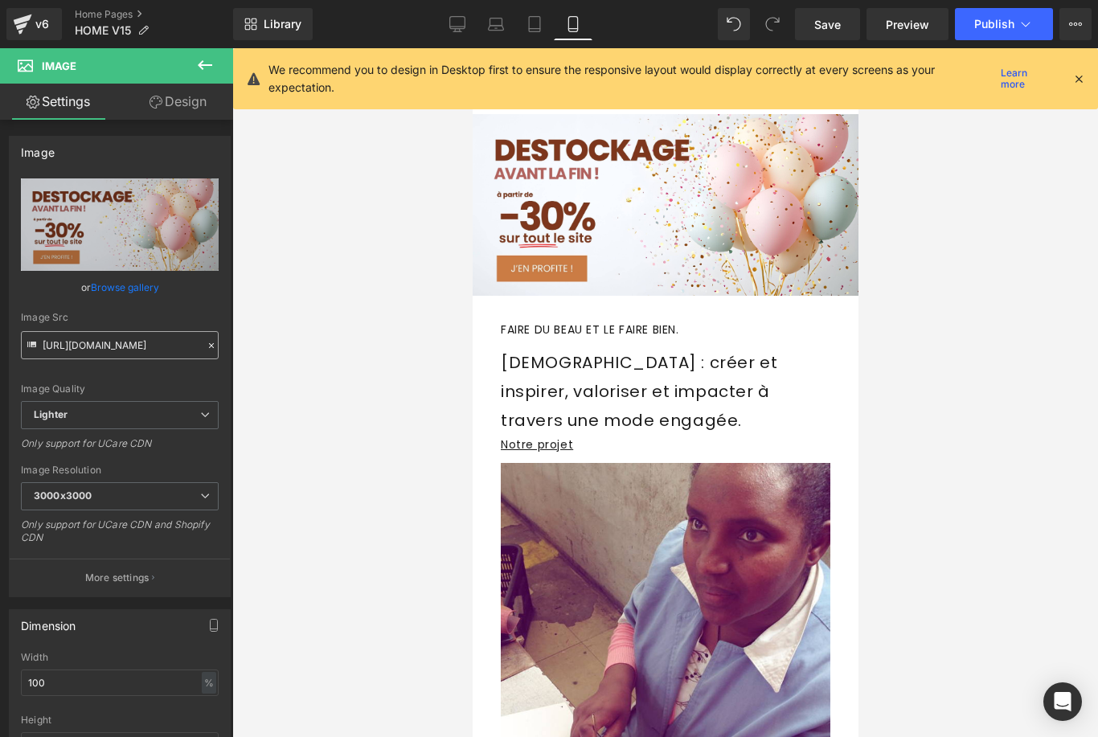
type input "C:\fakepath\bannière destockage inaden 1x1.jpg"
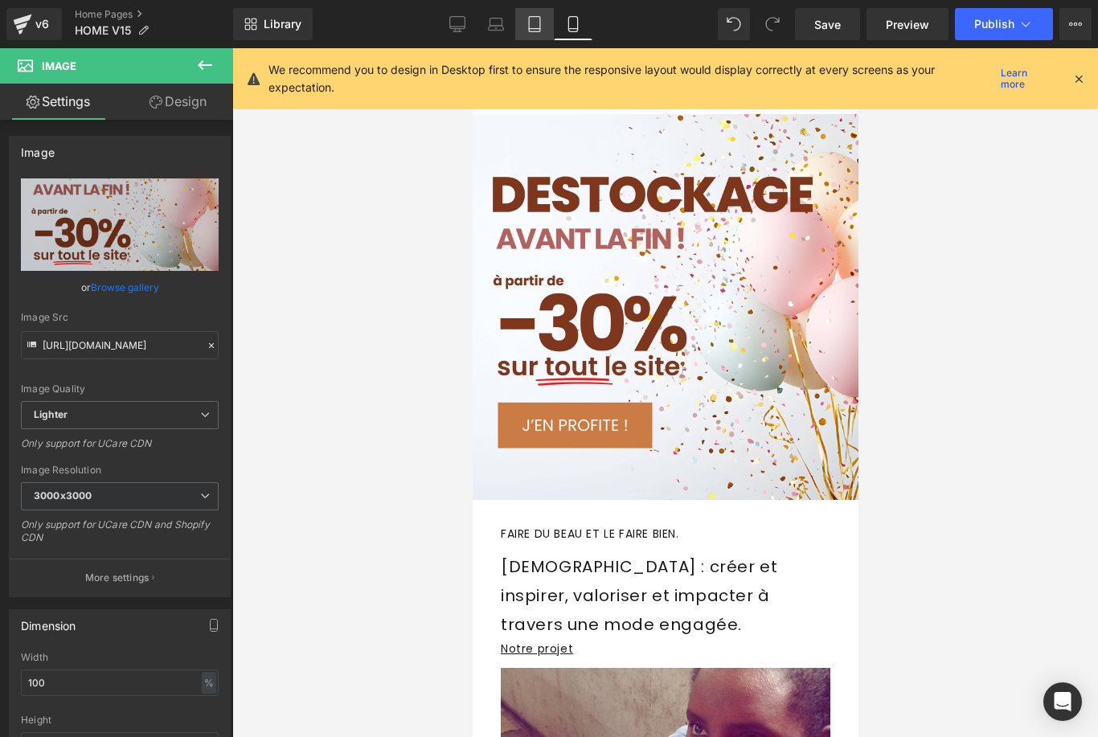
click at [535, 36] on link "Tablet" at bounding box center [534, 24] width 39 height 32
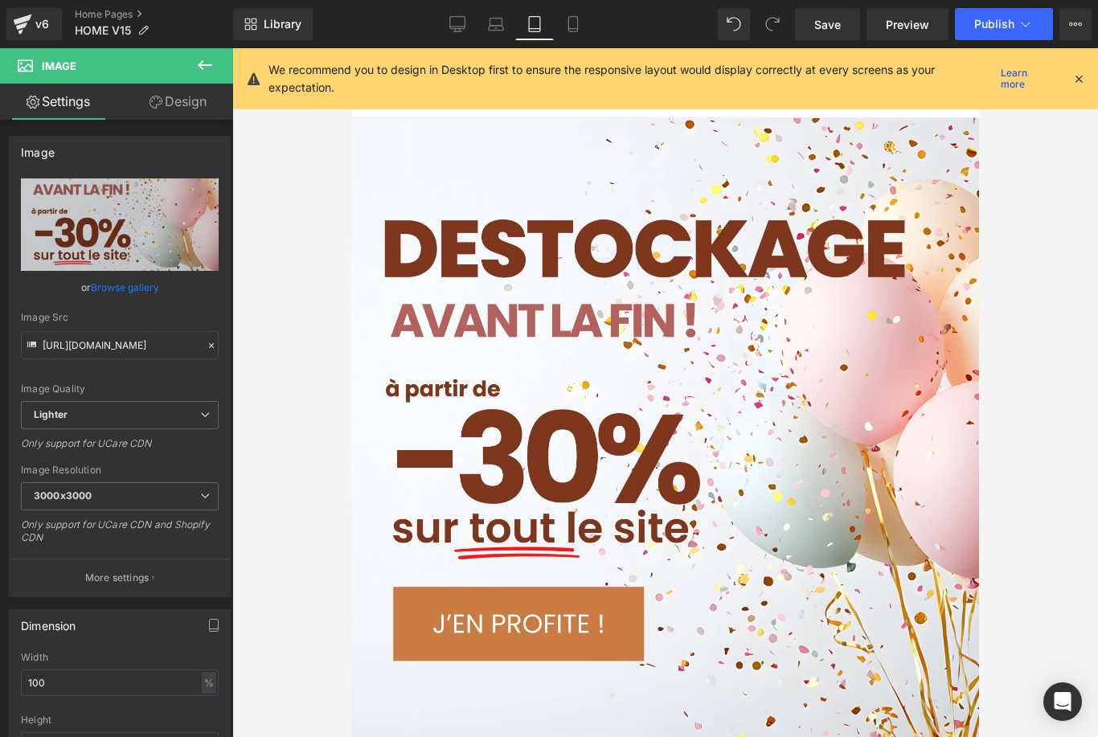
scroll to position [4, 0]
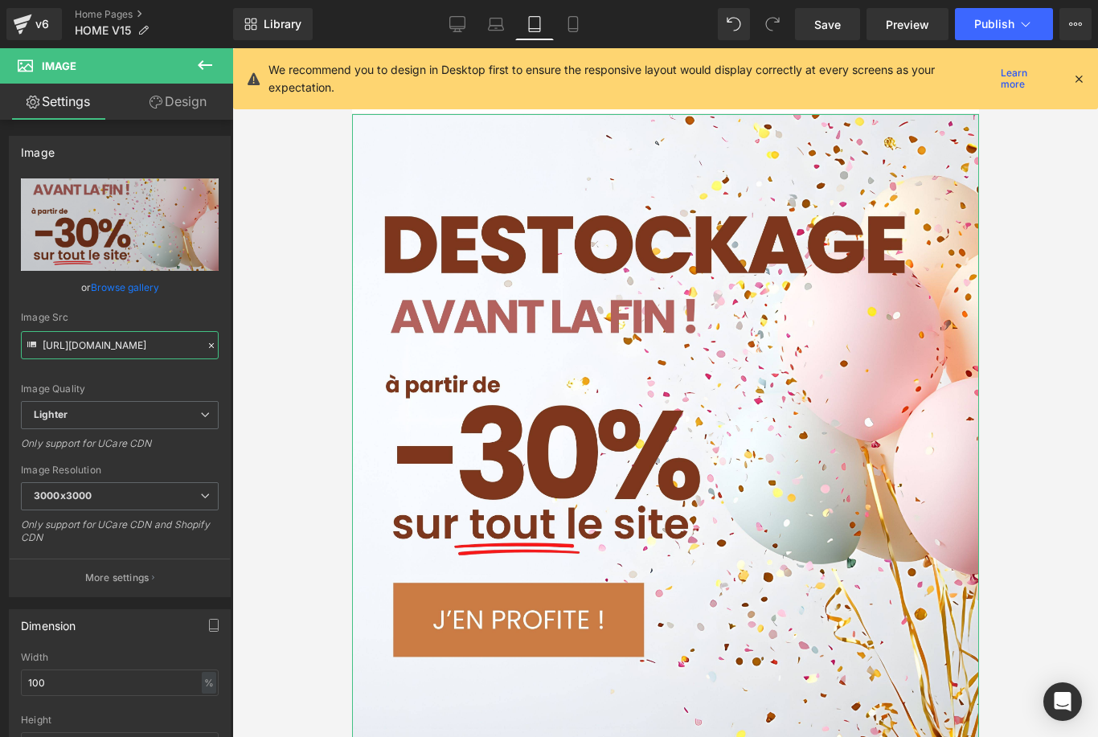
click at [81, 348] on input "https://ucarecdn.com/c3482229-668d-4f56-b05f-c0d1db66f1d8/-/format/auto/-/previ…" at bounding box center [120, 345] width 198 height 28
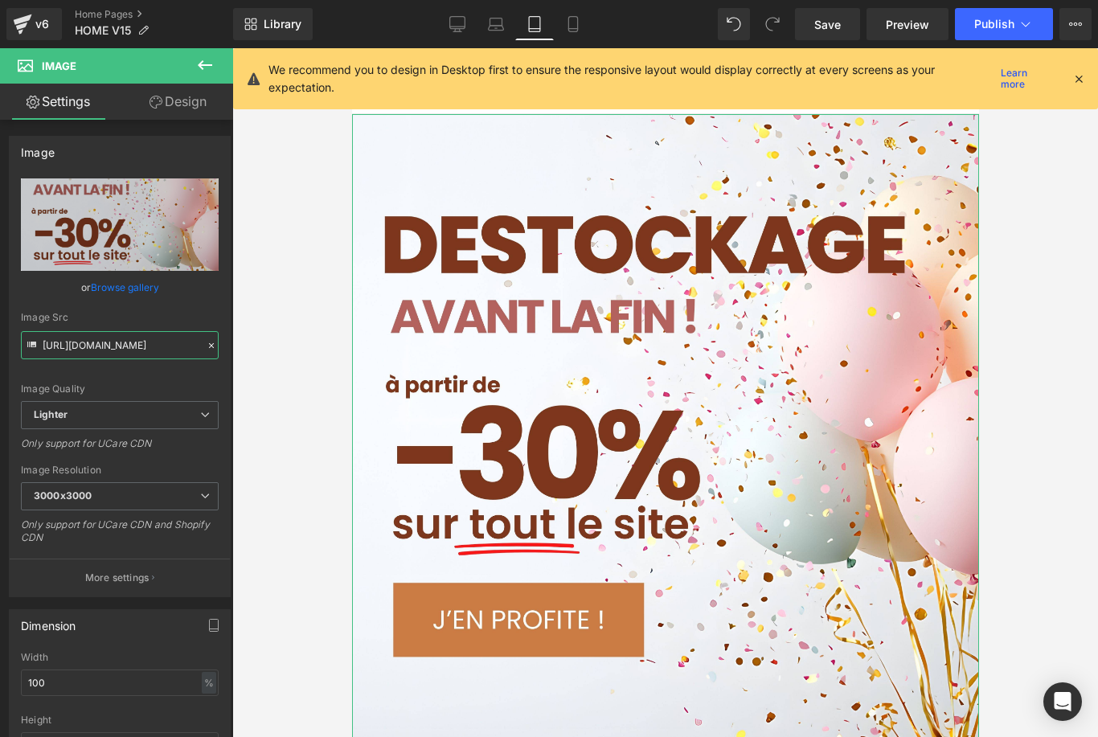
paste input "257bf15b-8b92-4ab2-b11c-2442c26e86cd/-/format/auto/-/preview/3000x3000/-/qualit…"
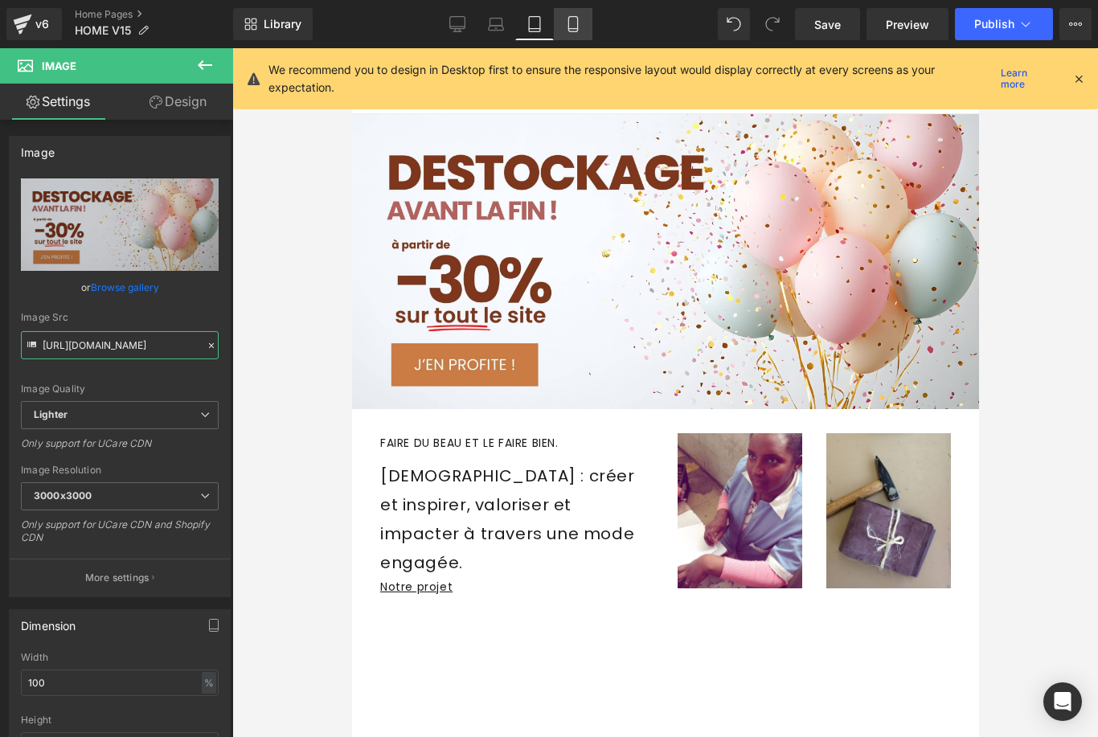
type input "https://ucarecdn.com/257bf15b-8b92-4ab2-b11c-2442c26e86cd/-/format/auto/-/previ…"
click at [577, 27] on icon at bounding box center [573, 24] width 16 height 16
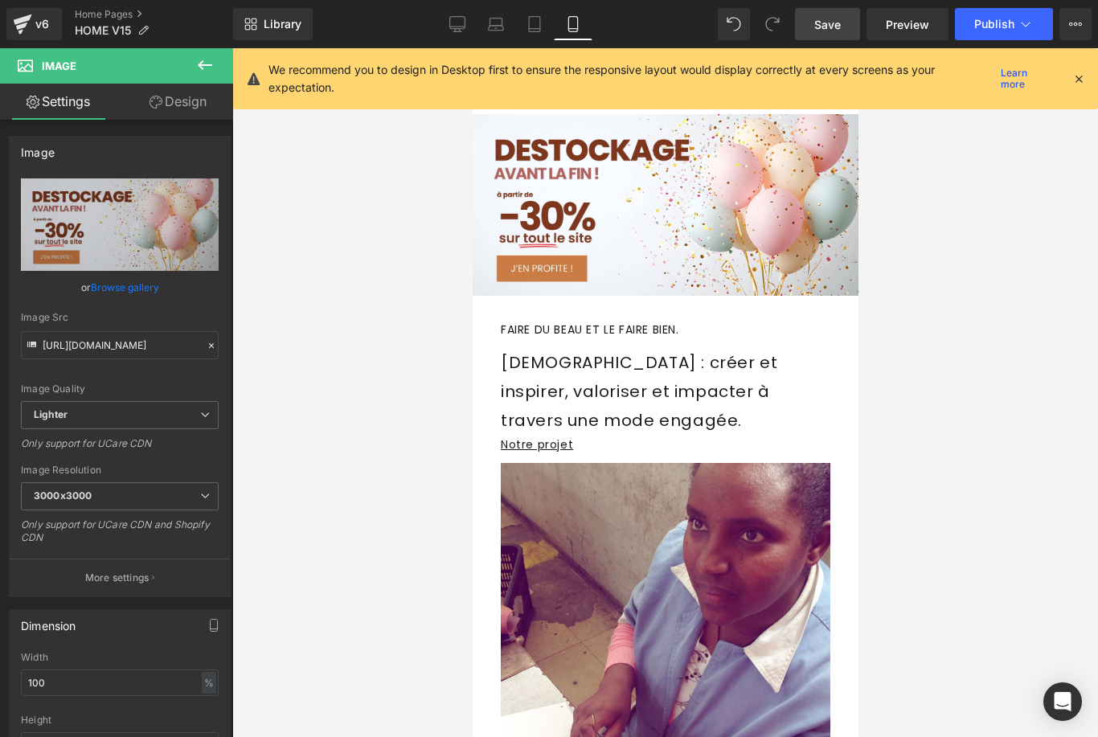
click at [819, 27] on span "Save" at bounding box center [827, 24] width 27 height 17
click at [101, 14] on link "Home Pages" at bounding box center [154, 14] width 158 height 13
click at [826, 24] on span "Save" at bounding box center [827, 24] width 27 height 17
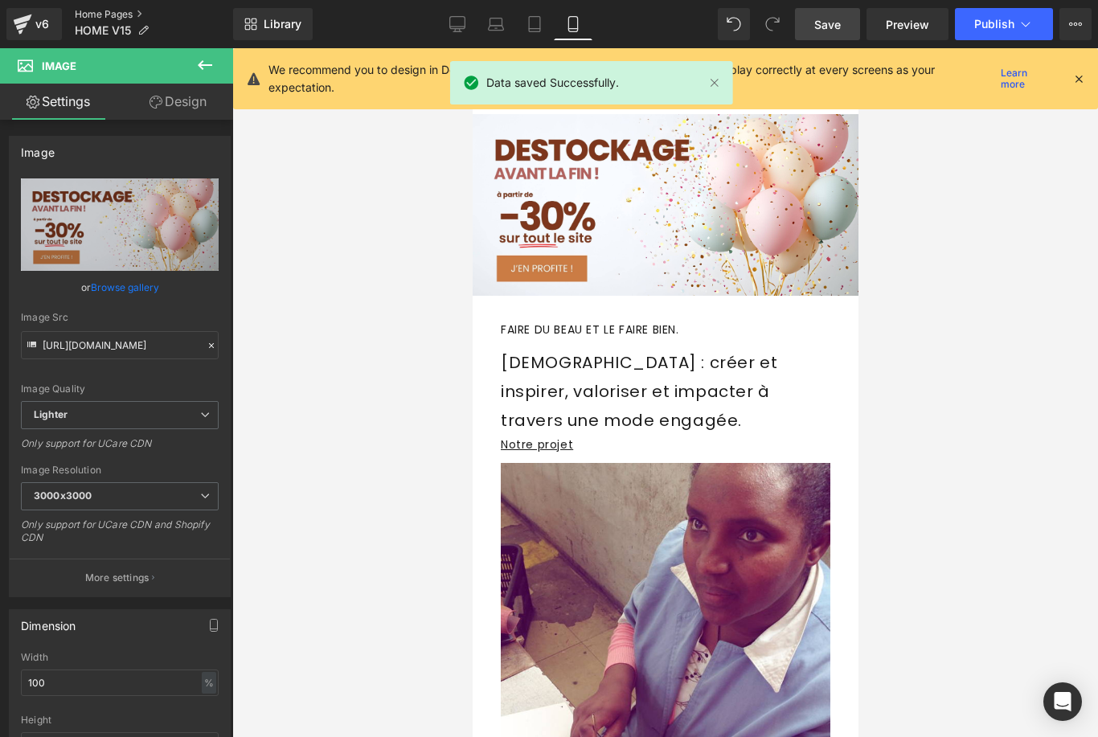
click at [102, 10] on link "Home Pages" at bounding box center [154, 14] width 158 height 13
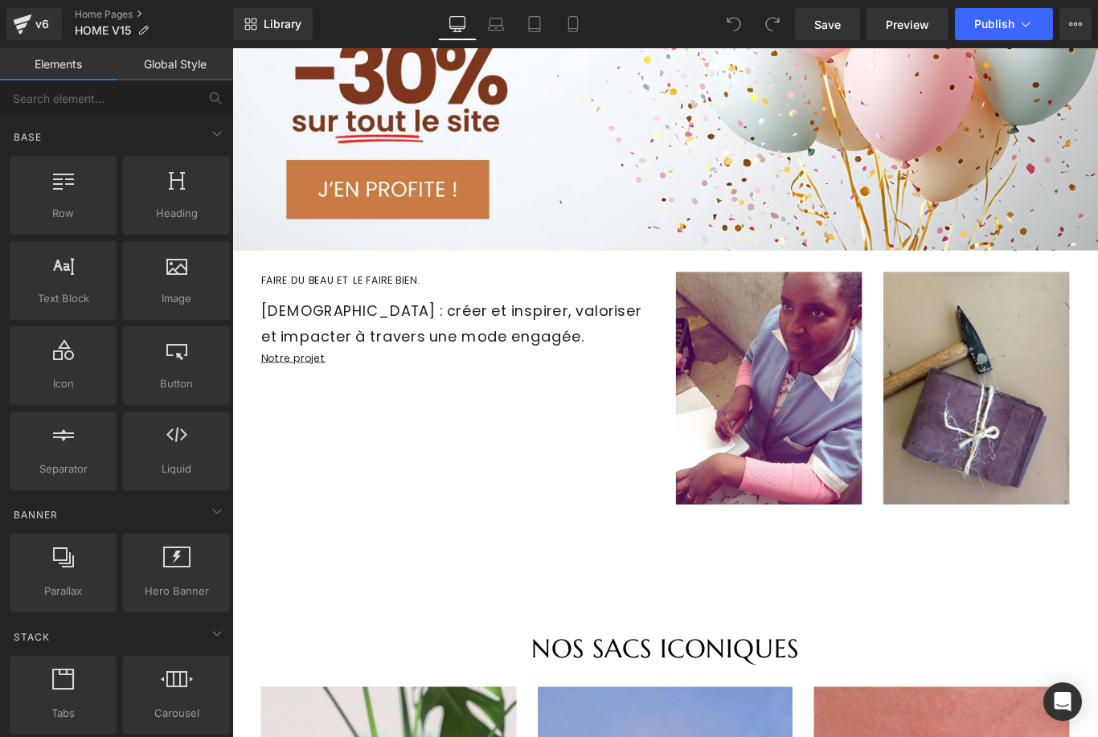
scroll to position [177, 0]
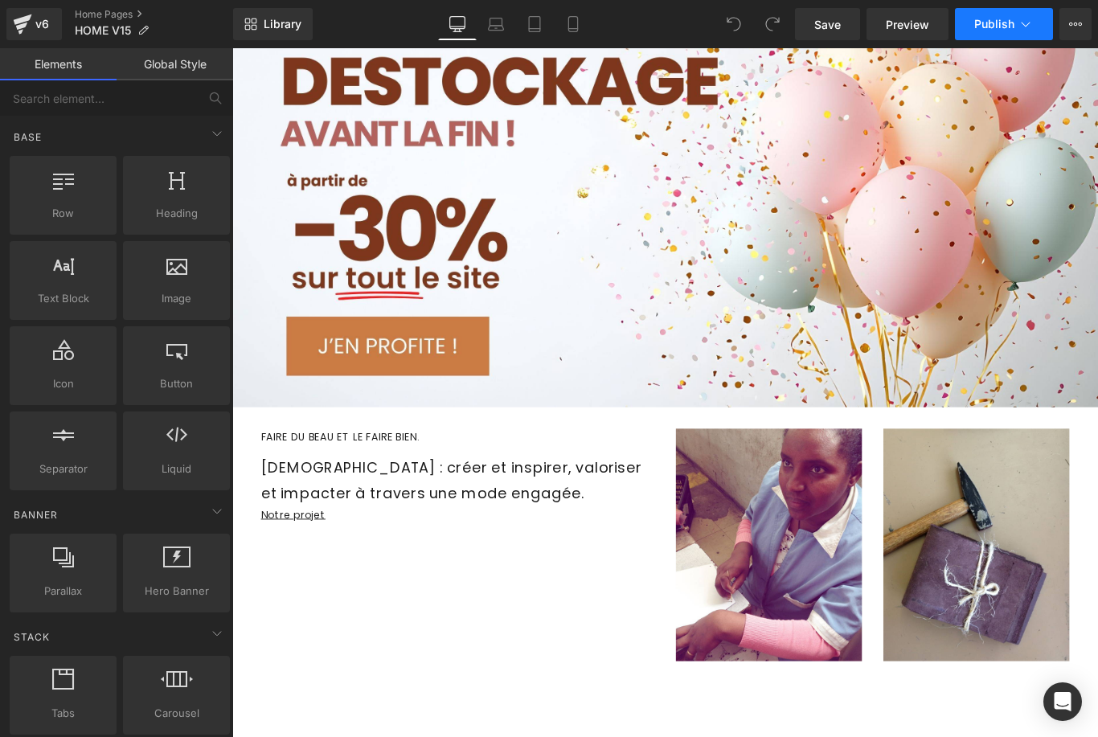
click at [982, 24] on span "Publish" at bounding box center [994, 24] width 40 height 13
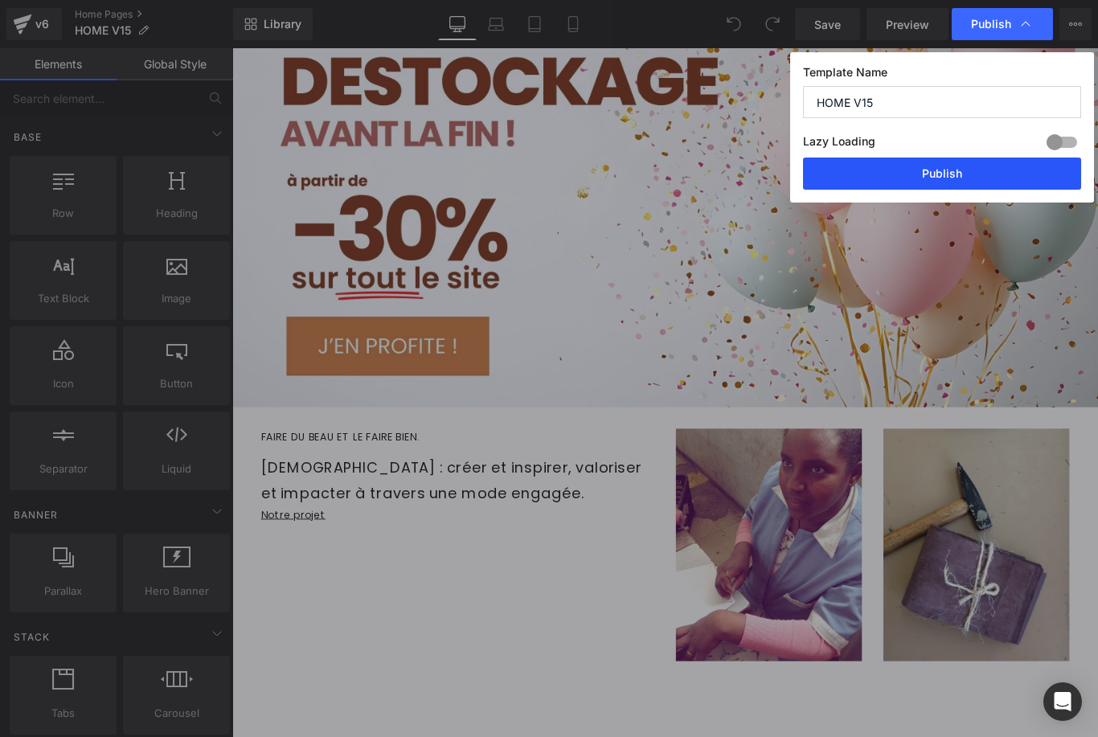
click at [953, 170] on button "Publish" at bounding box center [942, 174] width 278 height 32
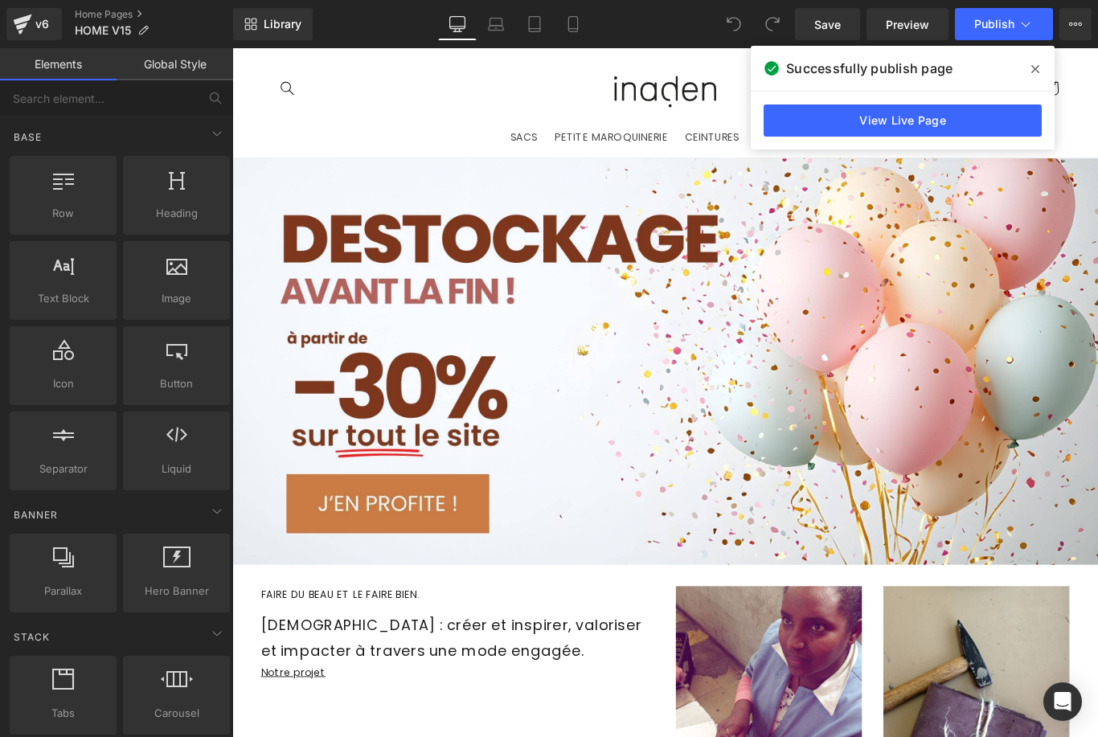
scroll to position [0, 0]
click at [99, 14] on link "Home Pages" at bounding box center [154, 14] width 158 height 13
